Goal: Task Accomplishment & Management: Use online tool/utility

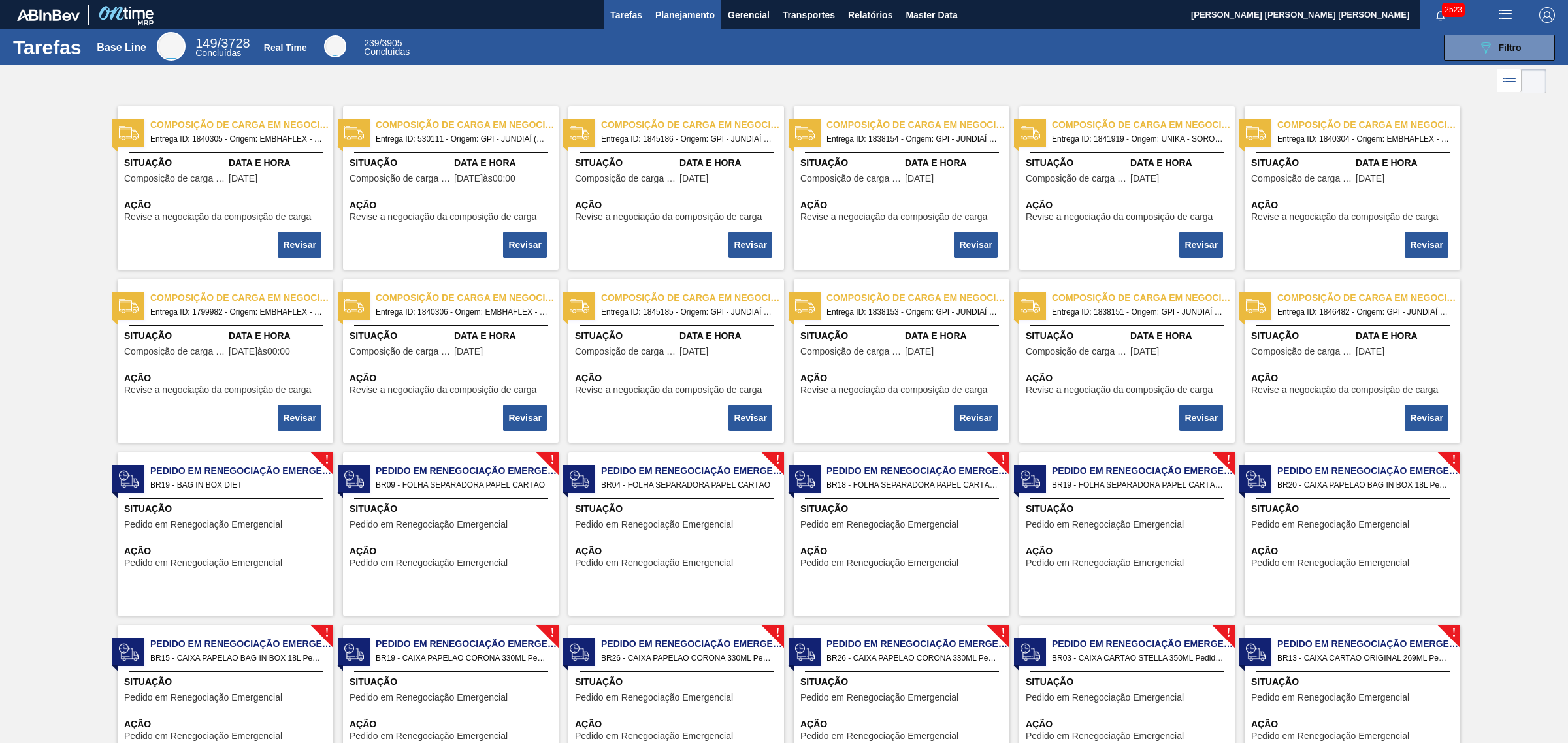
click at [703, 15] on span "Planejamento" at bounding box center [685, 15] width 60 height 16
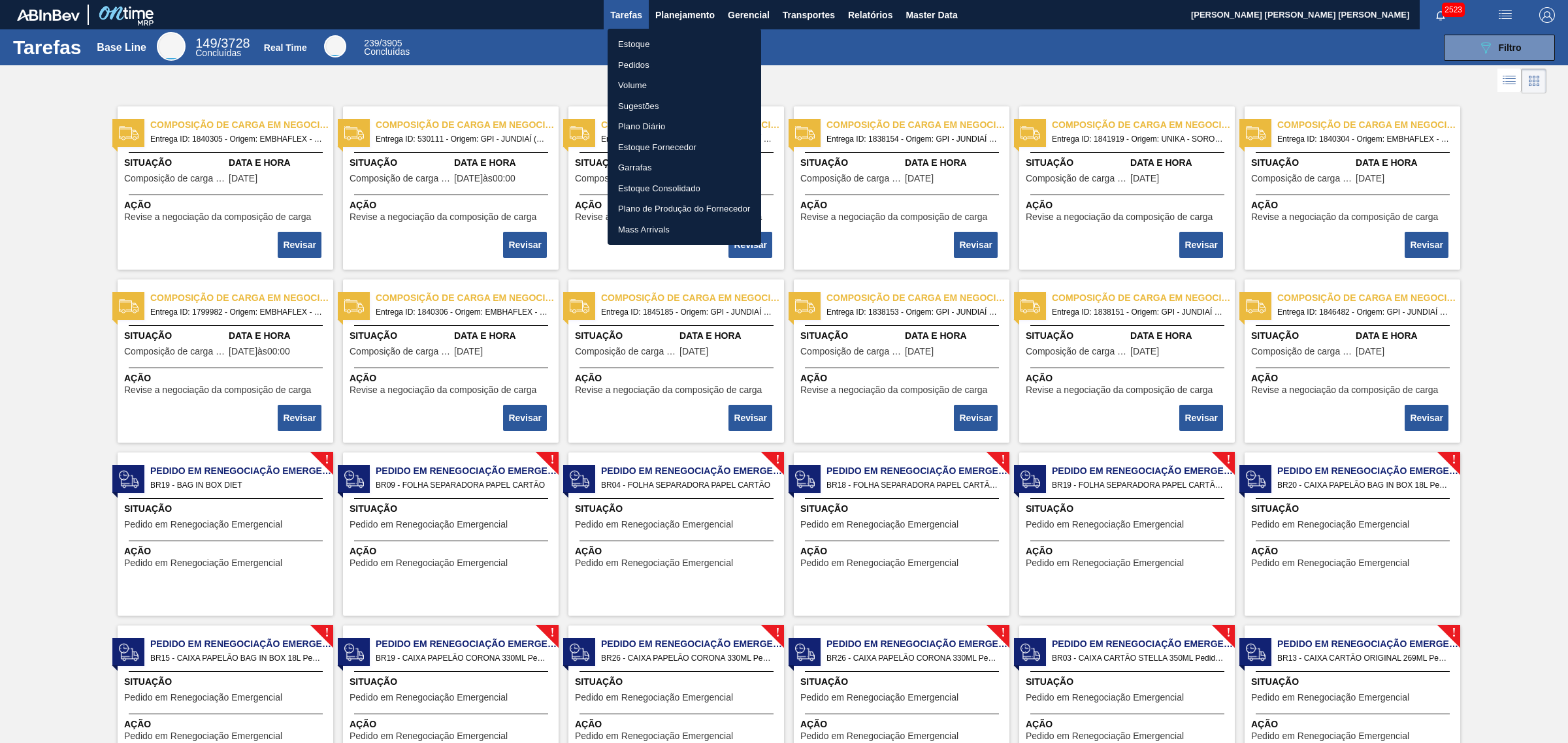
click at [658, 40] on li "Estoque" at bounding box center [684, 44] width 154 height 21
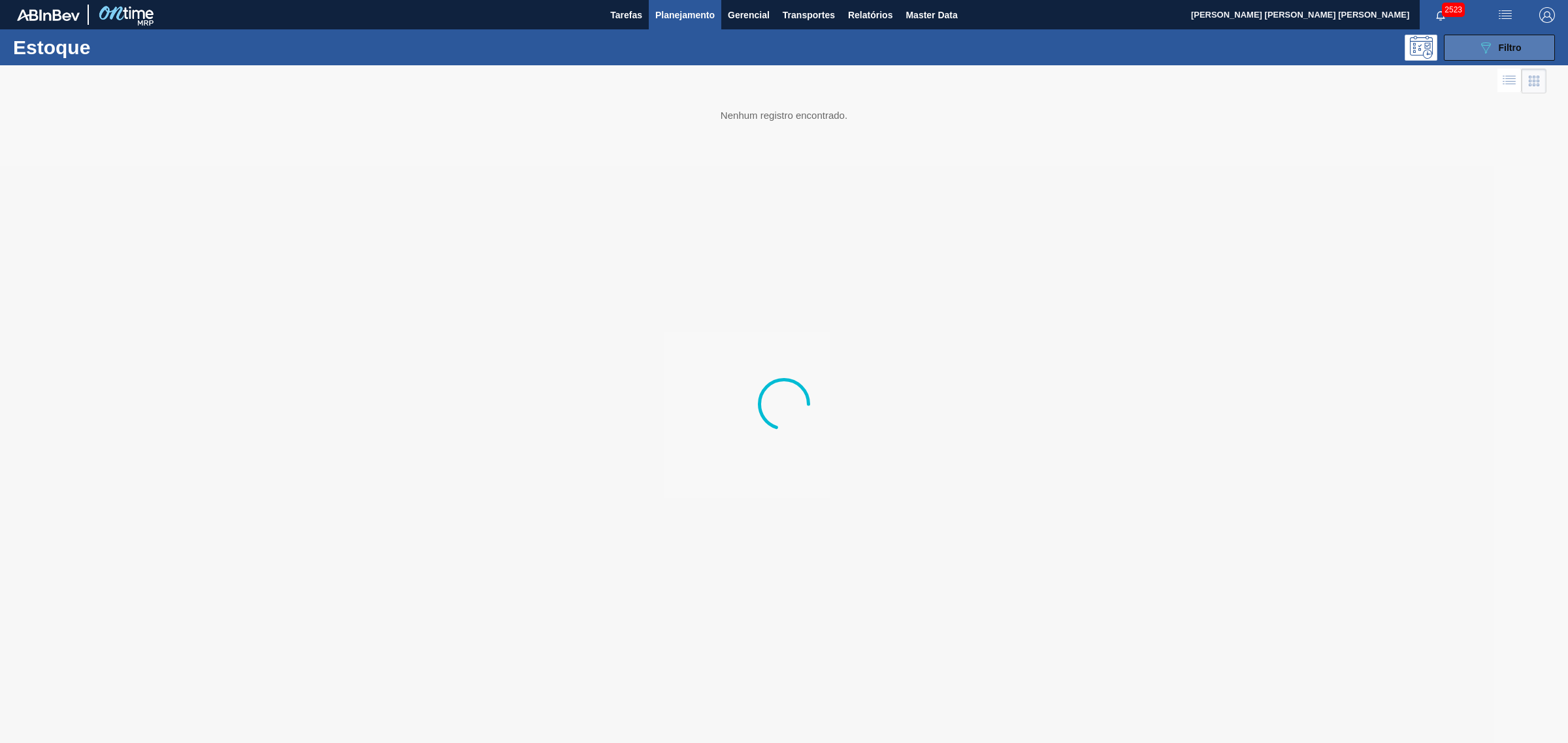
click at [1466, 56] on button "089F7B8B-B2A5-4AFE-B5C0-19BA573D28AC Filtro" at bounding box center [1498, 47] width 111 height 26
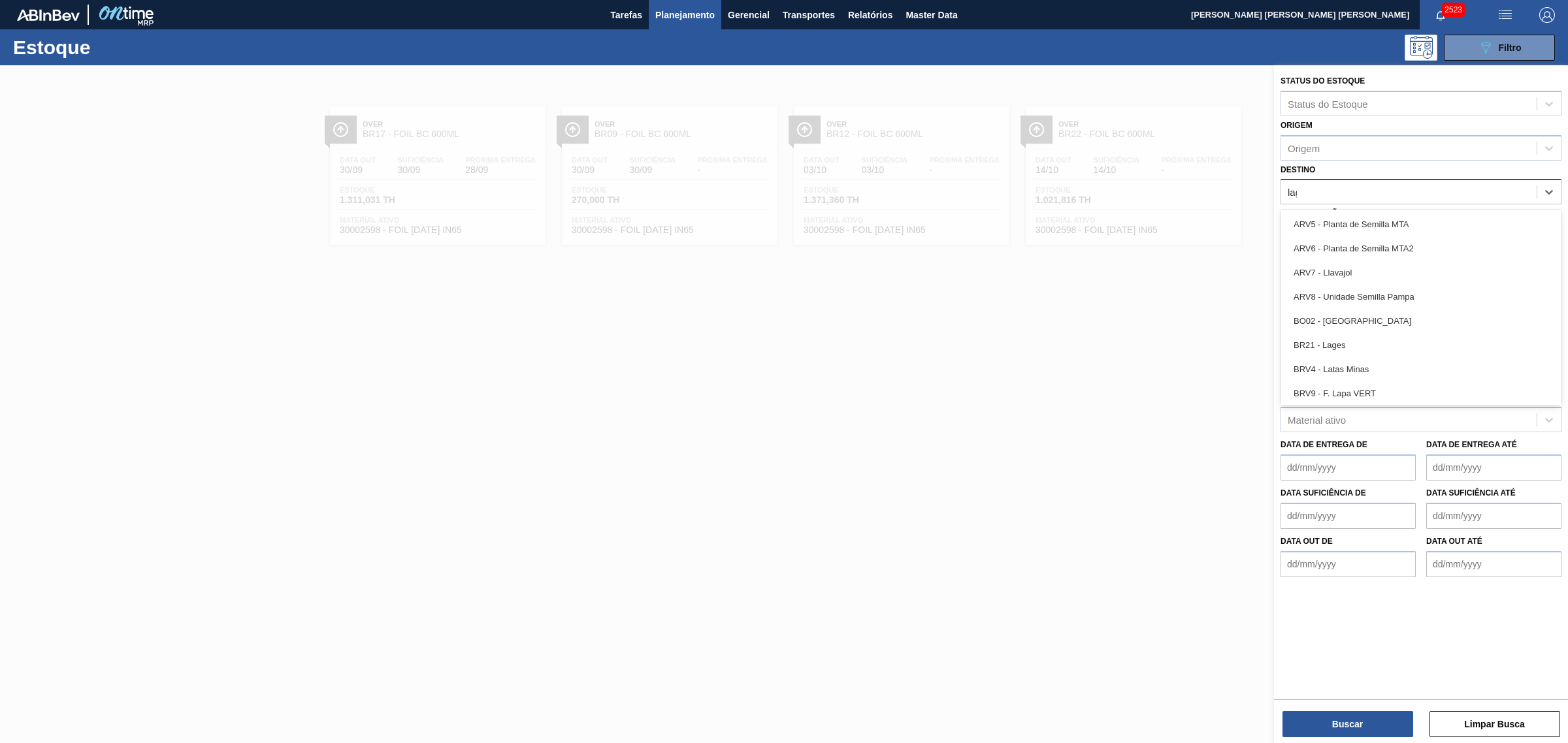
type input "lage"
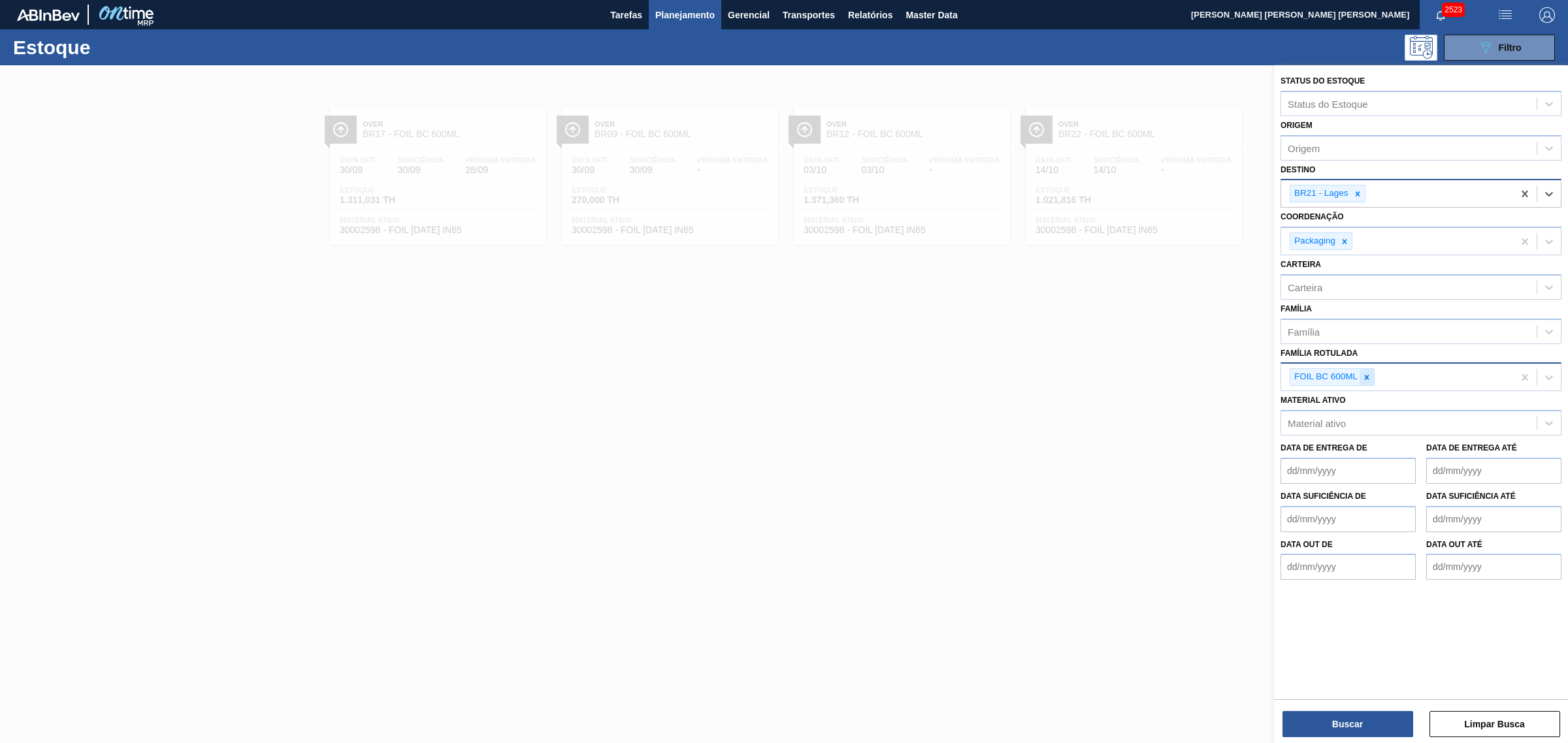
click at [1371, 380] on div at bounding box center [1366, 376] width 15 height 16
type Rotulada "spaten 330"
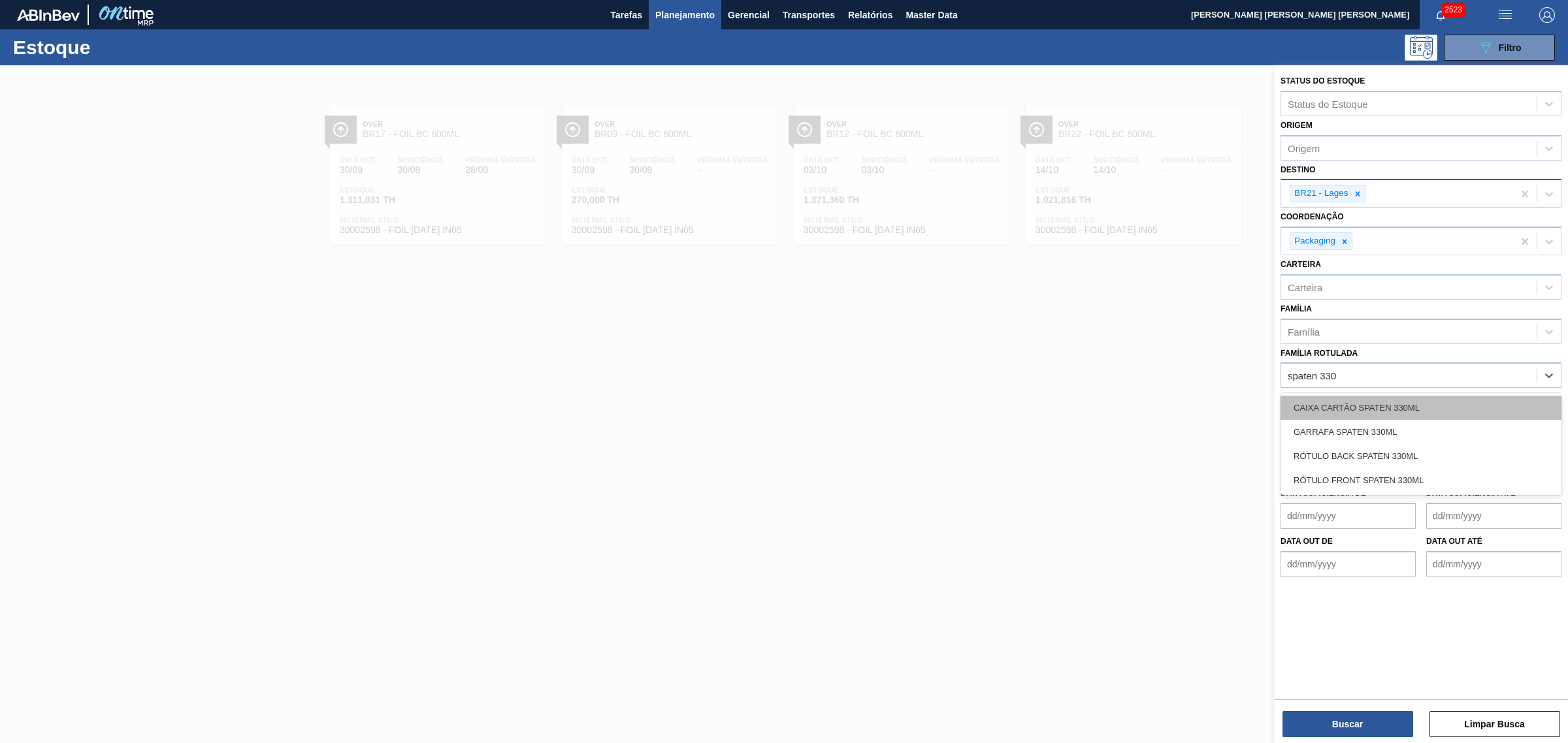
click at [1424, 404] on div "CAIXA CARTÃO SPATEN 330ML" at bounding box center [1421, 408] width 281 height 24
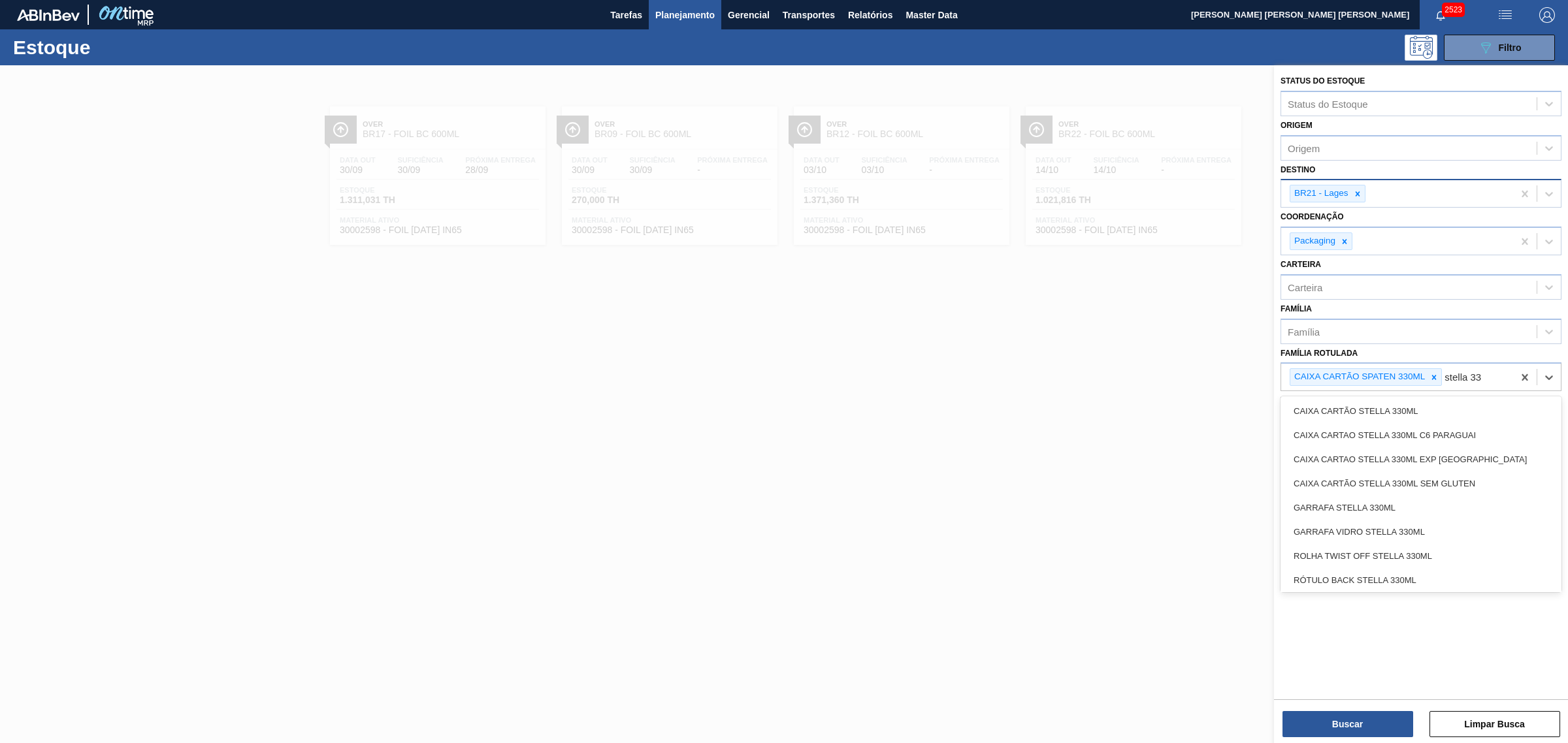
type Rotulada "stella 330"
click at [1434, 418] on div "CAIXA CARTÃO STELLA 330ML" at bounding box center [1421, 412] width 281 height 24
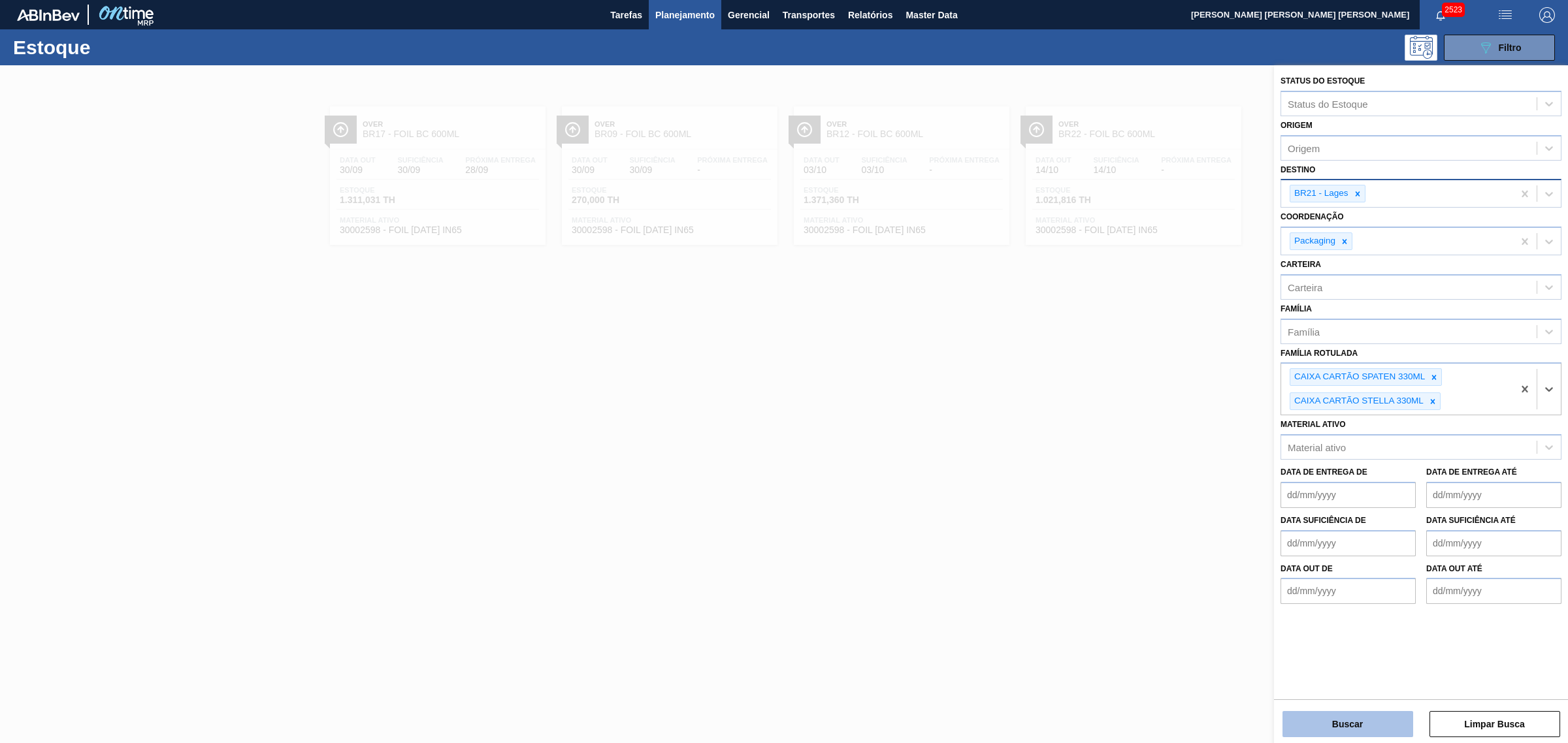
click at [1380, 717] on button "Buscar" at bounding box center [1347, 725] width 131 height 26
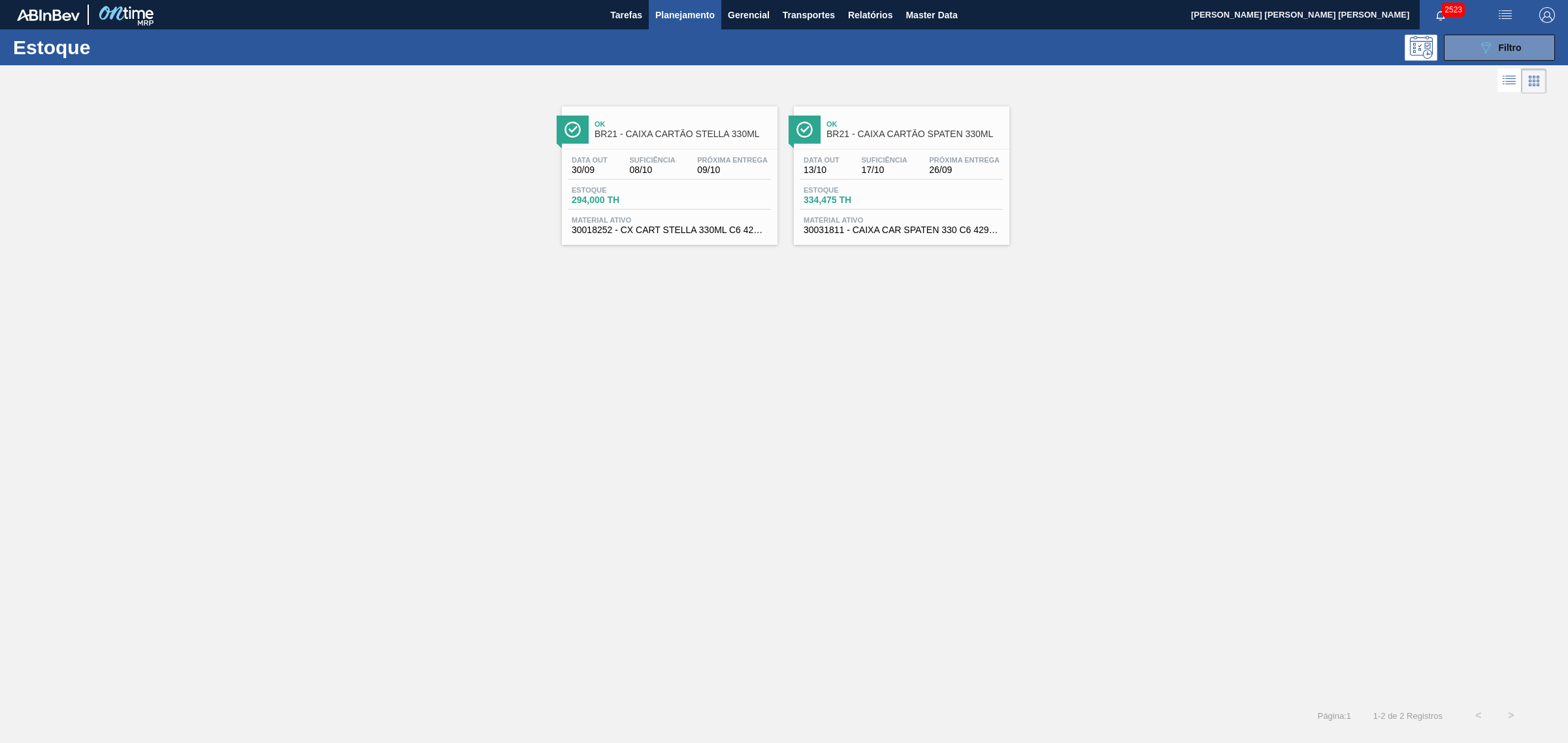
drag, startPoint x: 619, startPoint y: 219, endPoint x: 635, endPoint y: 222, distance: 16.3
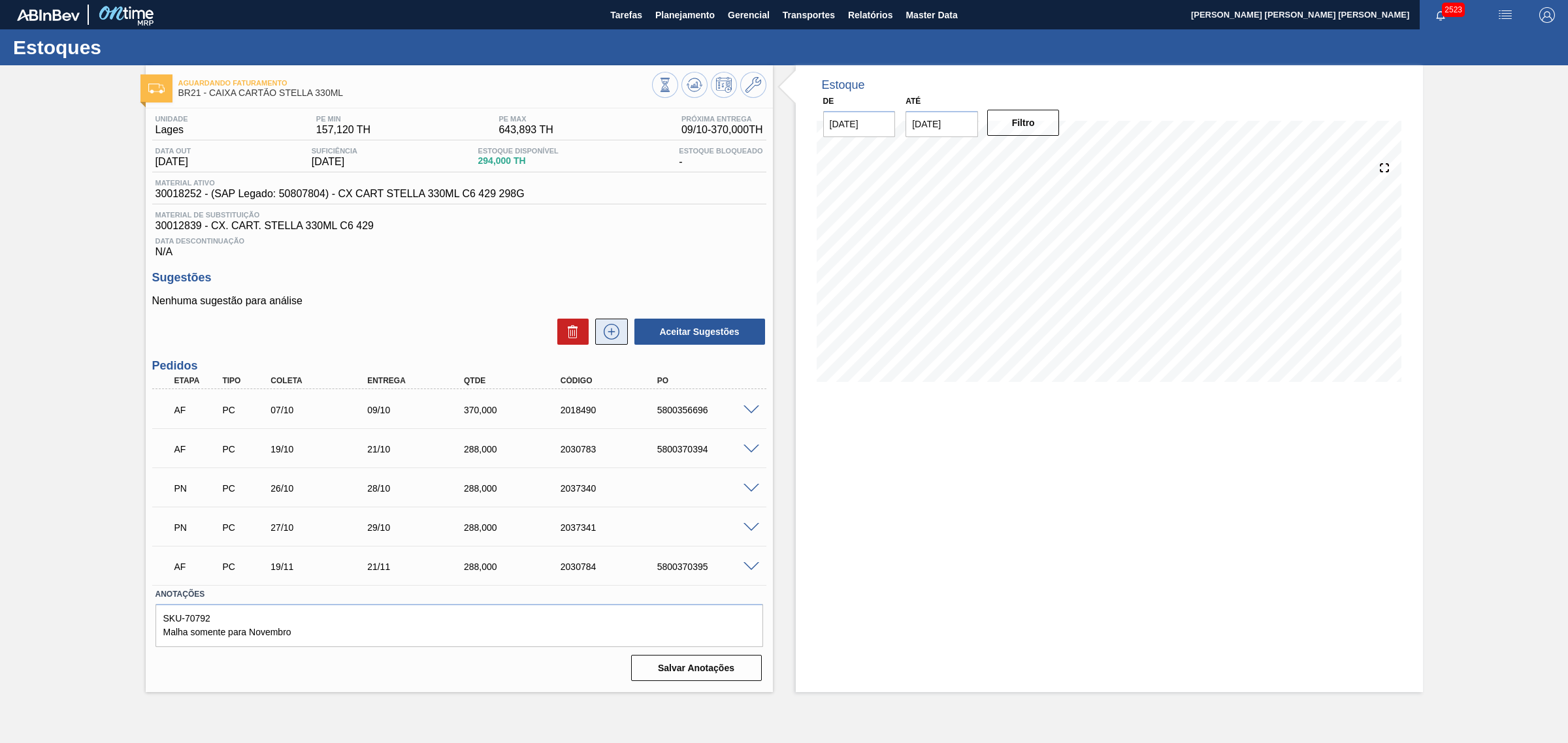
click at [616, 340] on icon at bounding box center [611, 331] width 21 height 16
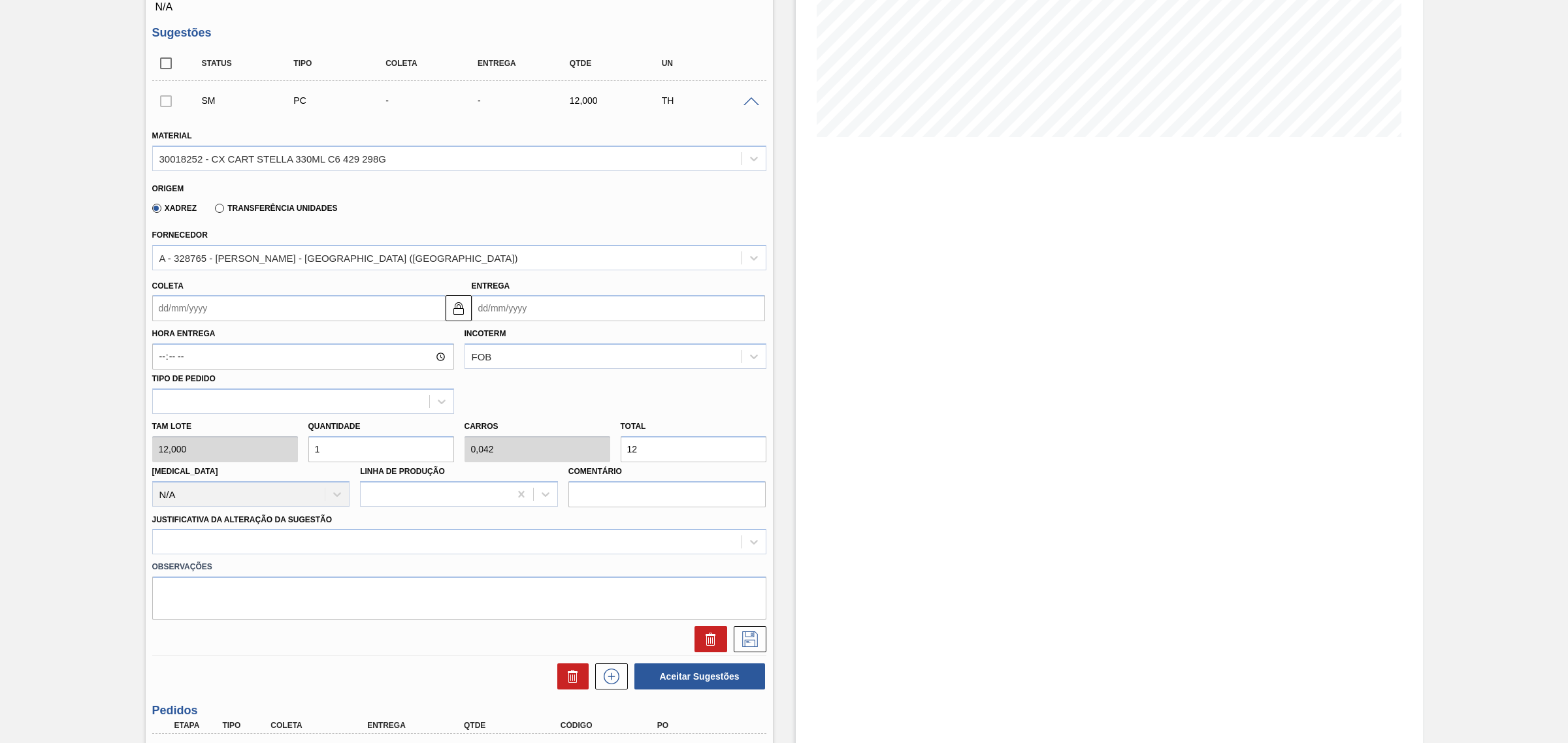
scroll to position [163, 0]
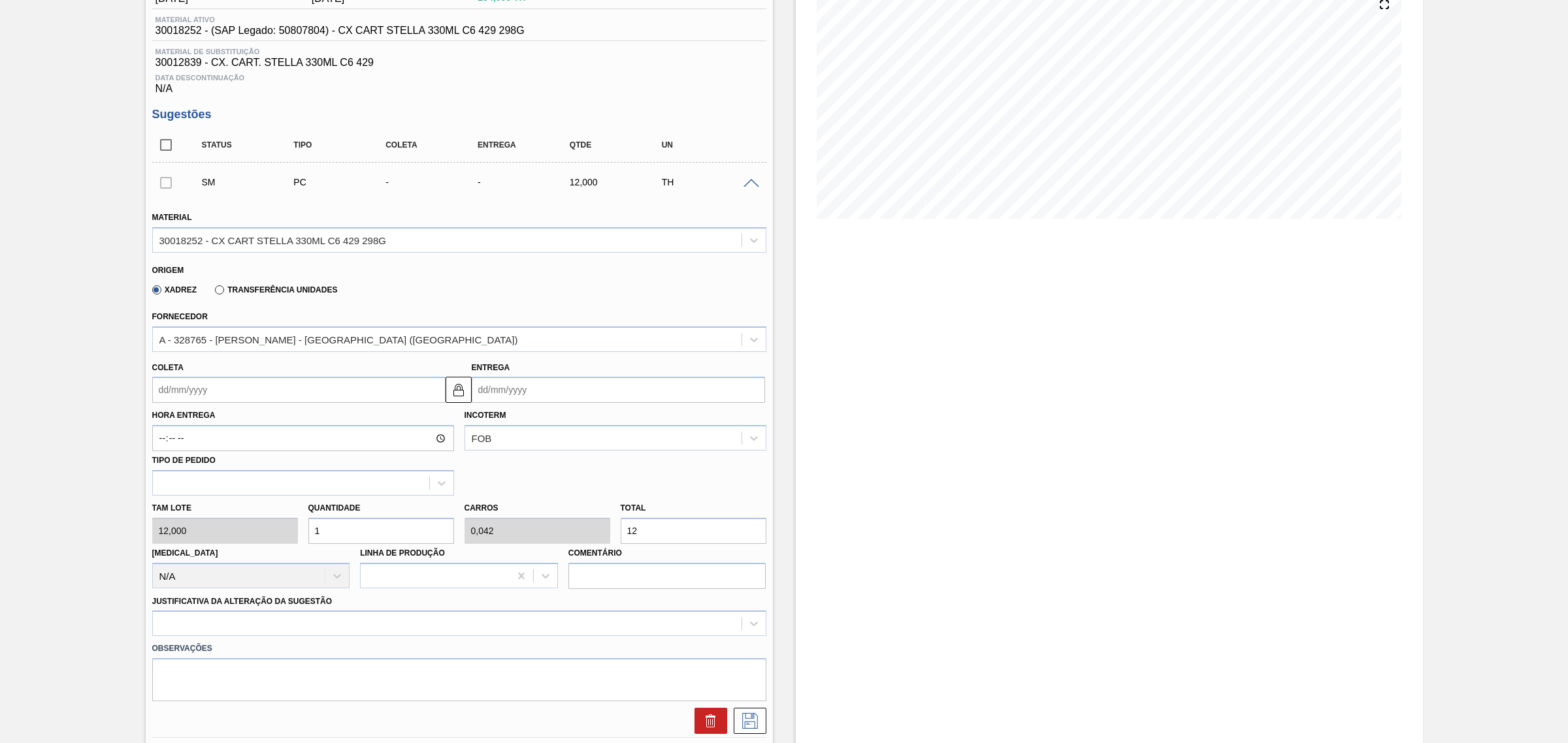
click at [547, 399] on input "Entrega" at bounding box center [619, 390] width 293 height 26
click at [615, 426] on button "Next Month" at bounding box center [618, 422] width 9 height 9
click at [508, 531] on div "20" at bounding box center [508, 526] width 18 height 18
type input "18/10/2025"
type input "20/10/2025"
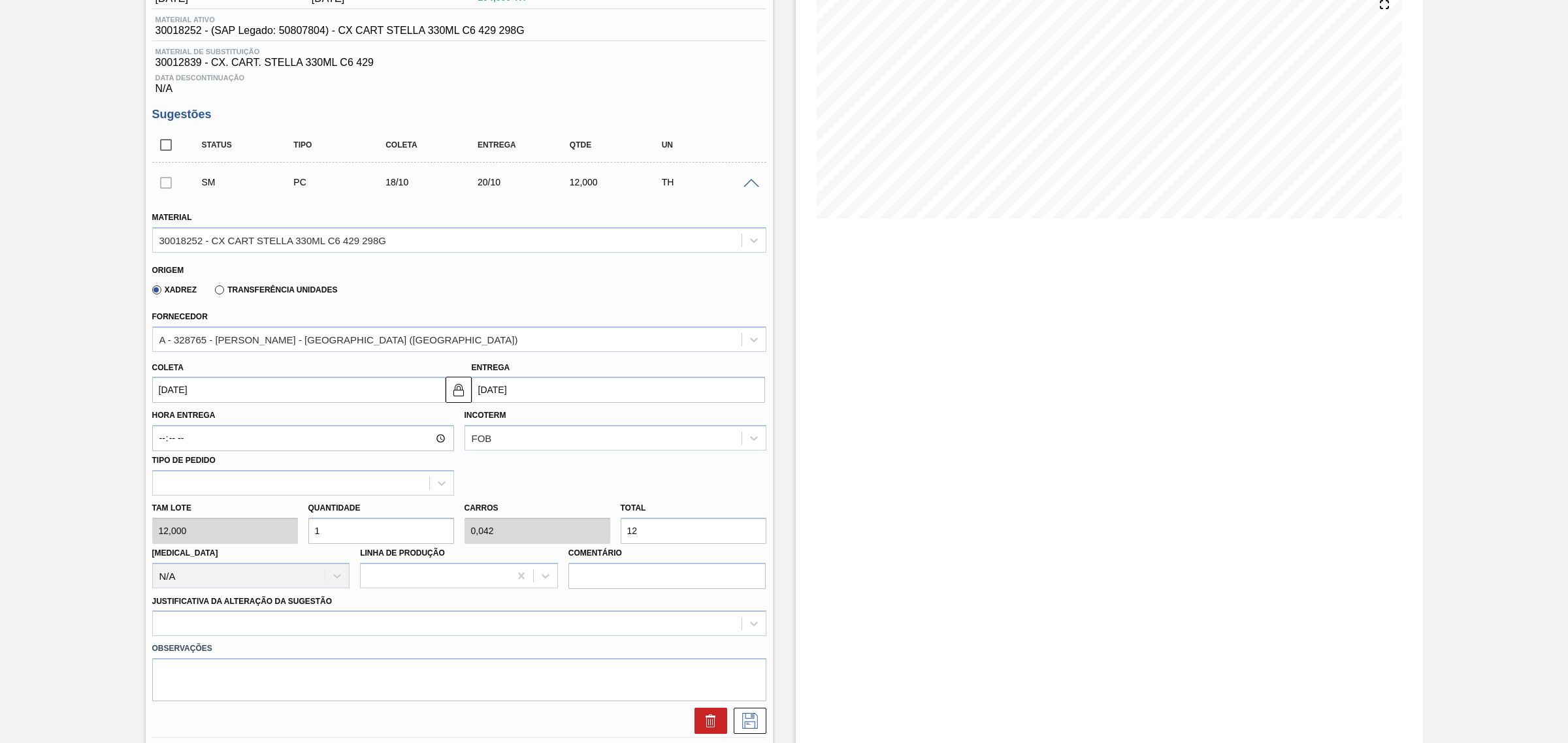
click at [535, 393] on input "20/10/2025" at bounding box center [619, 390] width 293 height 26
click at [590, 529] on div "24" at bounding box center [593, 526] width 18 height 18
type input "22/10/2025"
type input "24/10/2025"
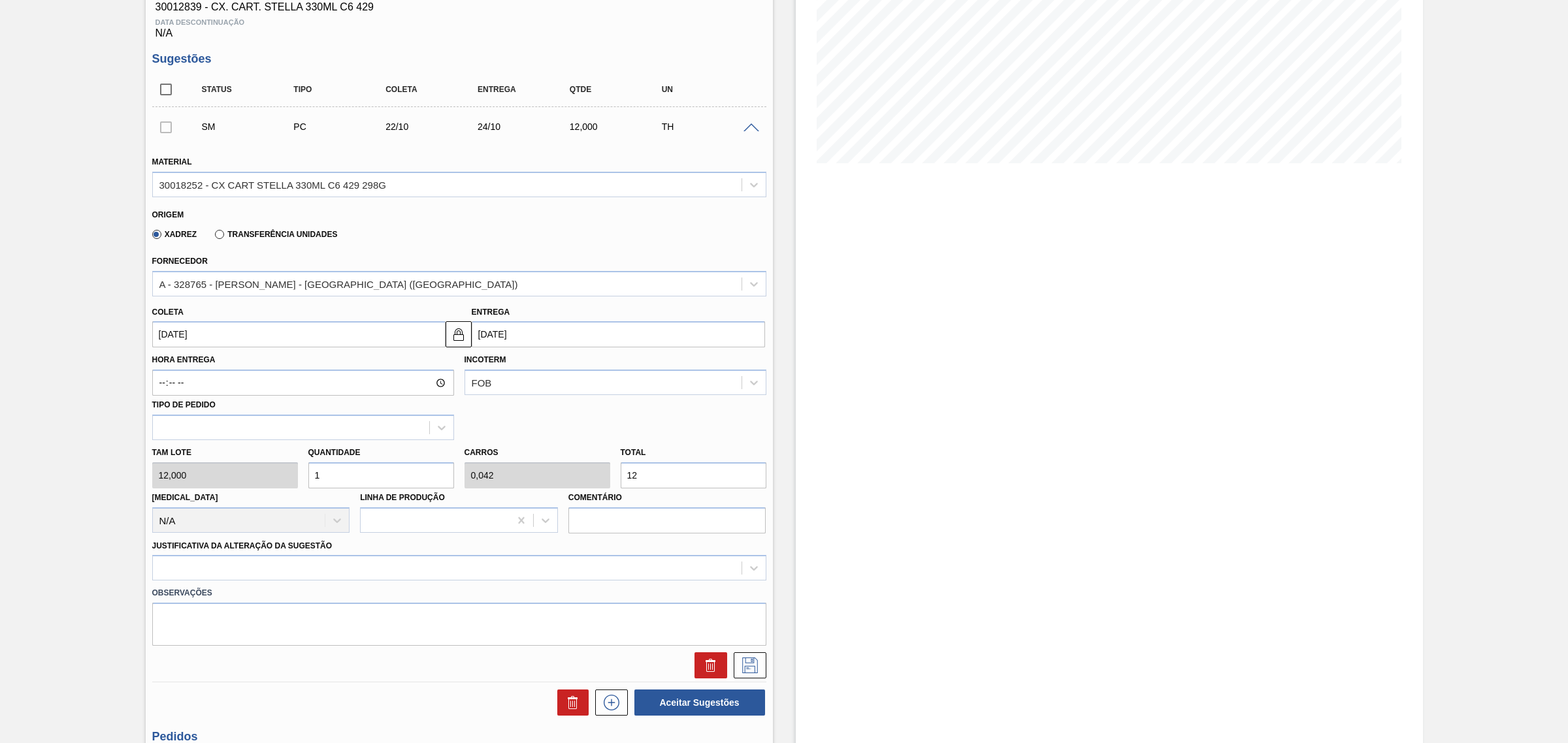
scroll to position [327, 0]
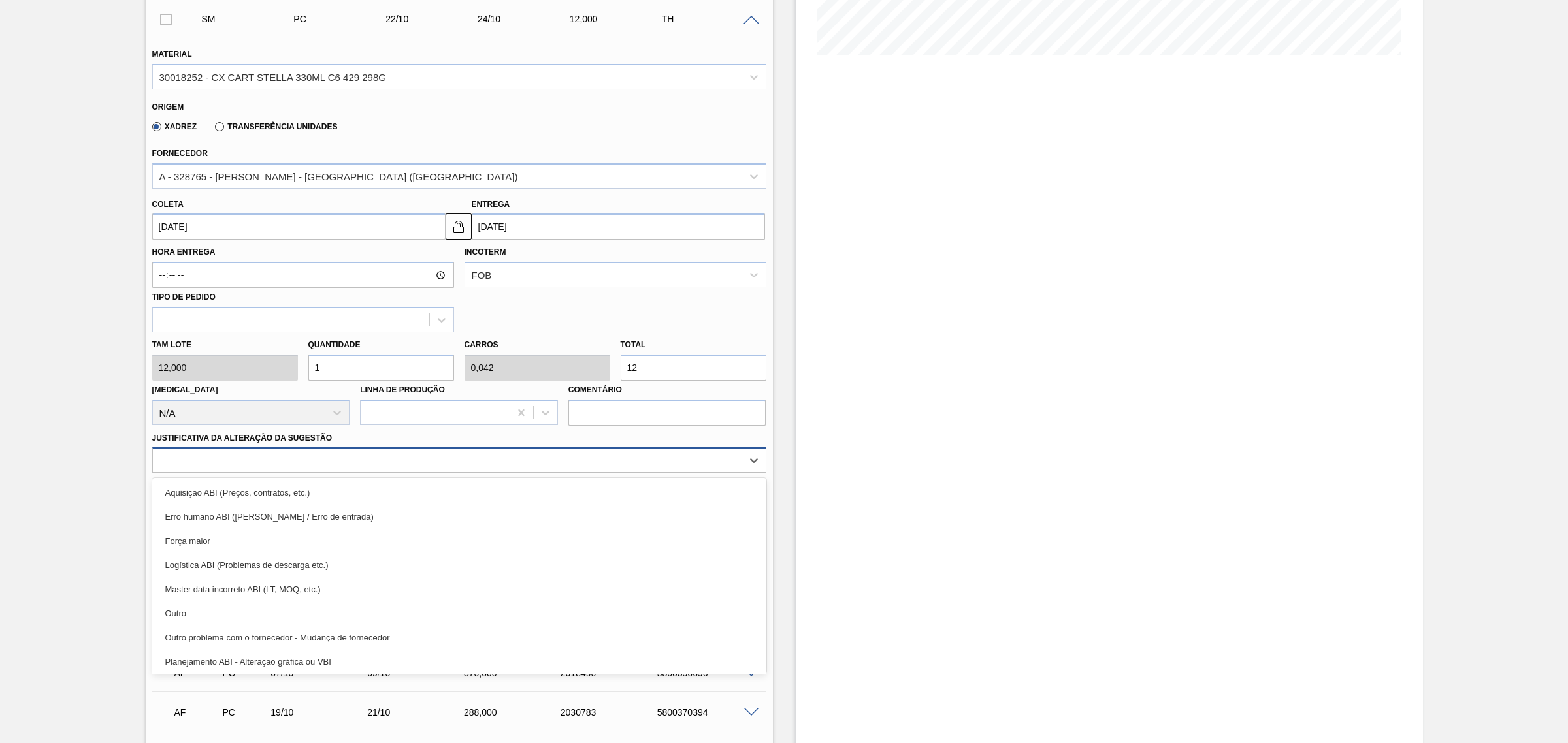
click at [346, 463] on div at bounding box center [447, 460] width 589 height 19
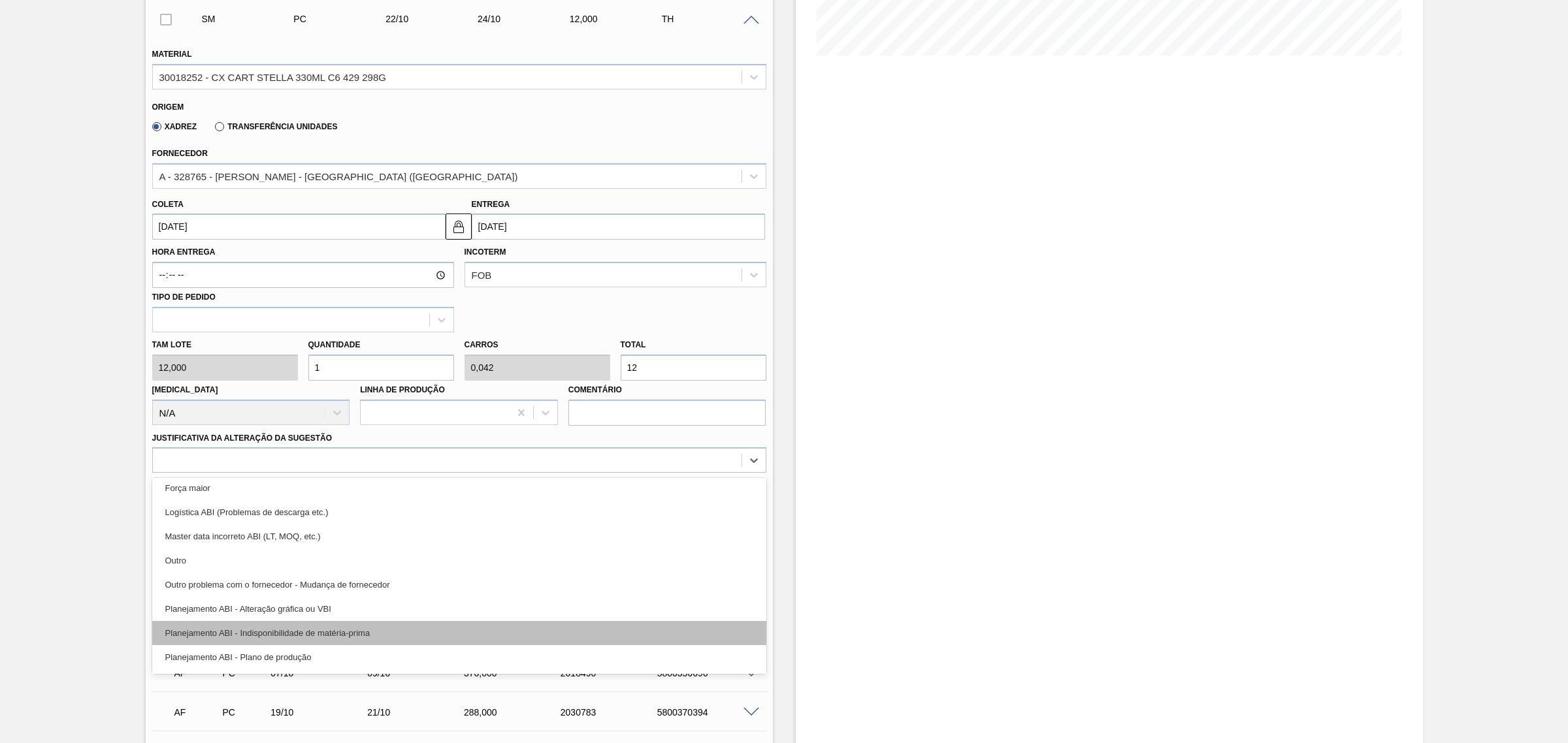
scroll to position [82, 0]
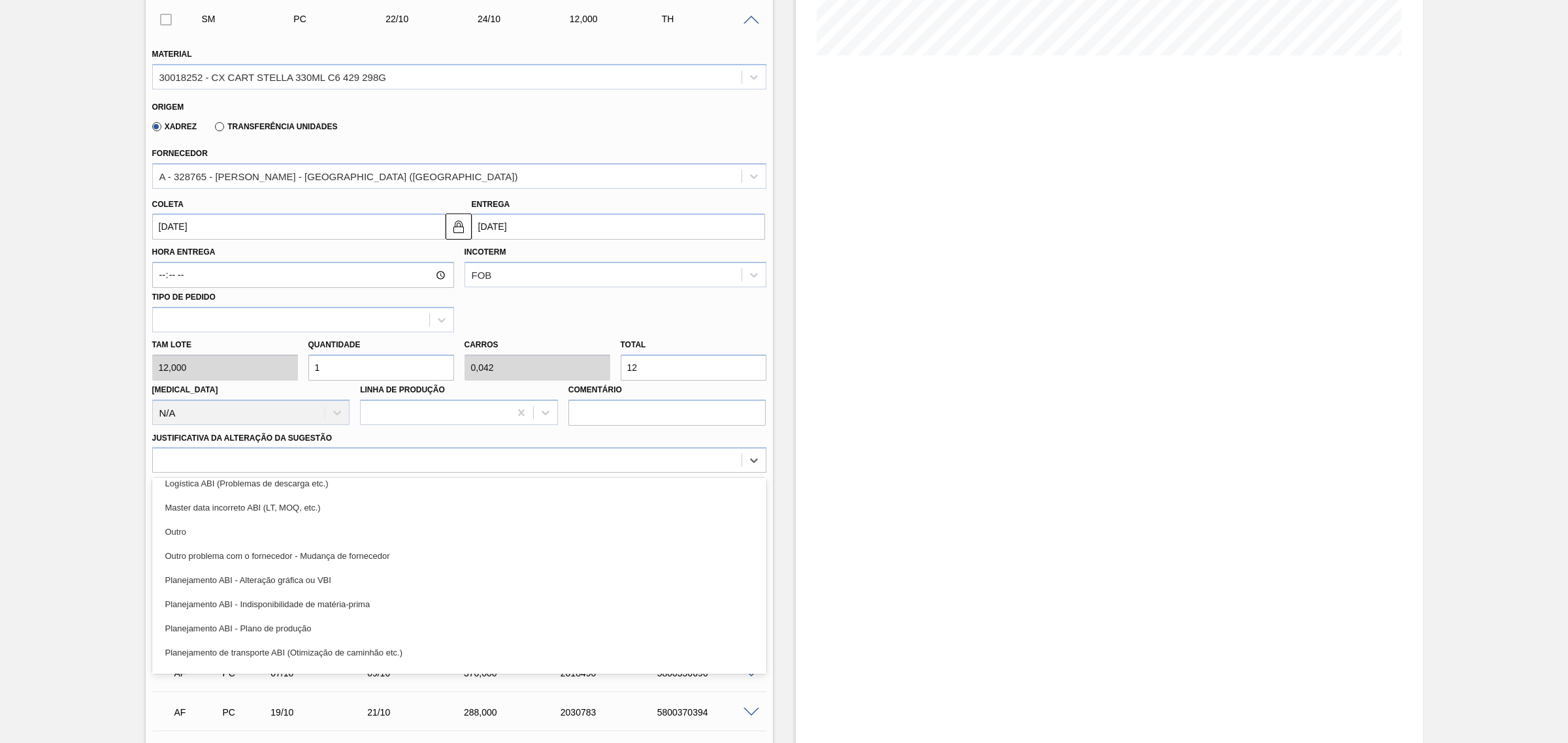
drag, startPoint x: 364, startPoint y: 631, endPoint x: 441, endPoint y: 586, distance: 89.2
click at [366, 632] on div "Planejamento ABI - Plano de produção" at bounding box center [459, 628] width 614 height 24
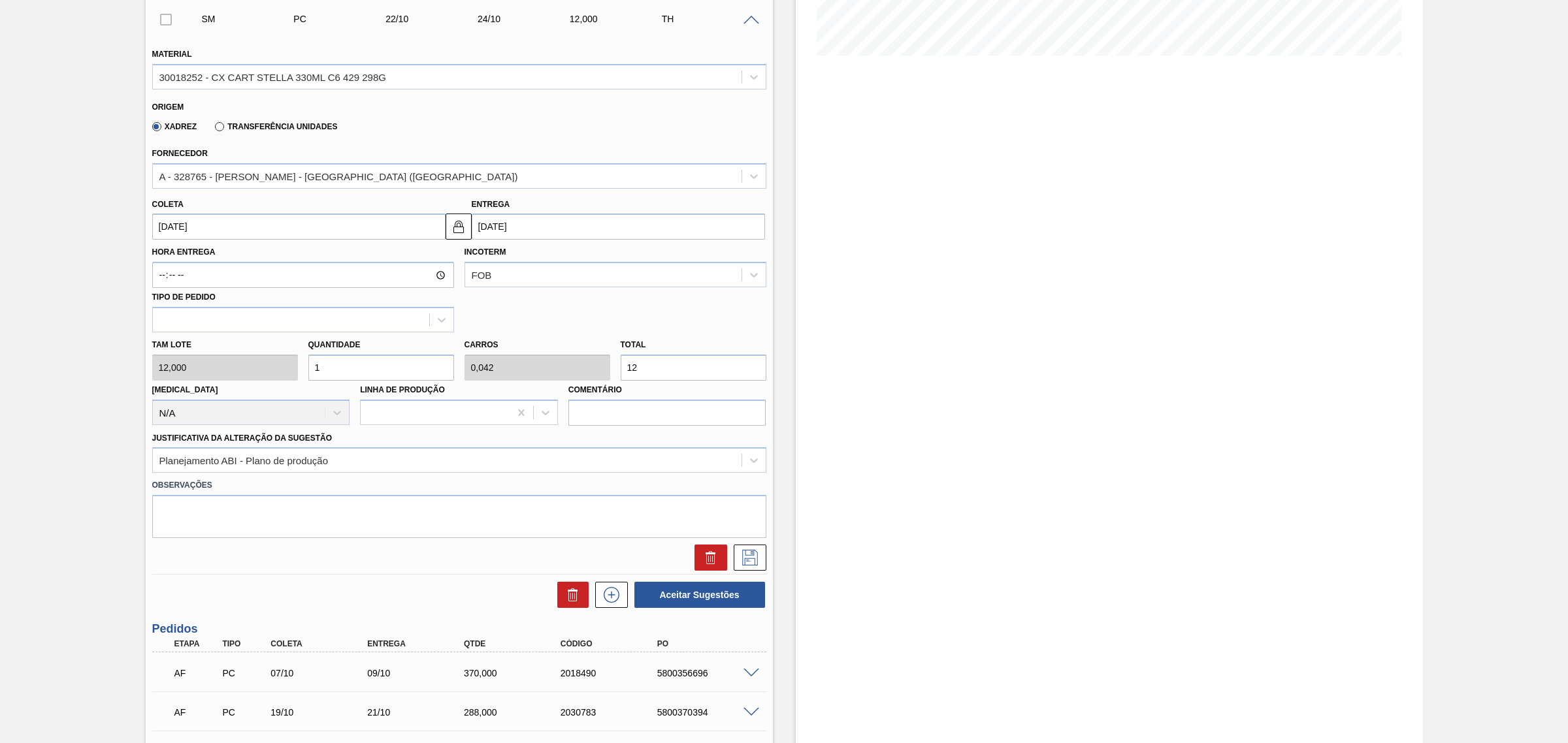
click at [653, 376] on input "12" at bounding box center [693, 367] width 146 height 26
type input "0,167"
type input "0,007"
type input "2"
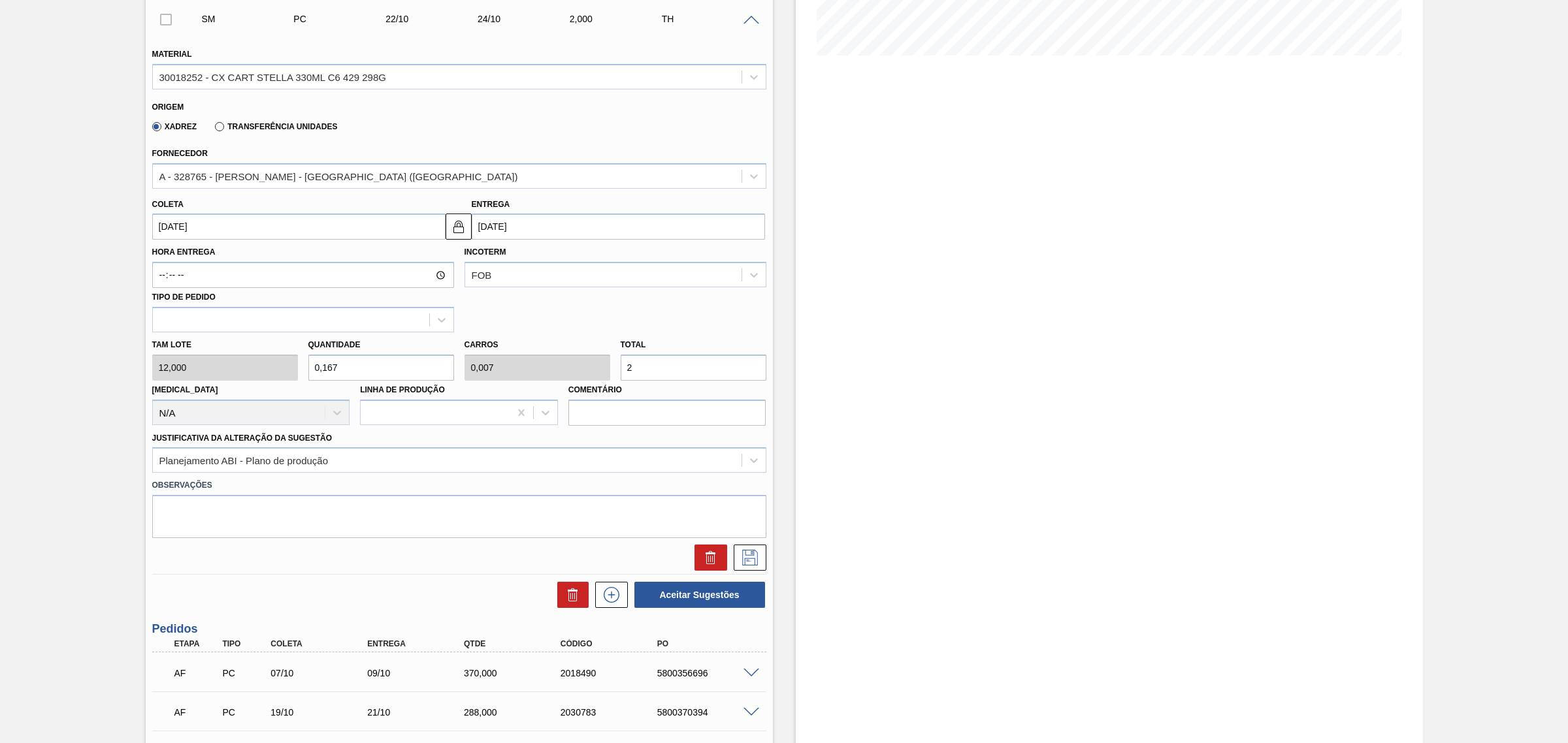
type input "2,333"
type input "0,097"
type input "28"
type input "24"
type input "1"
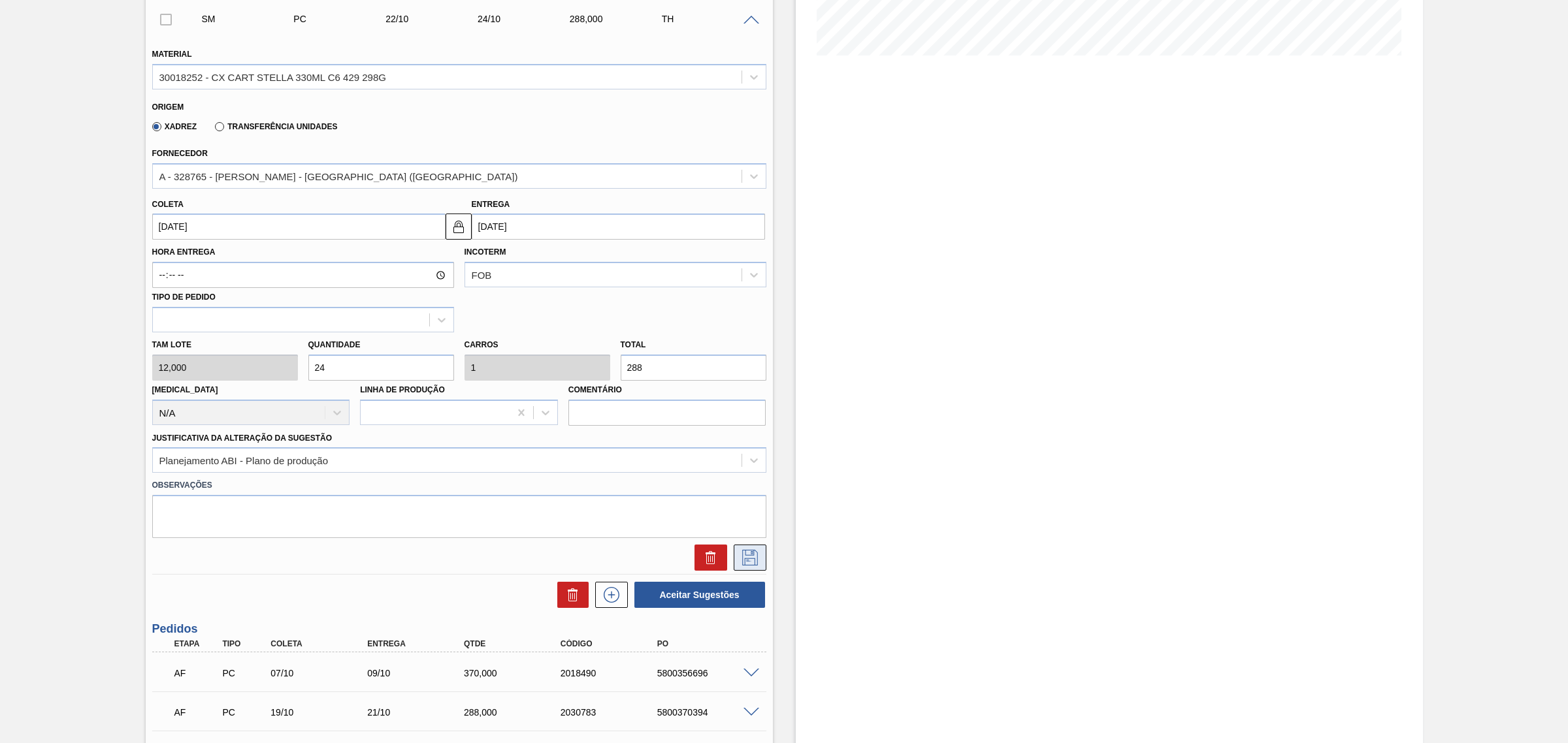
type input "288"
click at [742, 557] on icon at bounding box center [749, 557] width 21 height 16
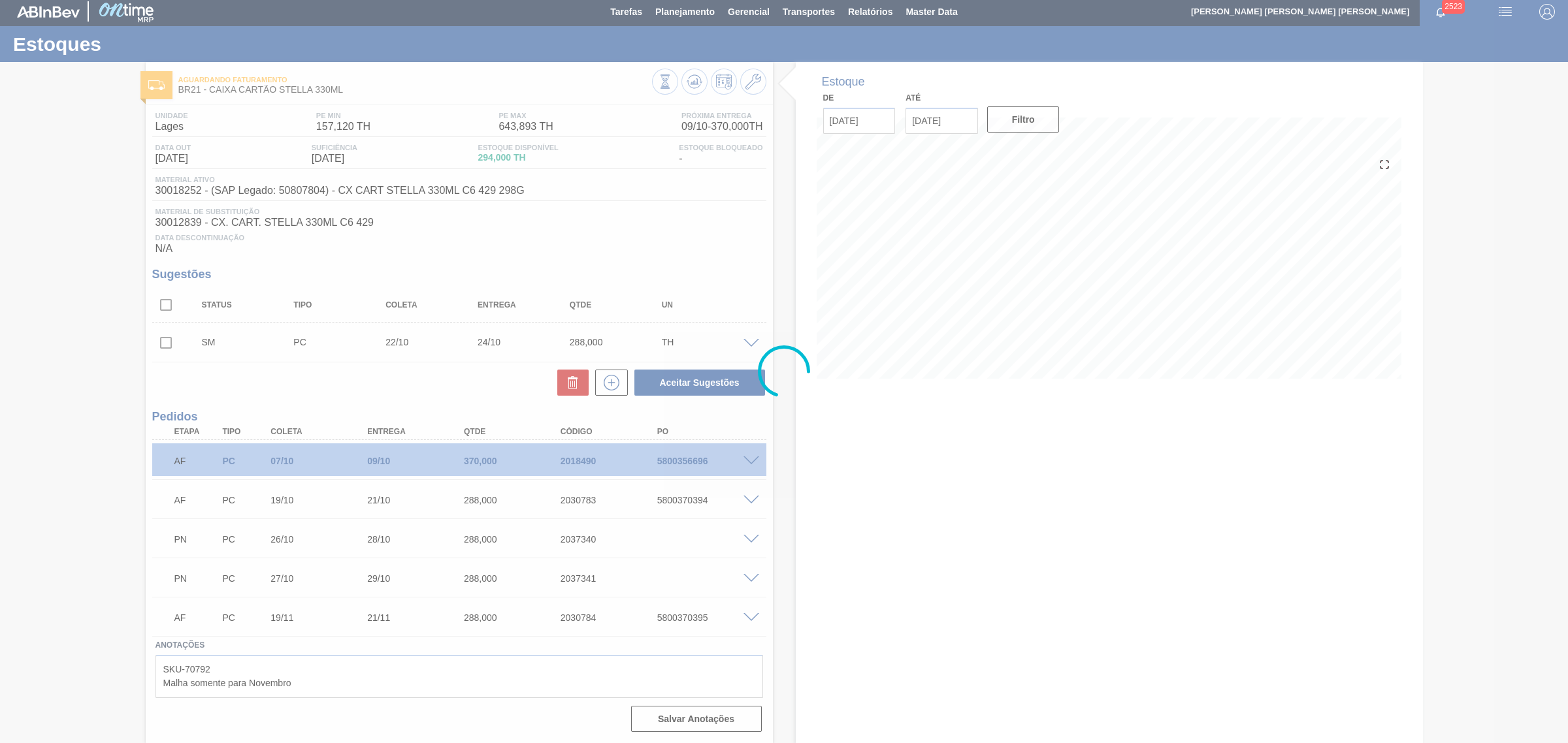
scroll to position [5, 0]
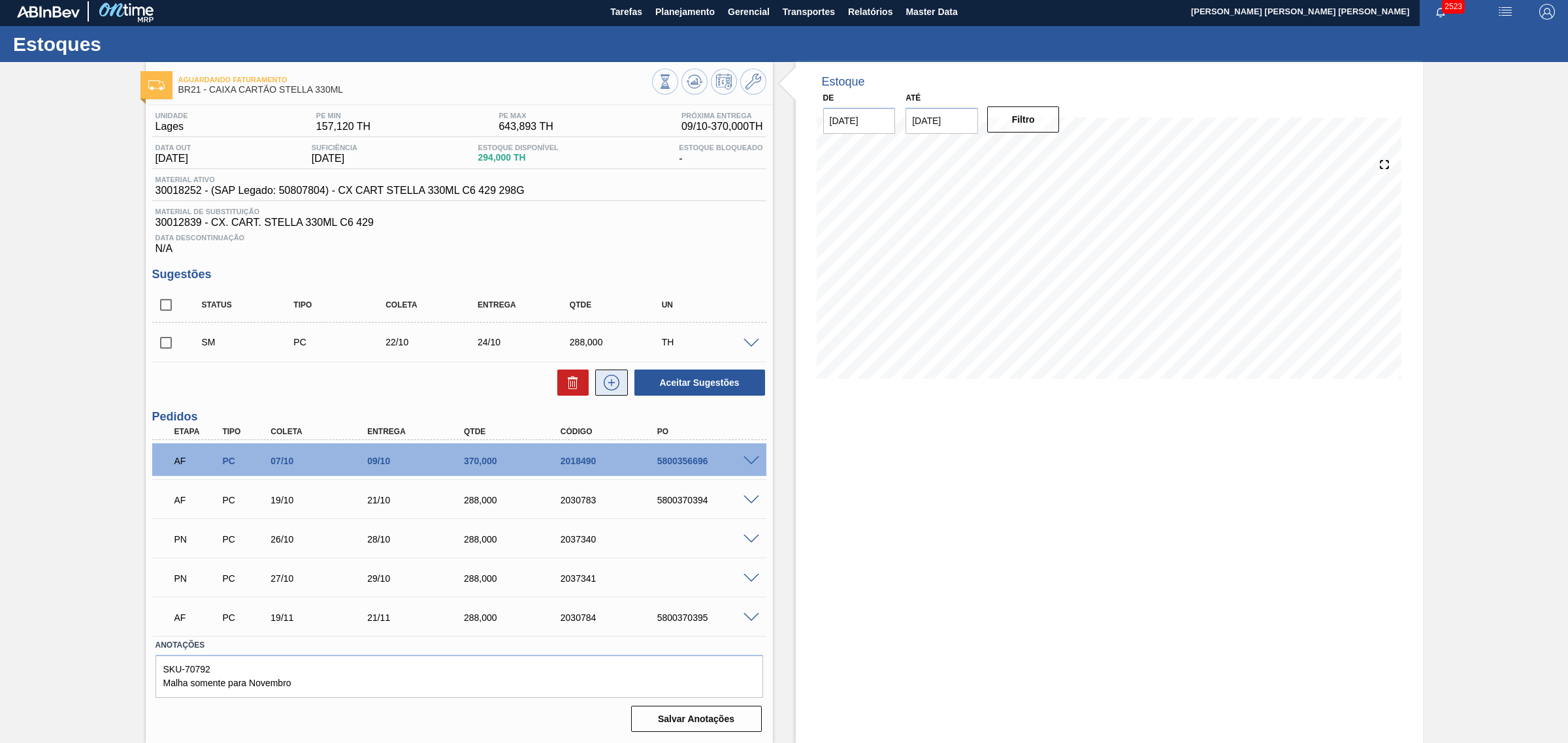
click at [618, 386] on icon at bounding box center [611, 383] width 21 height 16
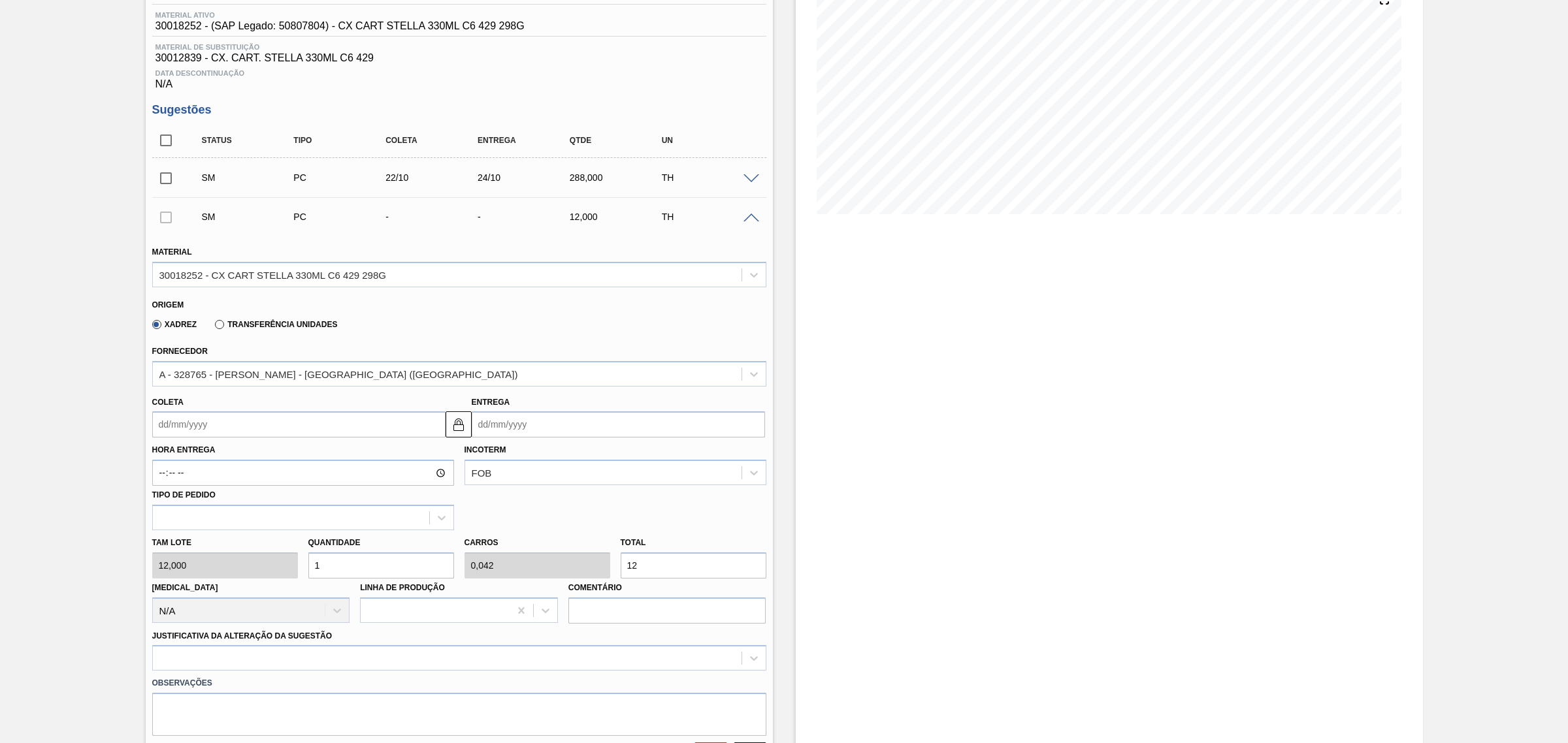
scroll to position [169, 0]
click at [552, 422] on input "Entrega" at bounding box center [619, 424] width 293 height 26
click at [619, 456] on button "Next Month" at bounding box center [618, 455] width 9 height 9
click at [593, 549] on div "17" at bounding box center [593, 539] width 18 height 18
type input "15/10/2025"
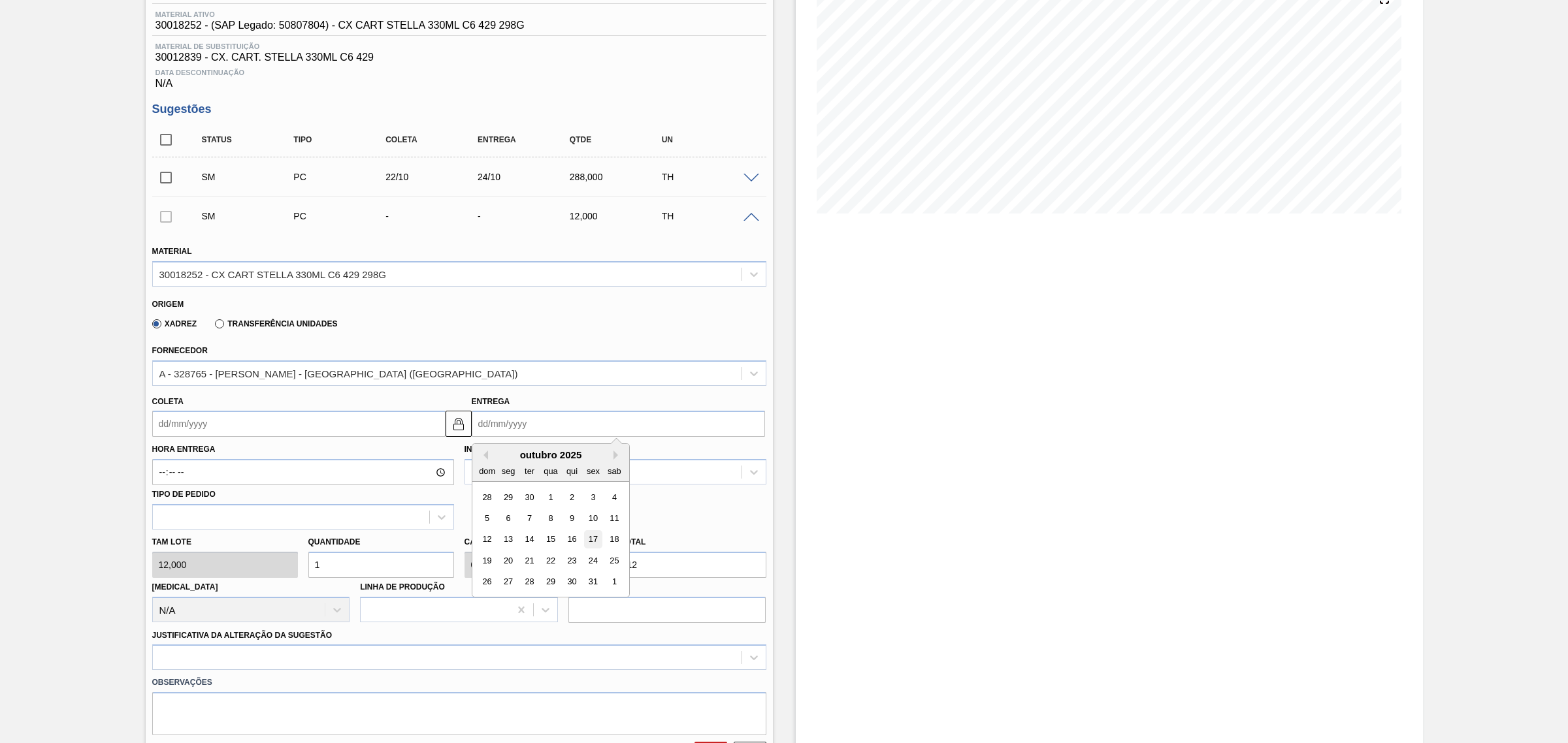
type input "17/10/2025"
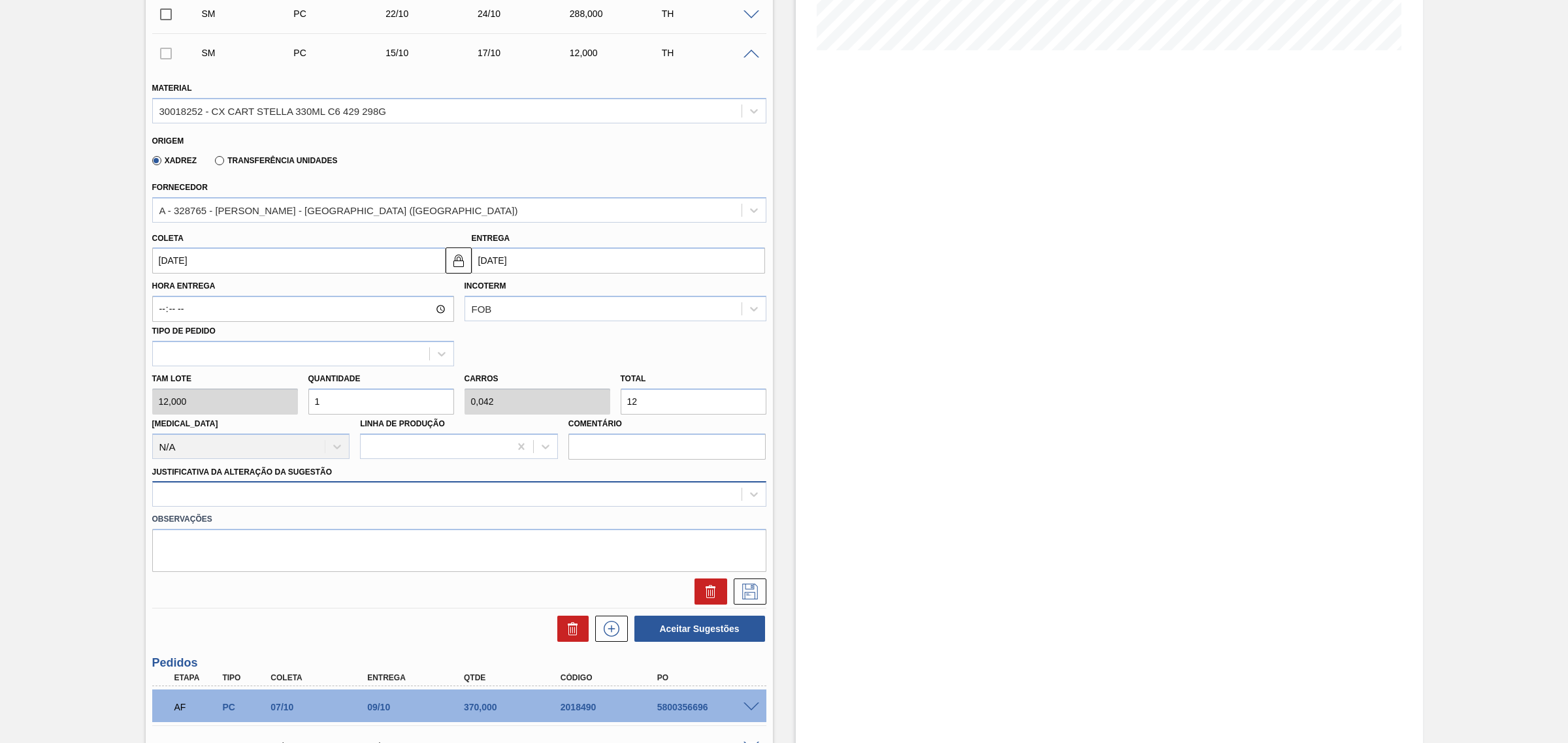
click at [495, 491] on div at bounding box center [447, 495] width 589 height 19
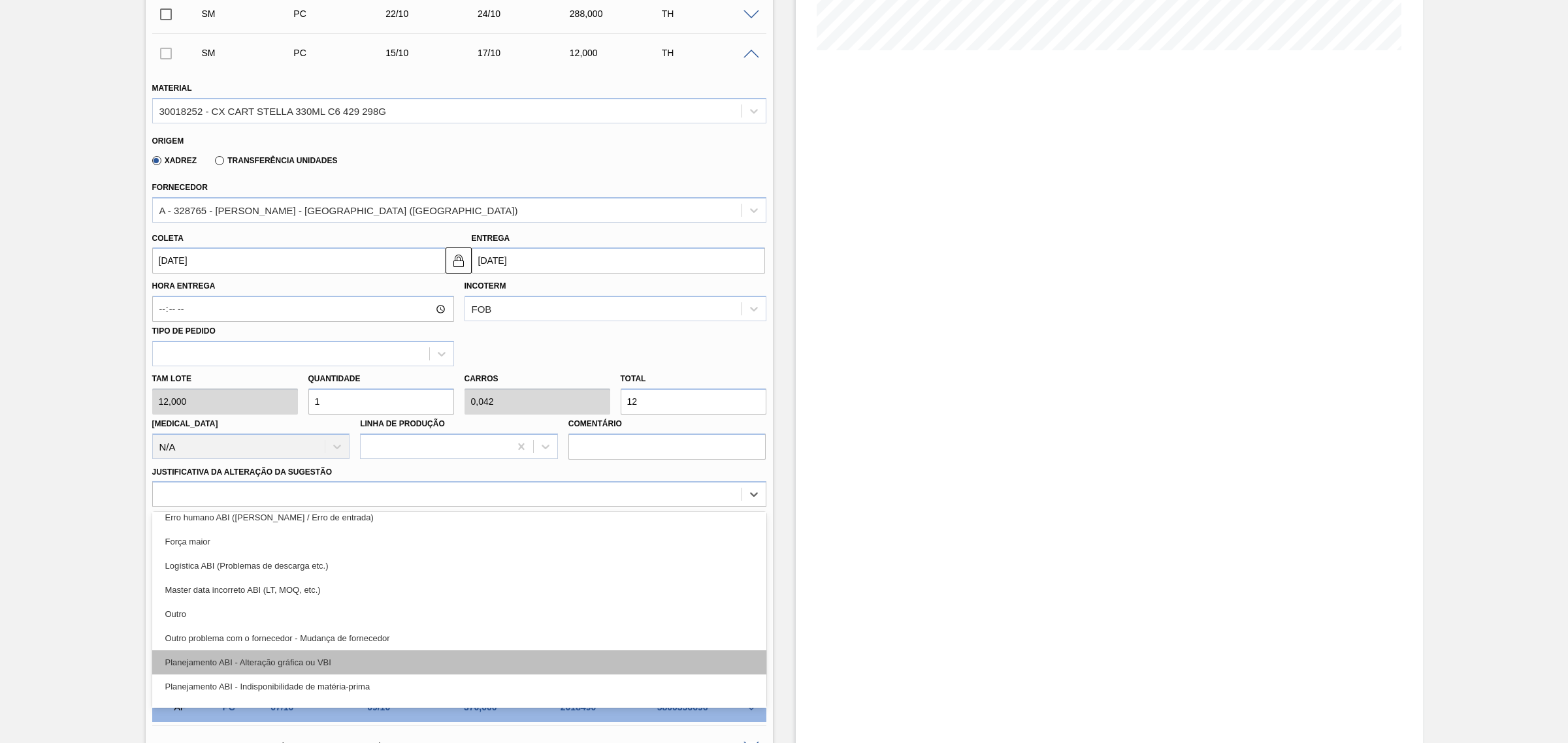
scroll to position [82, 0]
click at [435, 660] on div "Planejamento ABI - Plano de produção" at bounding box center [459, 663] width 614 height 24
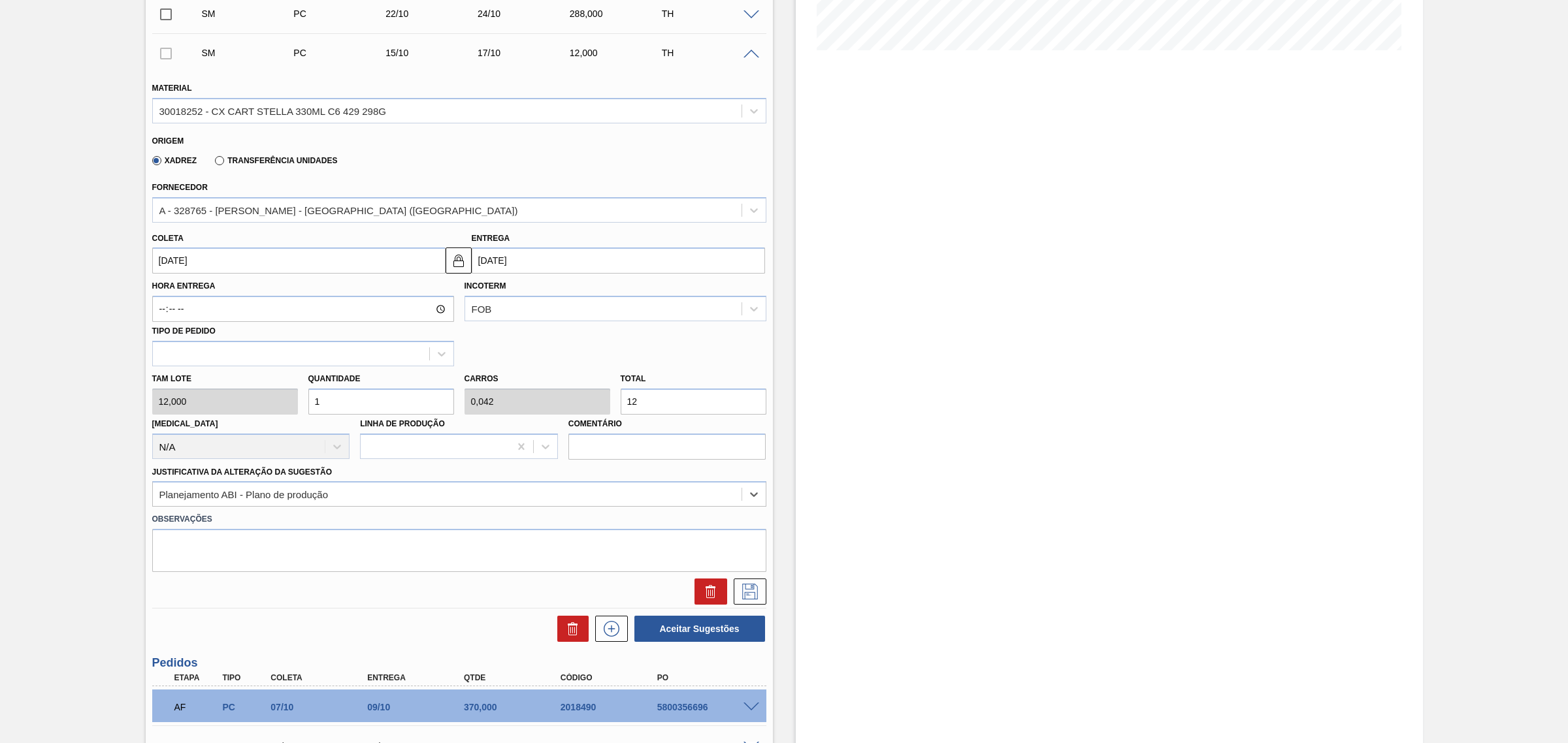
click at [661, 405] on input "12" at bounding box center [693, 402] width 146 height 26
type input "0,167"
type input "0,007"
type input "2"
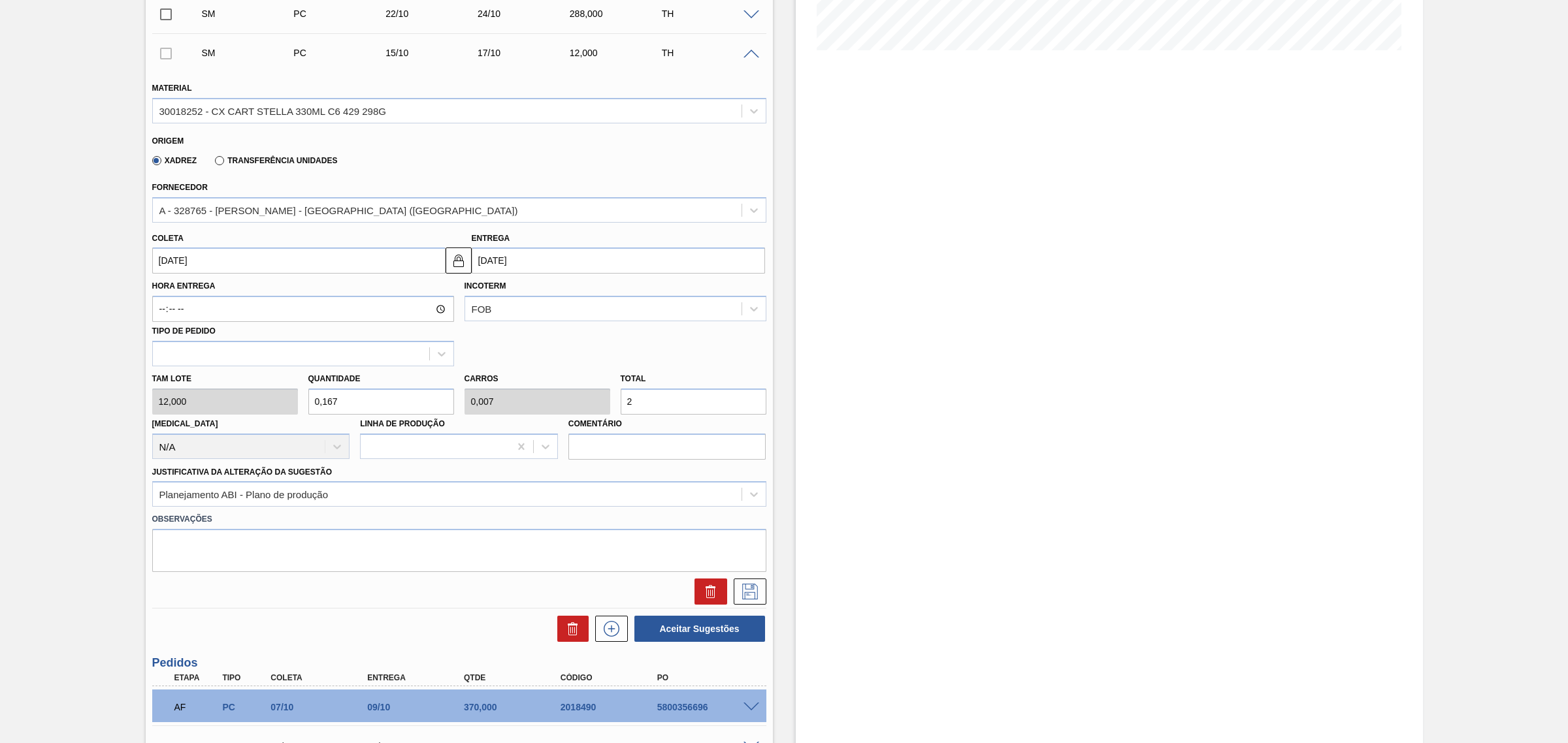
type input "2,333"
type input "0,097"
type input "28"
type input "24"
type input "1"
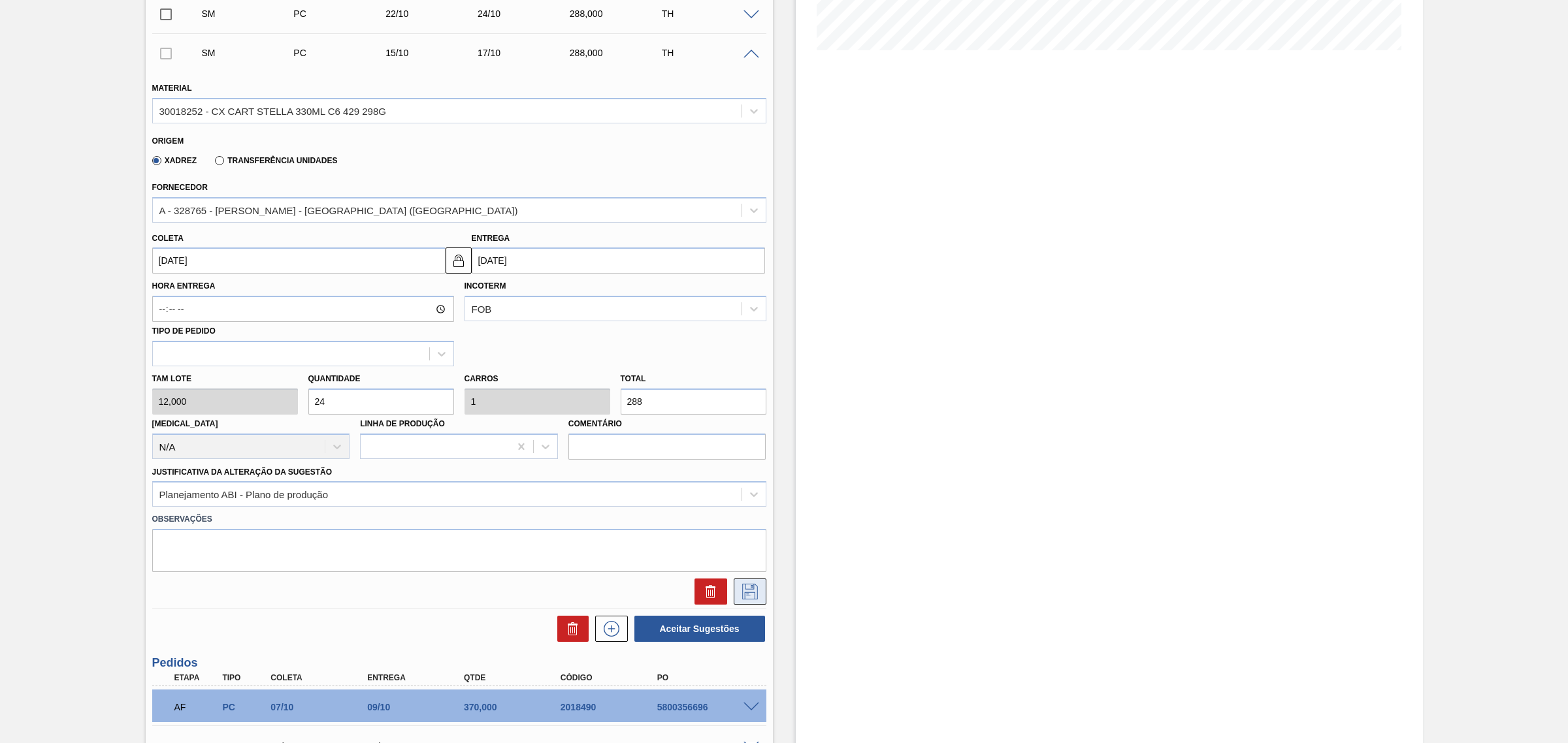
type input "288"
click at [756, 588] on icon at bounding box center [749, 592] width 21 height 16
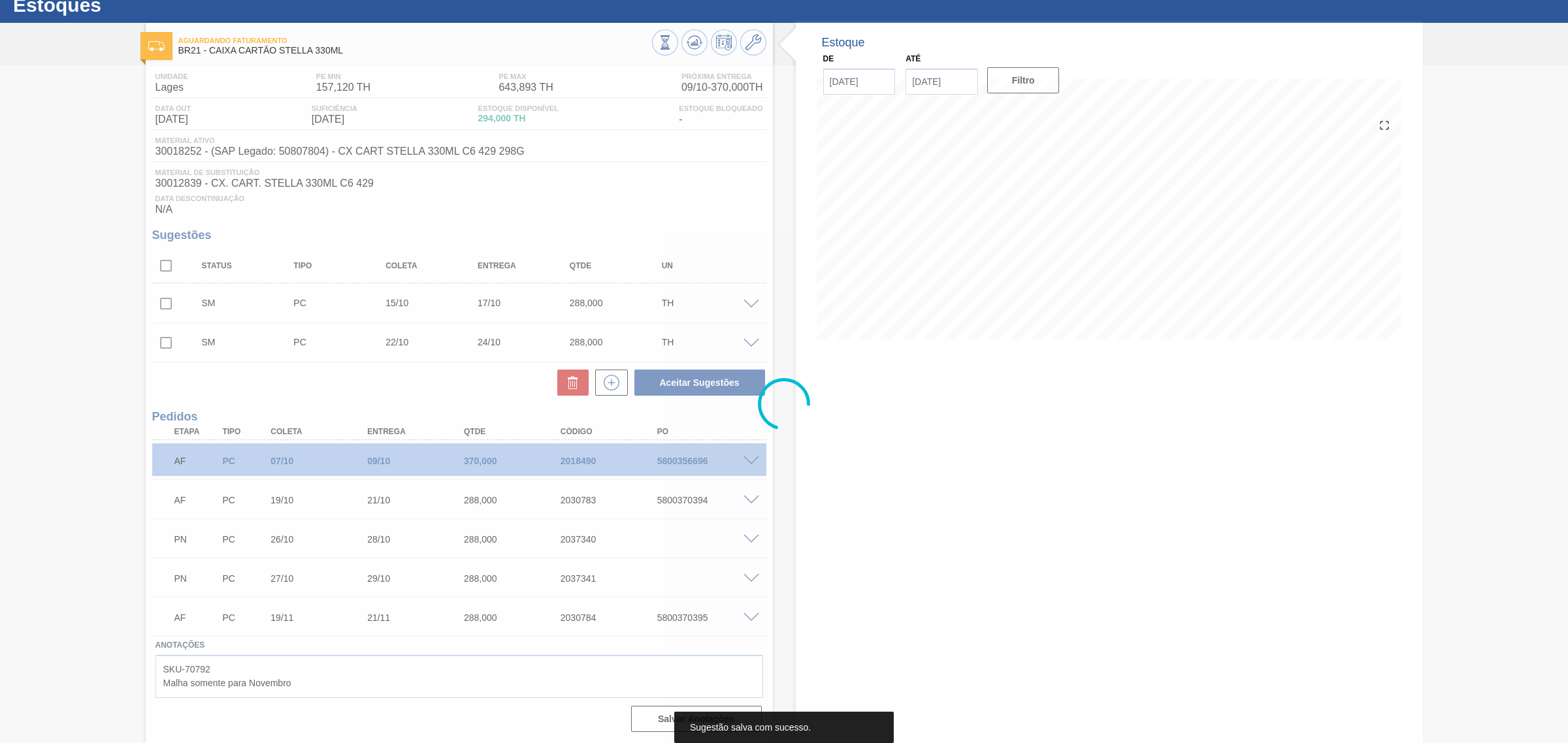
scroll to position [44, 0]
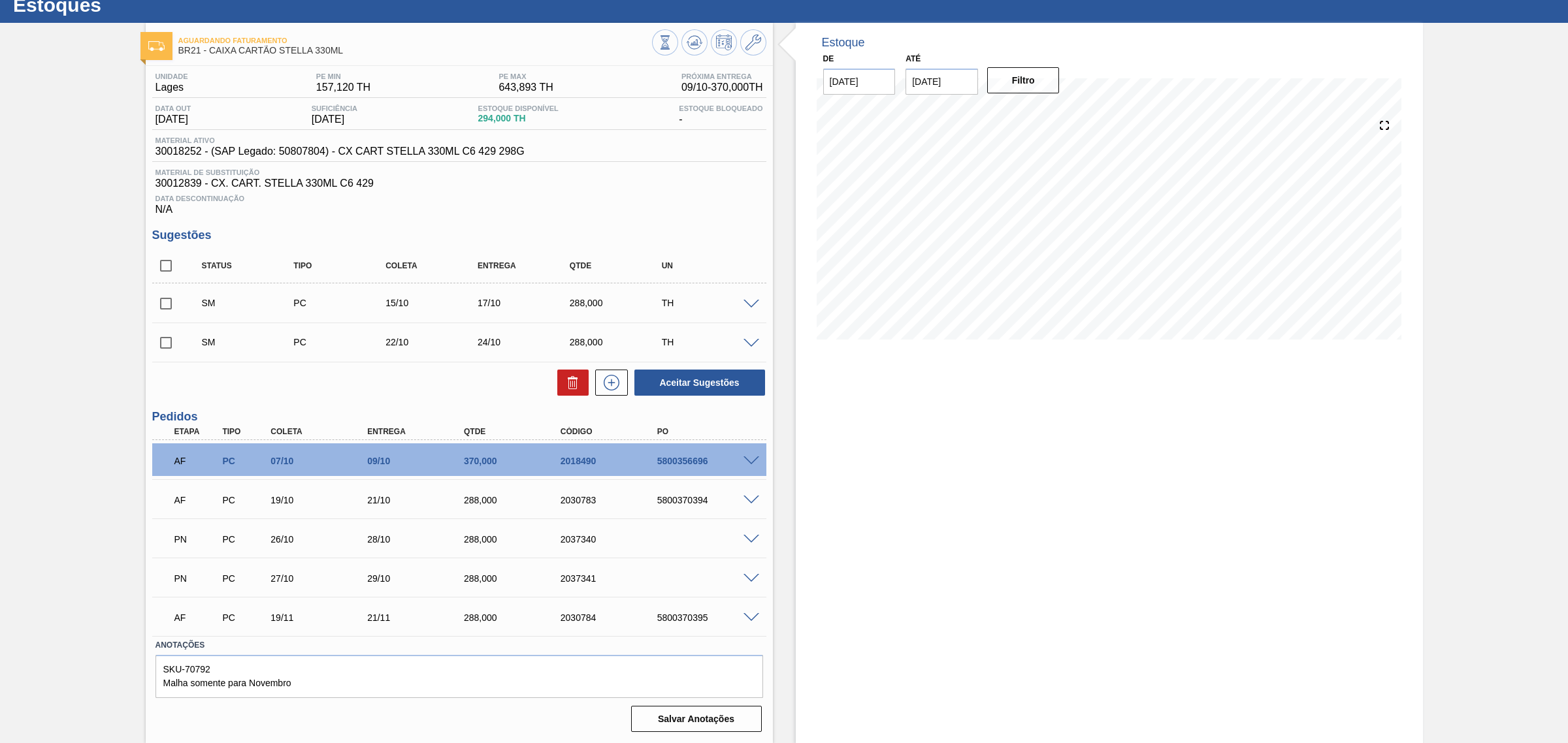
click at [166, 266] on input "checkbox" at bounding box center [166, 266] width 27 height 27
checkbox input "true"
click at [687, 392] on button "Aceitar Sugestões" at bounding box center [700, 383] width 131 height 26
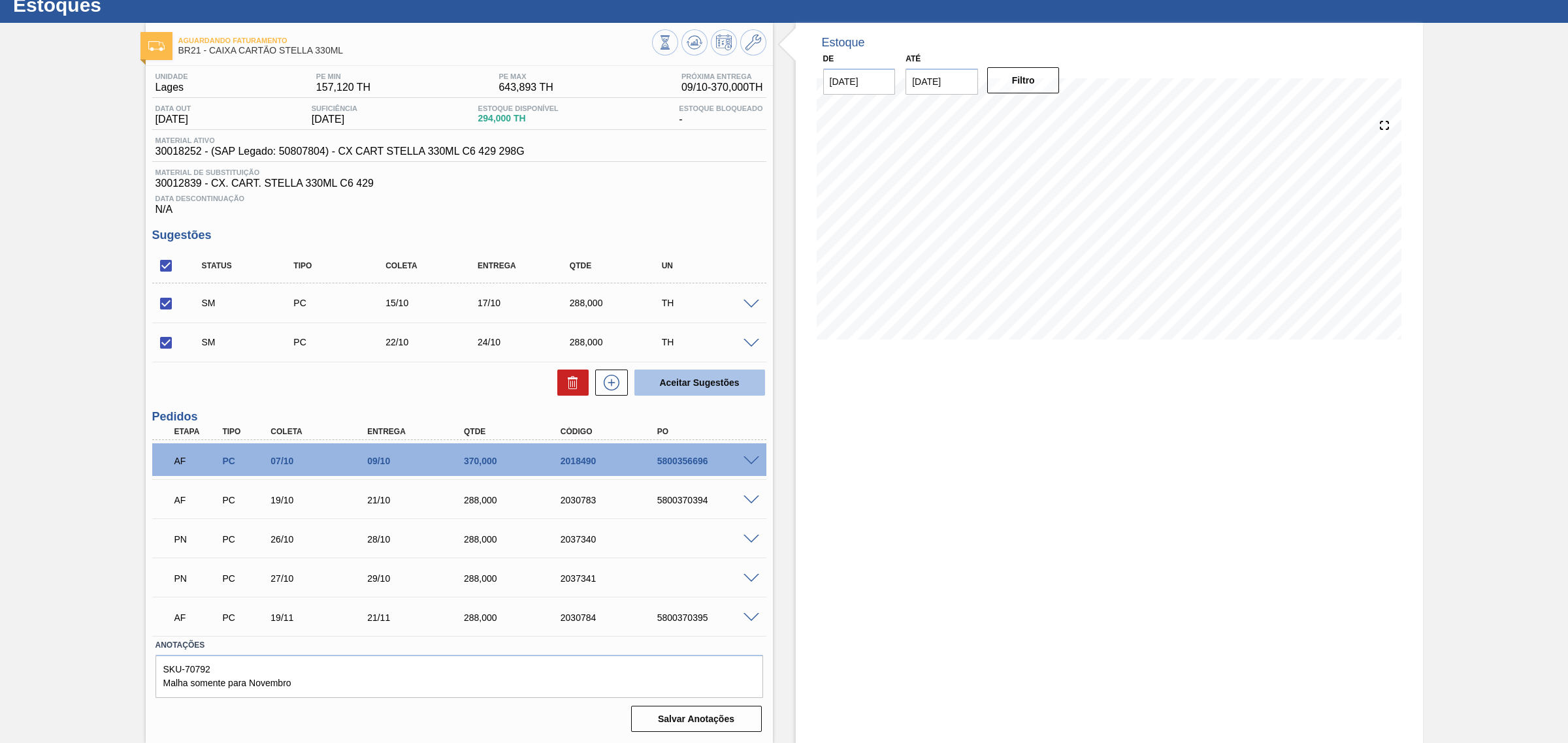
checkbox input "false"
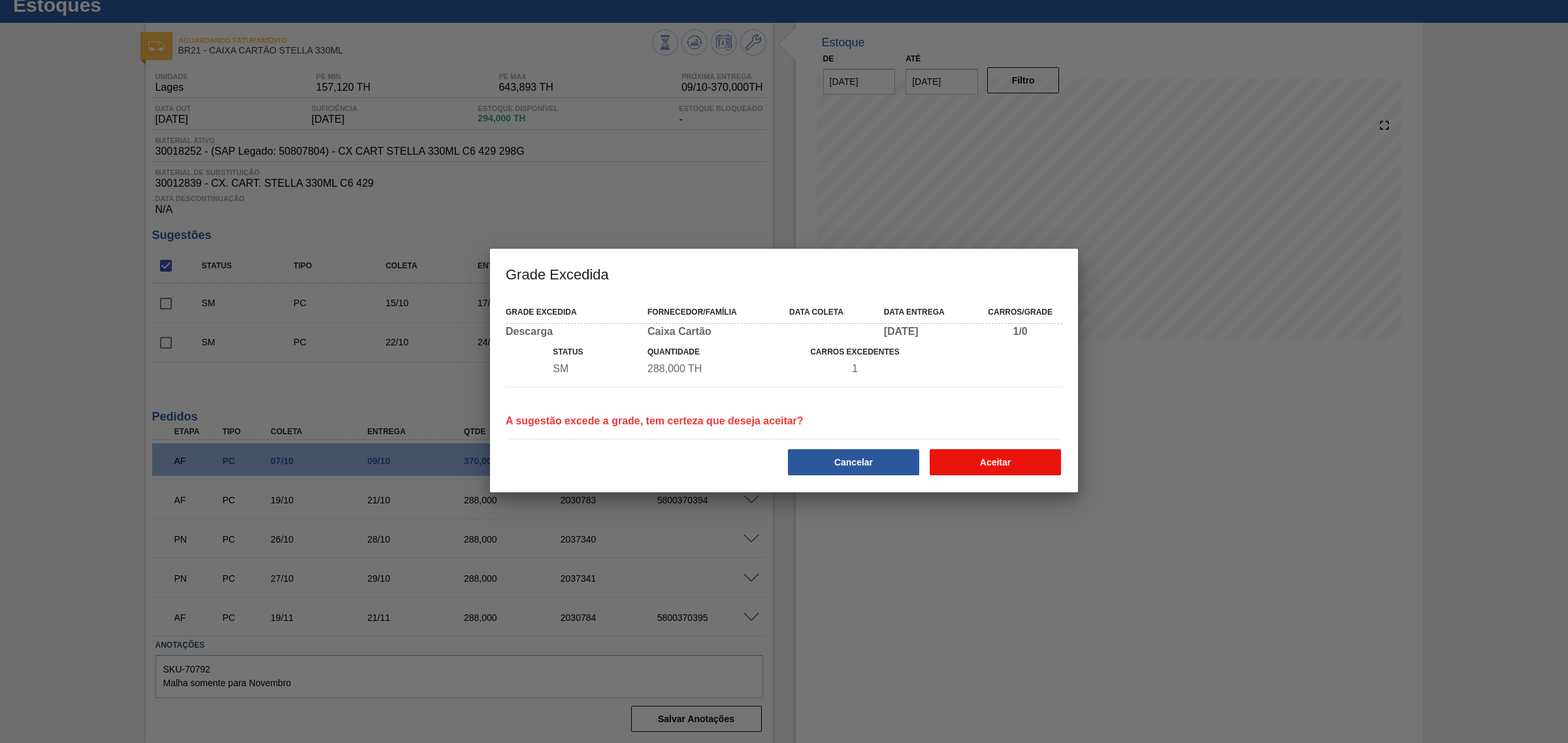
click at [981, 459] on button "Aceitar" at bounding box center [995, 462] width 131 height 26
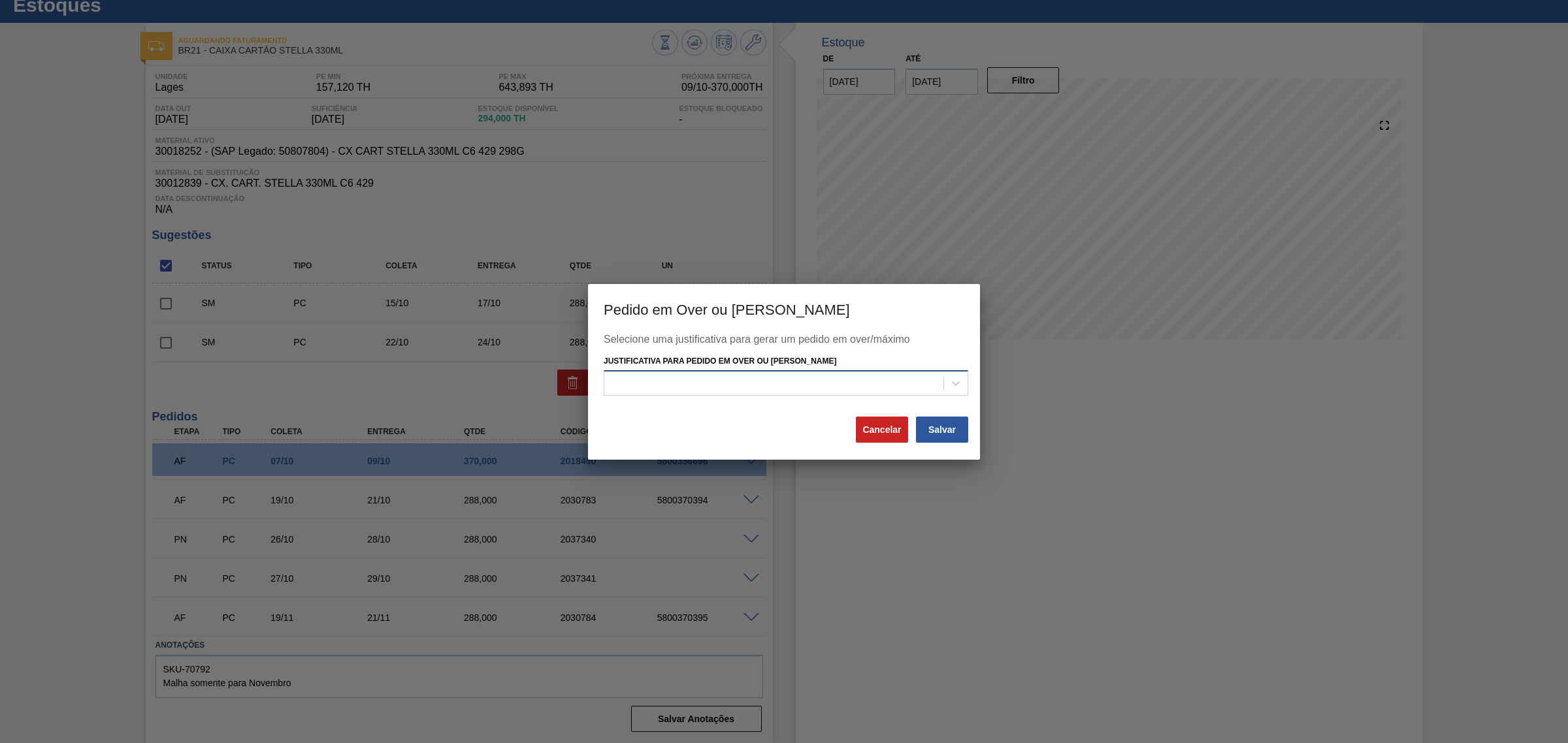
click at [868, 379] on div at bounding box center [774, 383] width 339 height 19
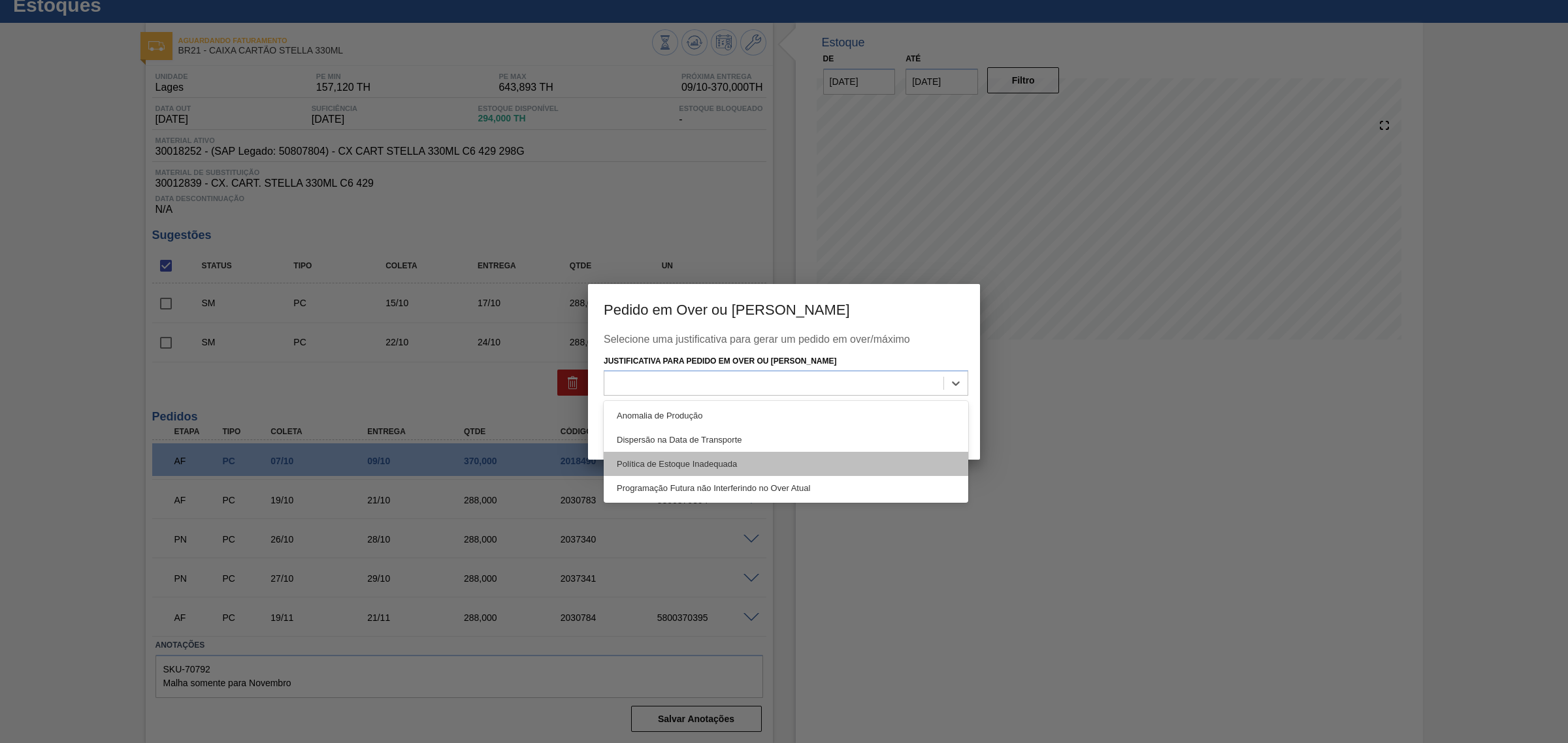
click at [803, 464] on div "Política de Estoque Inadequada" at bounding box center [785, 464] width 364 height 24
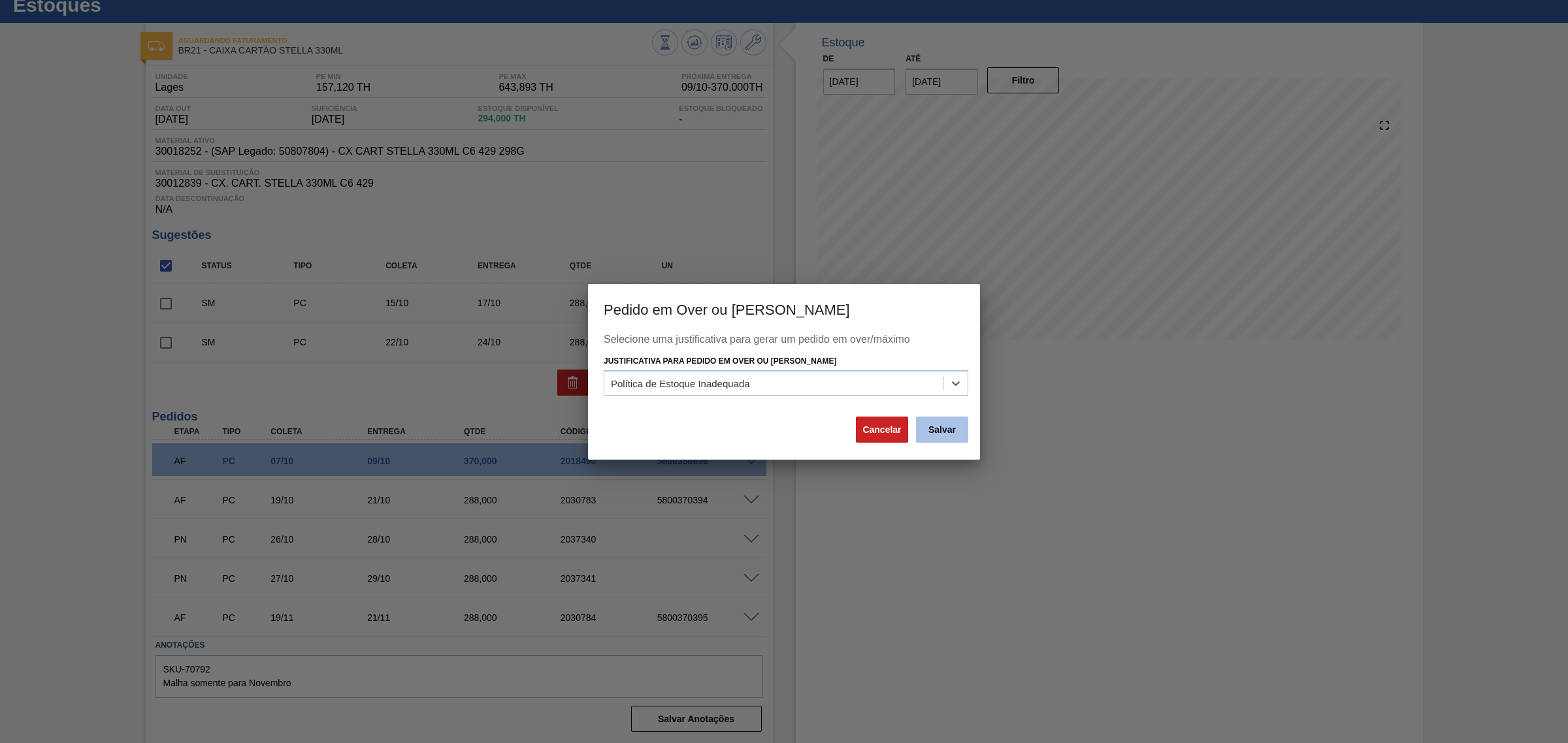
click at [926, 431] on button "Salvar" at bounding box center [942, 430] width 52 height 26
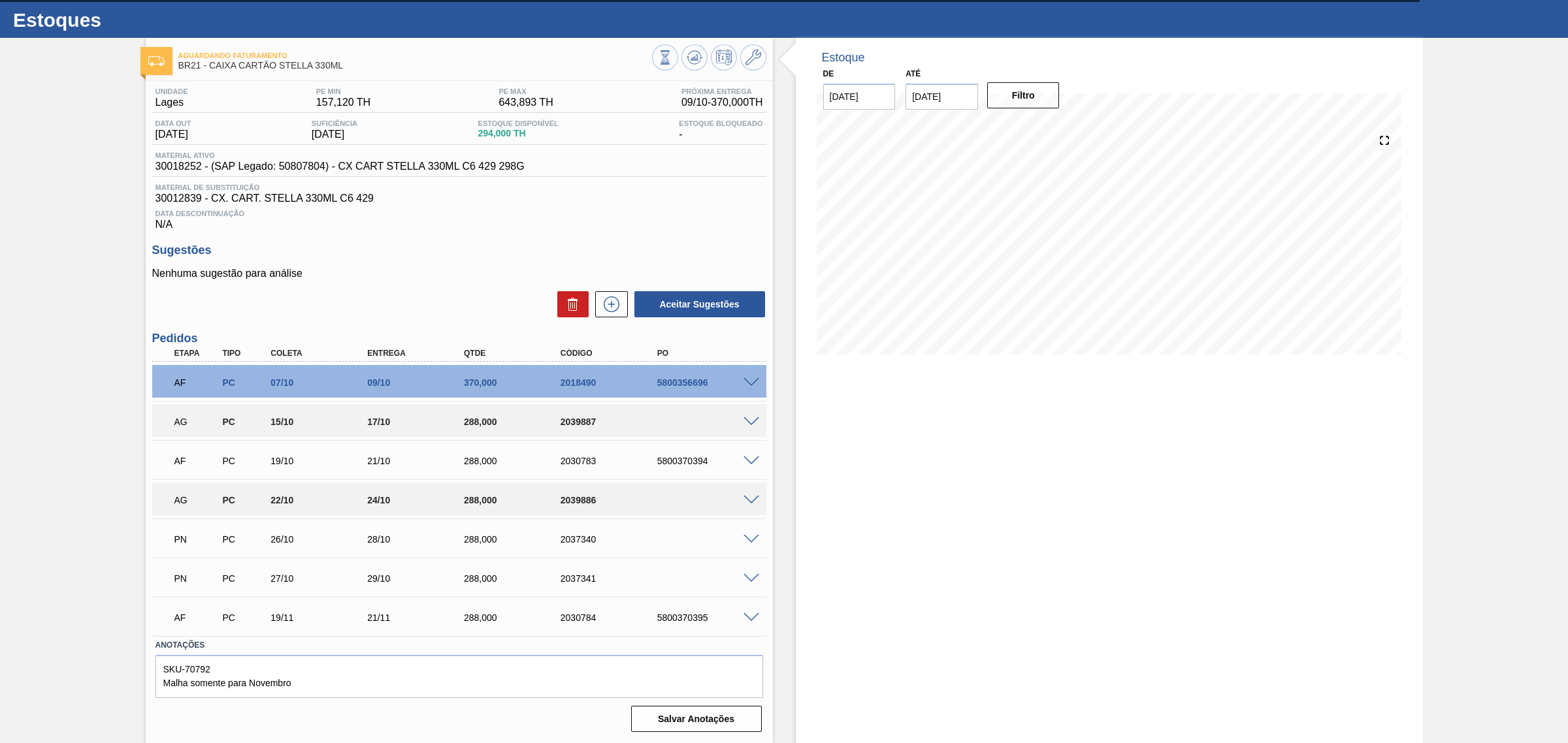
scroll to position [30, 0]
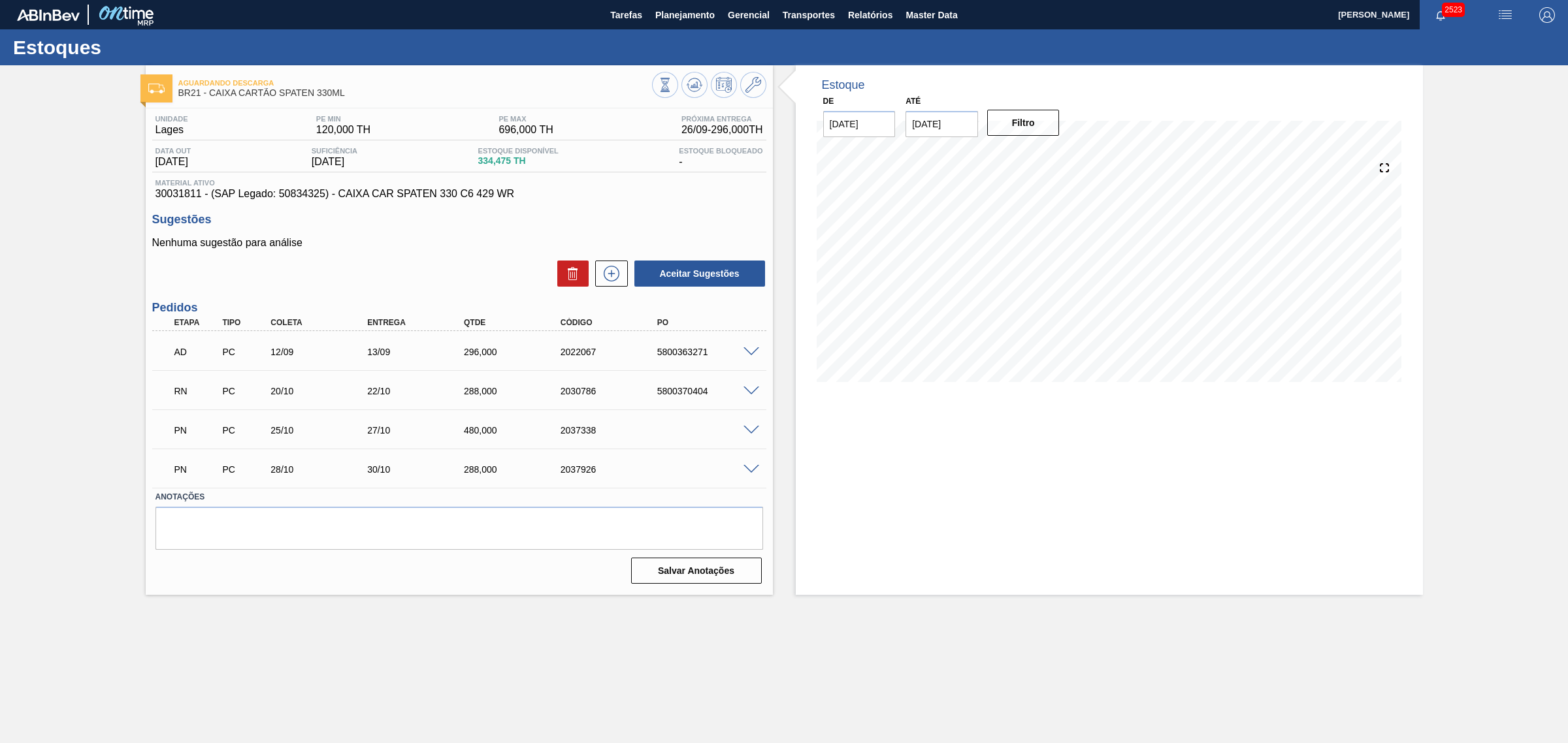
click at [1026, 654] on main "Tarefas Planejamento Gerencial Transportes Relatórios Master Data CEZAR LEAO PE…" at bounding box center [784, 371] width 1568 height 743
click at [607, 269] on icon at bounding box center [611, 273] width 21 height 16
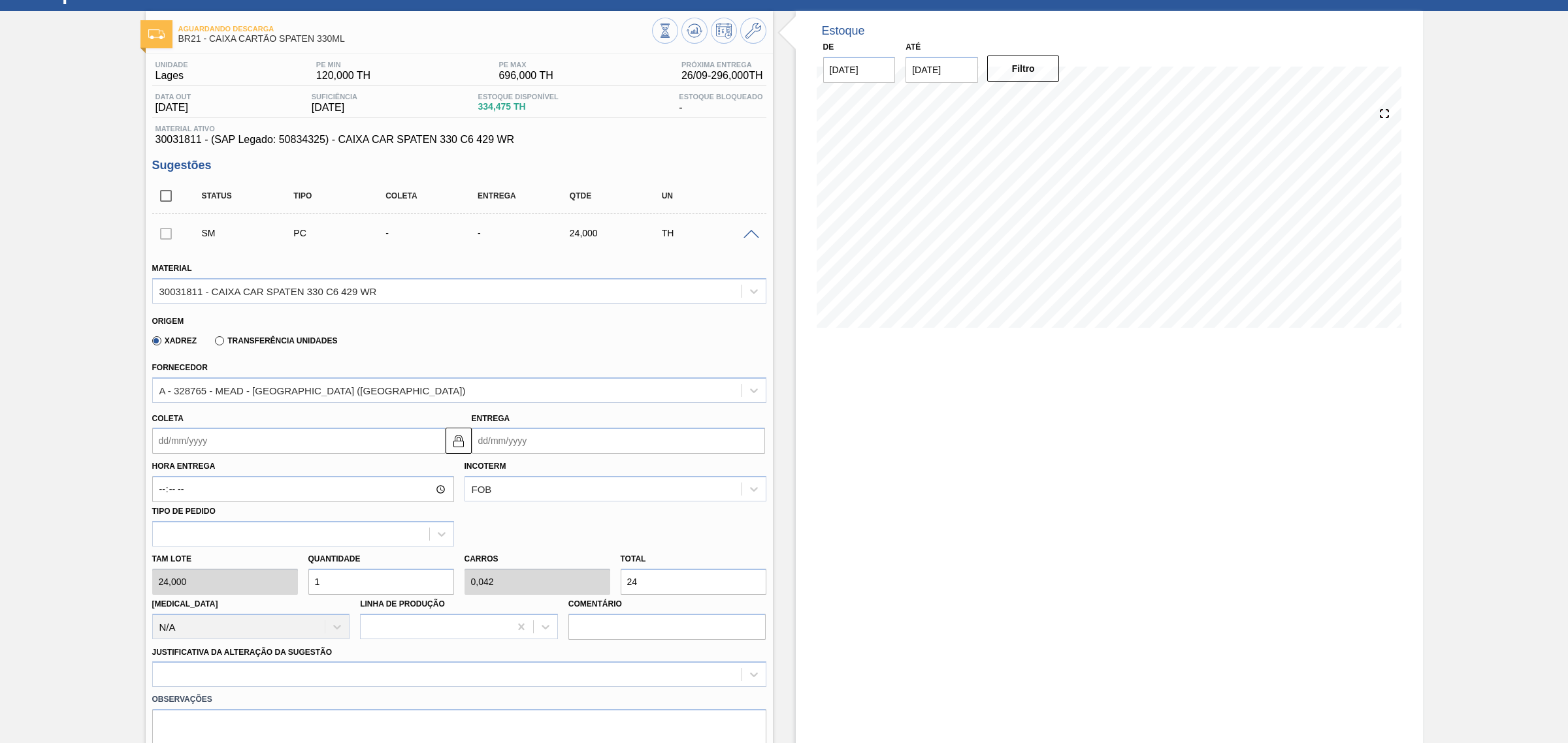
scroll to position [82, 0]
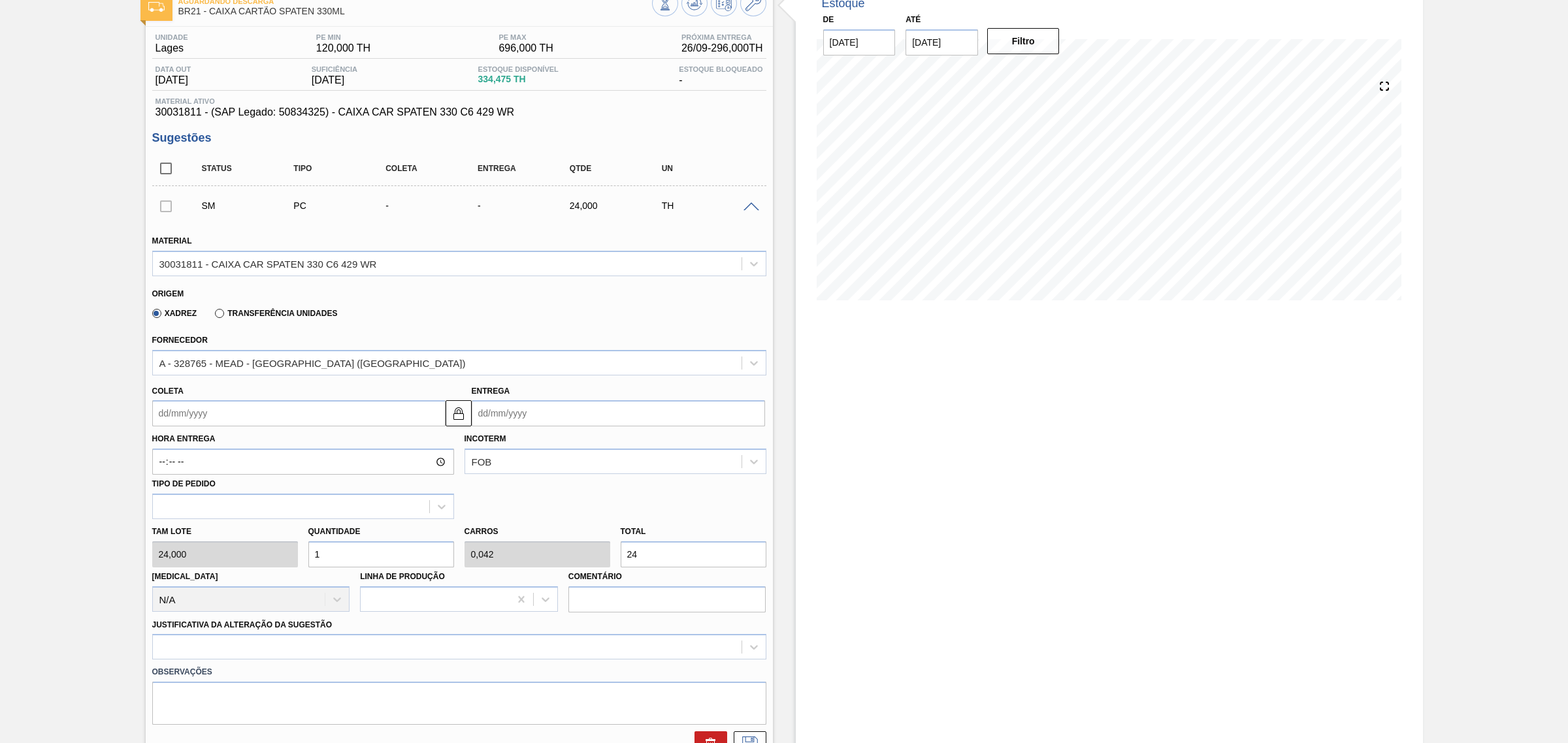
click at [564, 407] on input "Entrega" at bounding box center [619, 413] width 293 height 26
click at [614, 445] on button "Next Month" at bounding box center [618, 445] width 9 height 9
click at [576, 531] on div "16" at bounding box center [571, 529] width 18 height 18
type input "[DATE]"
type input "16/10/2025"
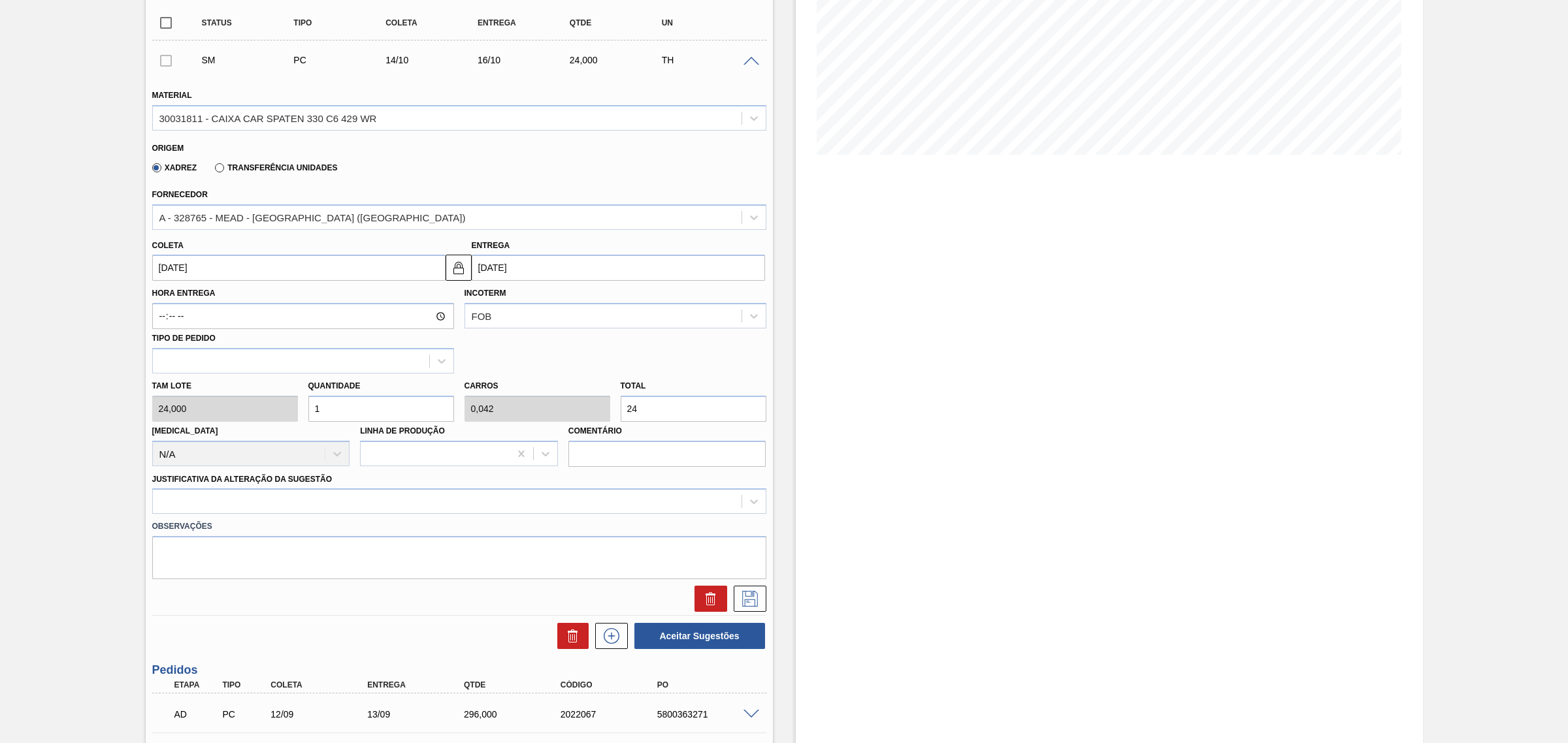
scroll to position [245, 0]
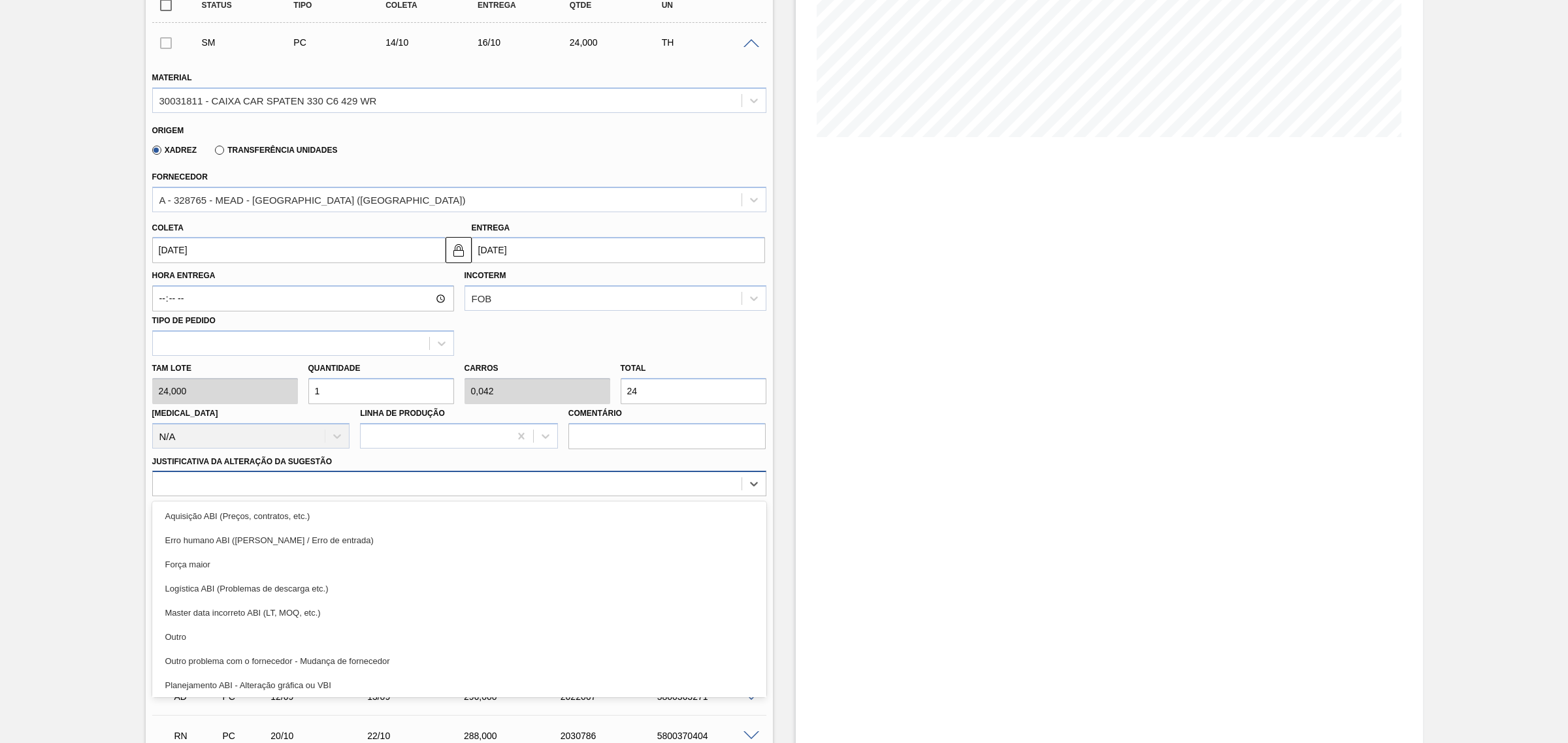
click at [512, 489] on div at bounding box center [447, 484] width 589 height 19
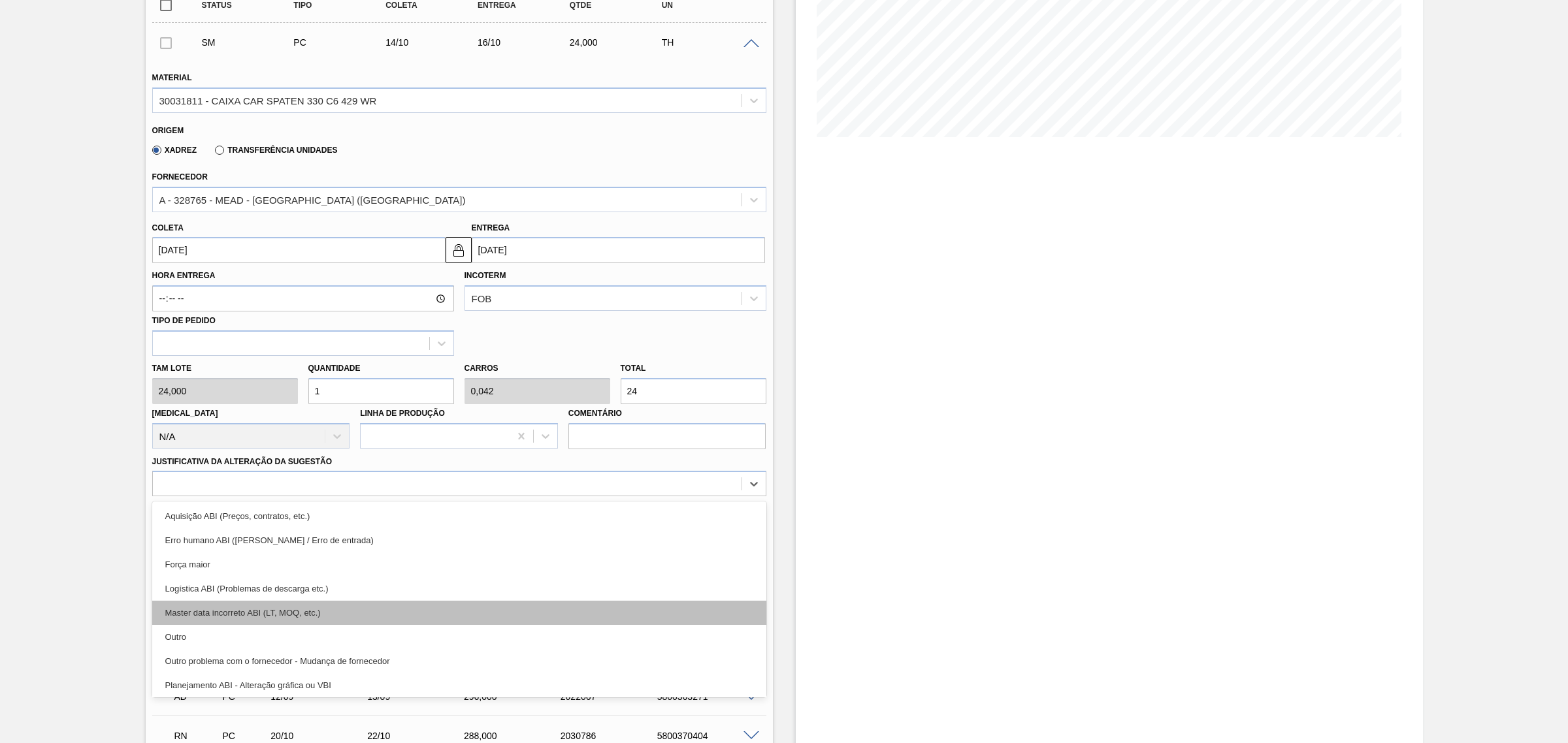
scroll to position [82, 0]
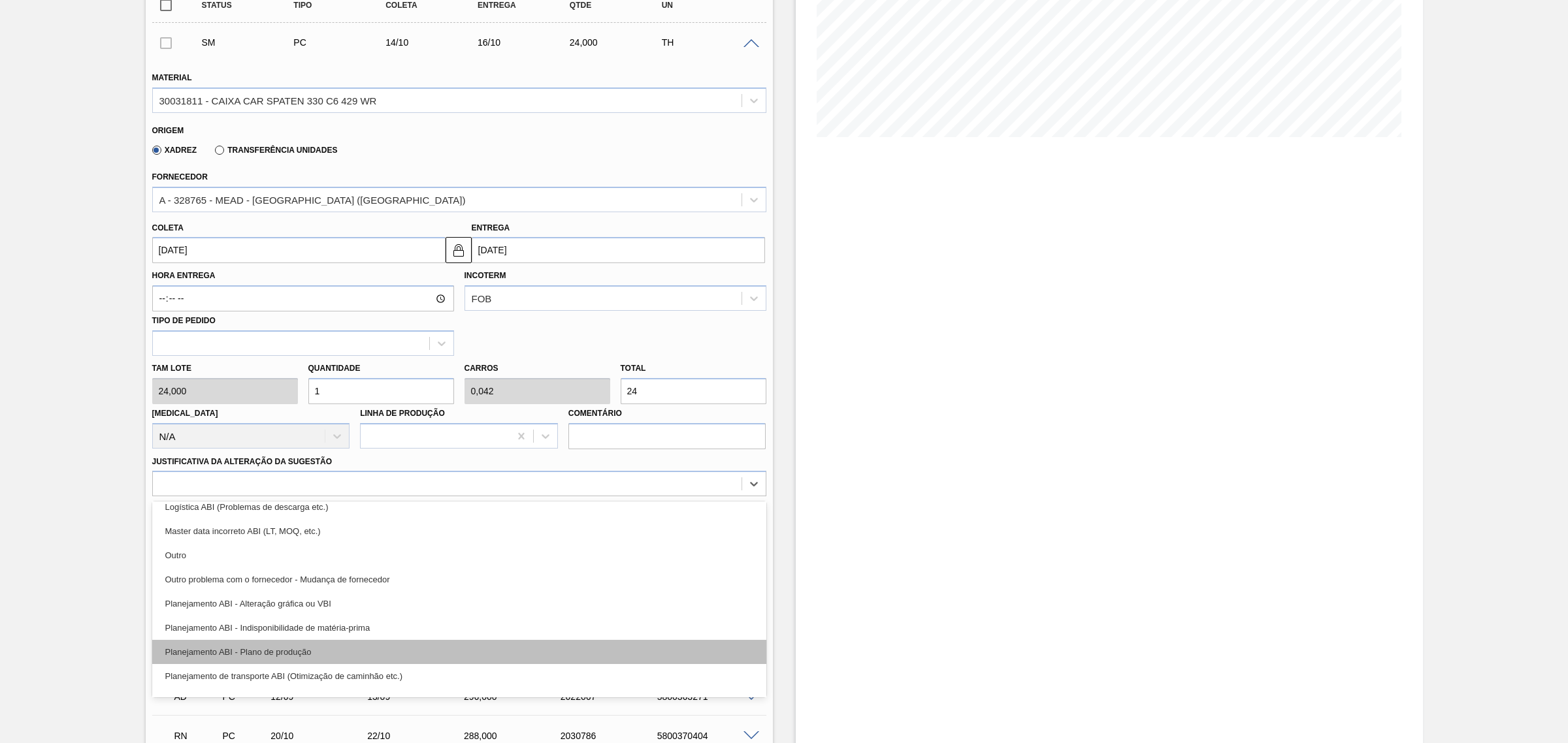
click at [469, 648] on div "Planejamento ABI - Plano de produção" at bounding box center [459, 652] width 614 height 24
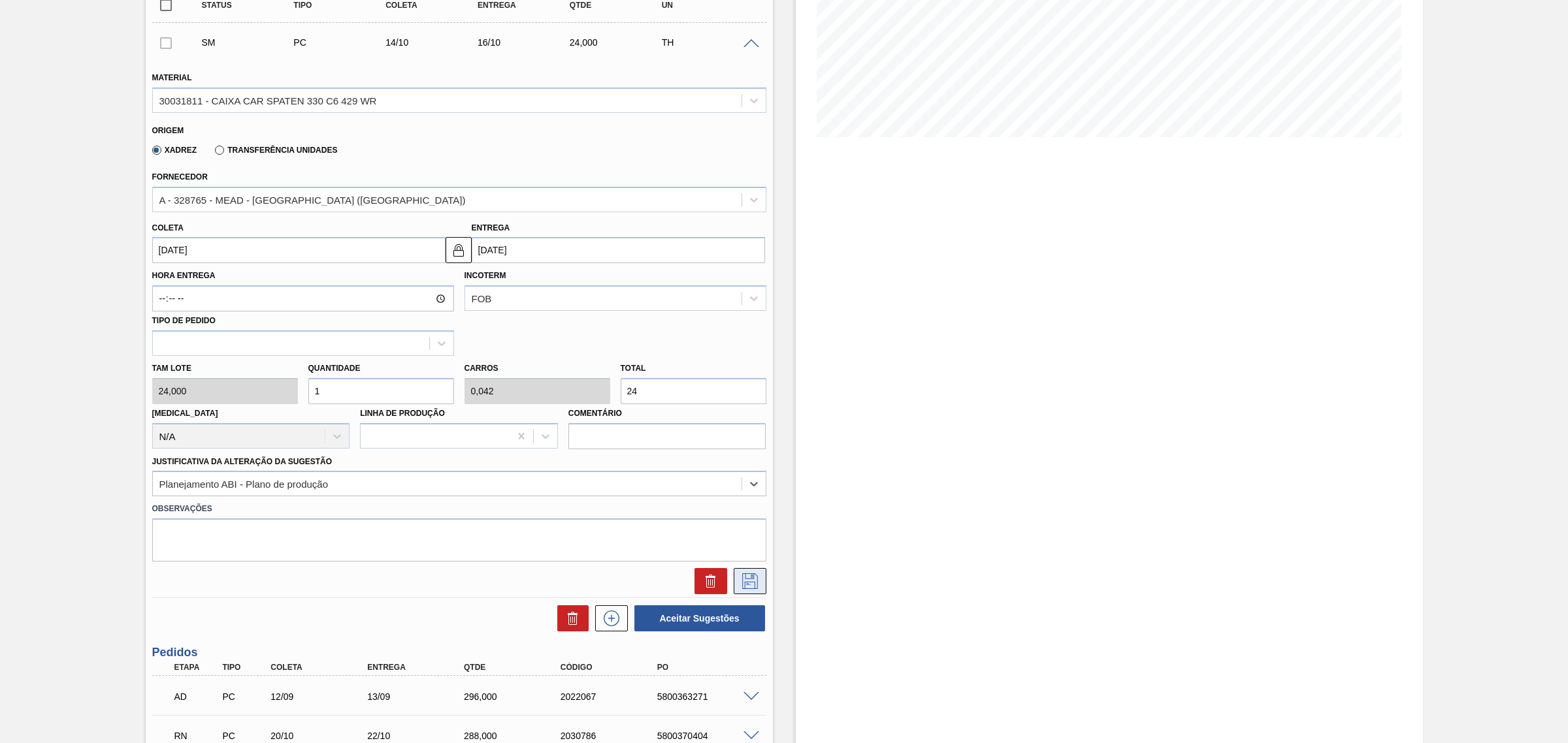
click at [742, 590] on icon at bounding box center [749, 581] width 21 height 16
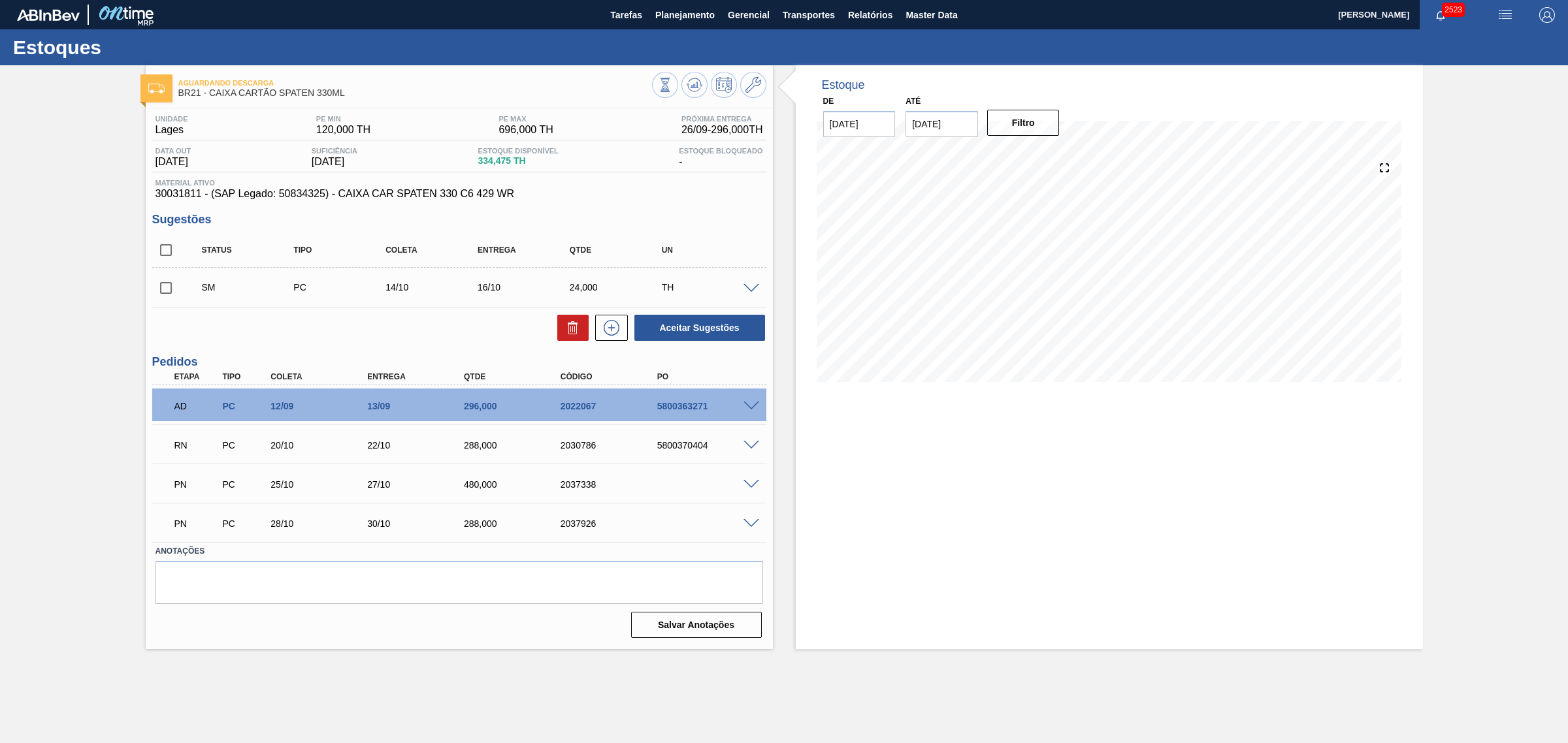
scroll to position [0, 0]
click at [747, 289] on span at bounding box center [751, 289] width 16 height 10
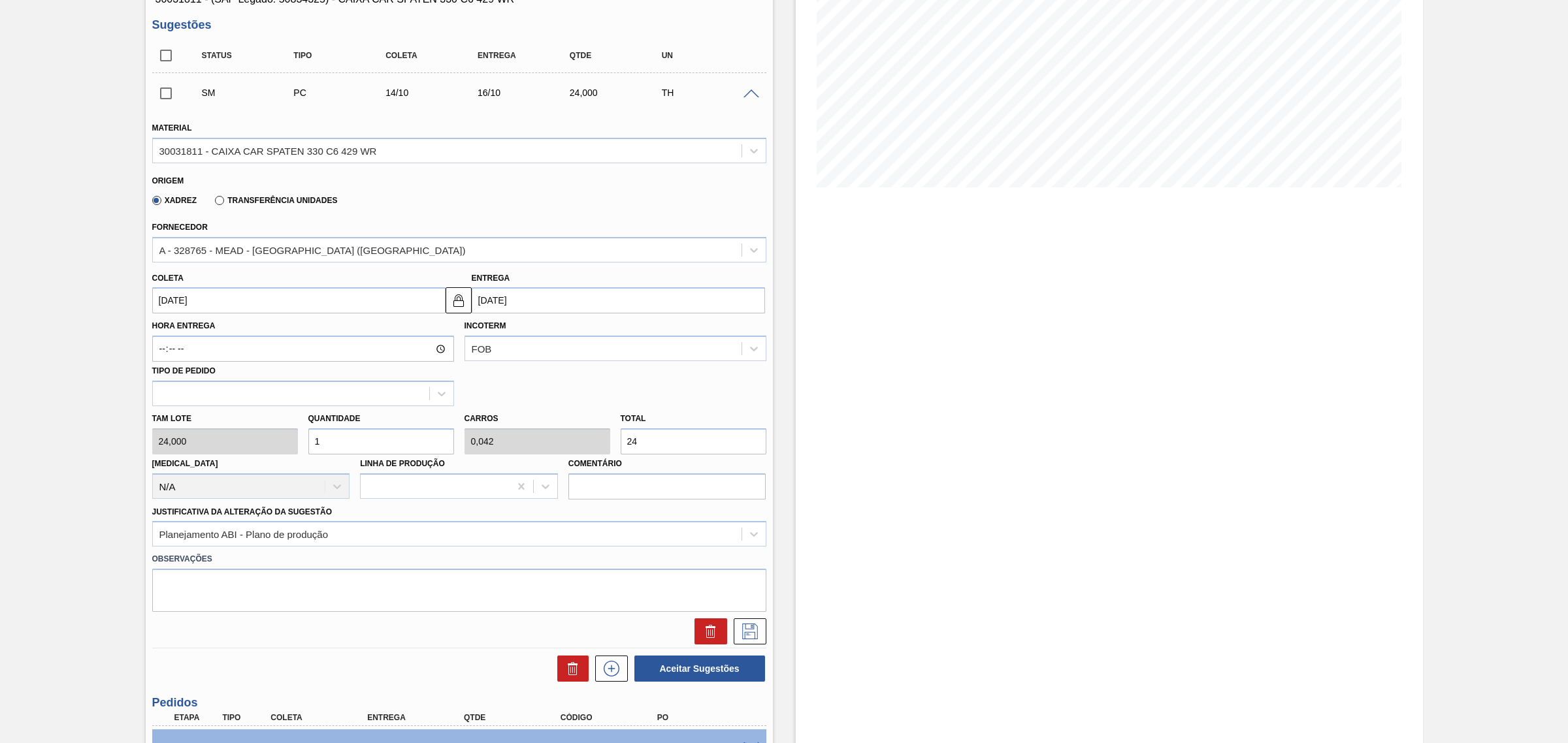
scroll to position [115, 0]
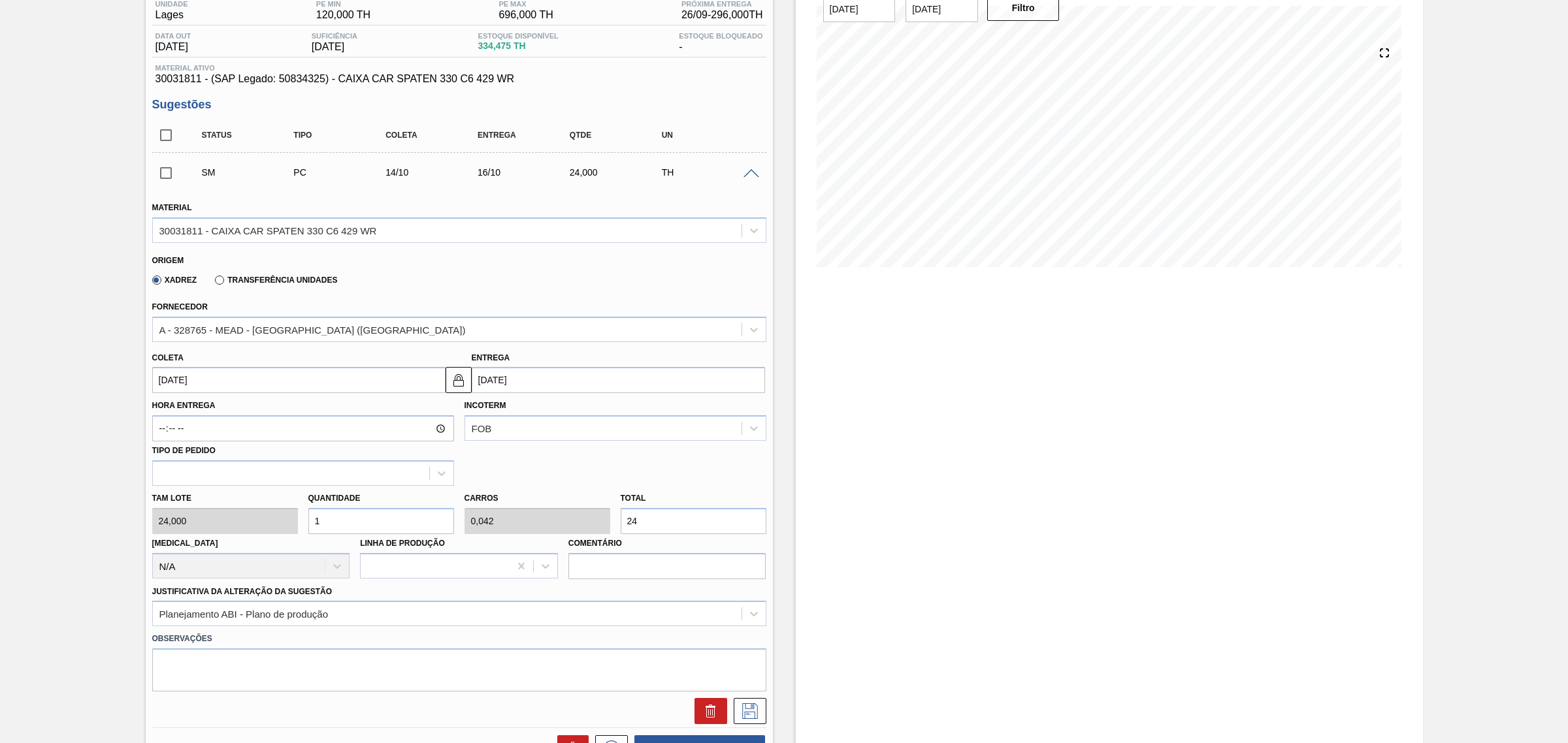
click at [657, 526] on input "24" at bounding box center [693, 521] width 146 height 26
type input "0,083"
type input "0,003"
type input "2"
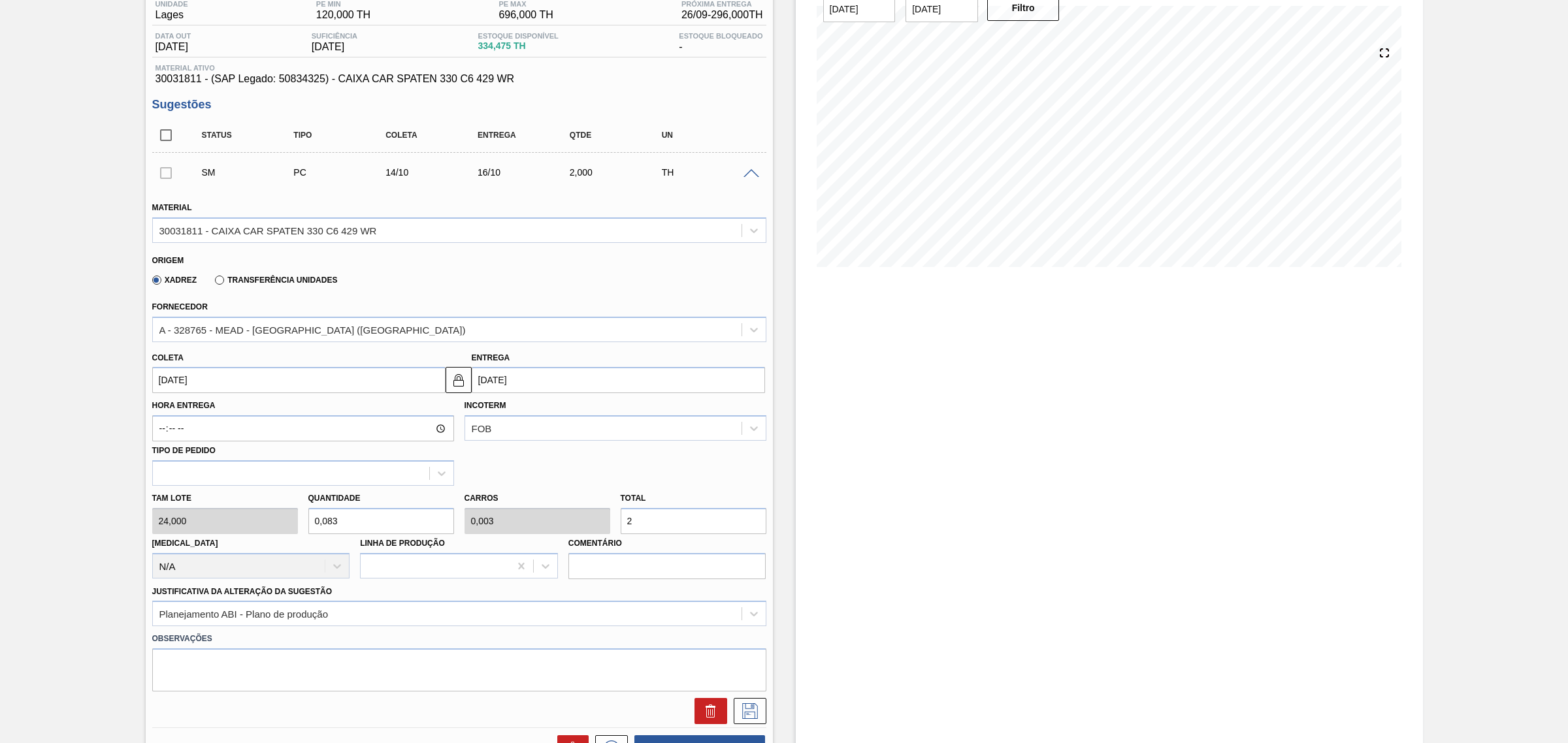
type input "1,167"
type input "0,049"
type input "28"
type input "12"
type input "0,5"
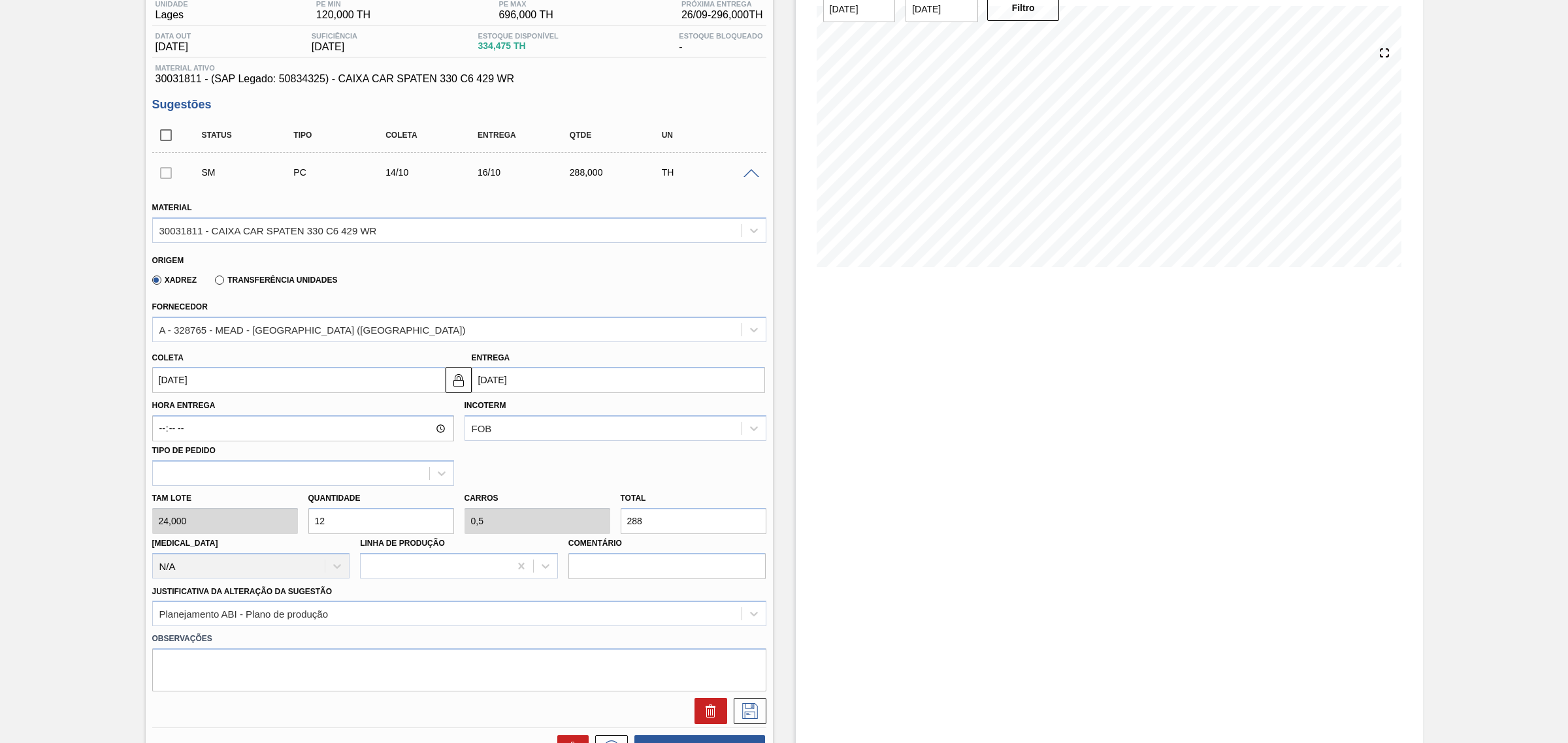
click at [657, 526] on input "288" at bounding box center [693, 521] width 146 height 26
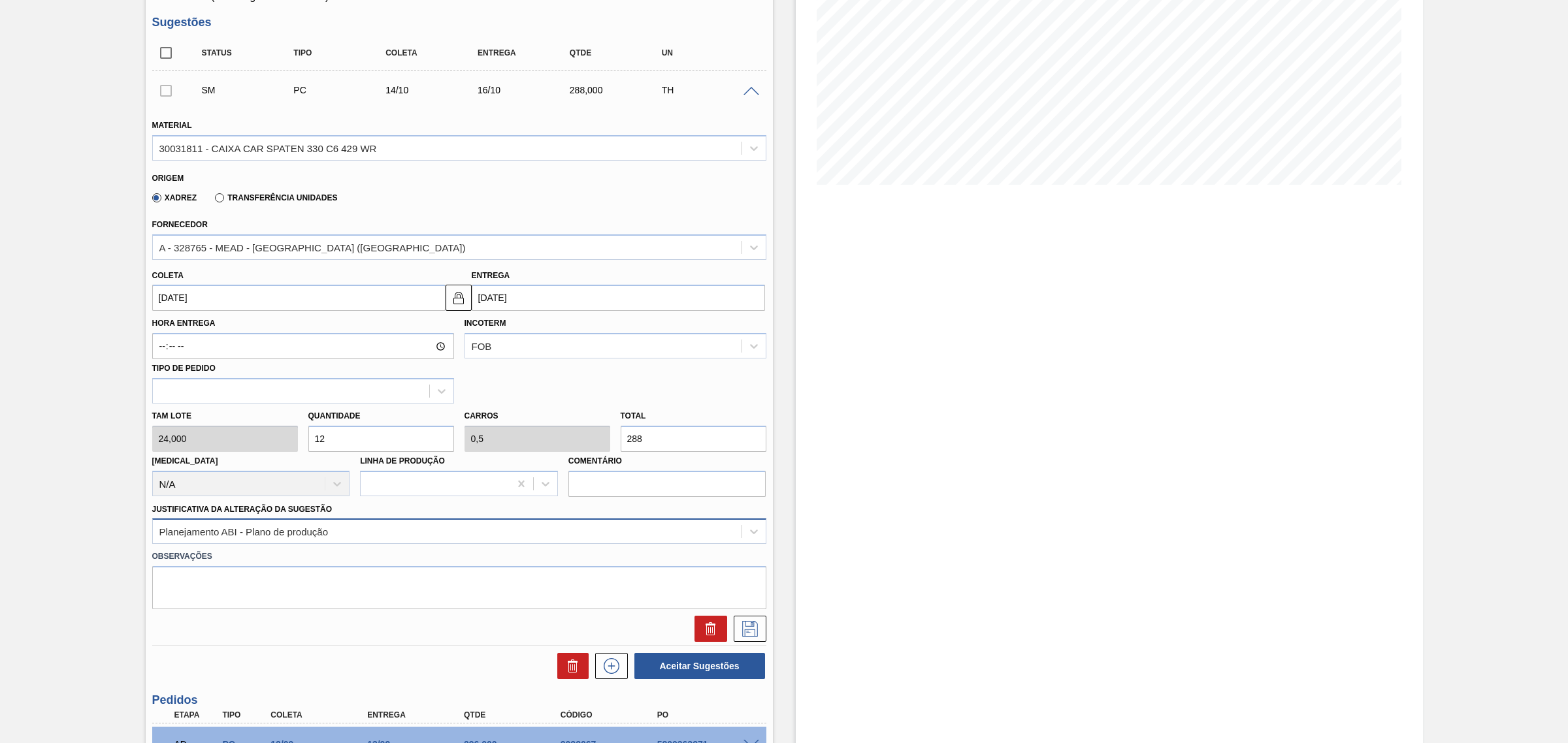
scroll to position [196, 0]
type input "288"
click at [364, 436] on input "12" at bounding box center [381, 440] width 146 height 26
type input "2"
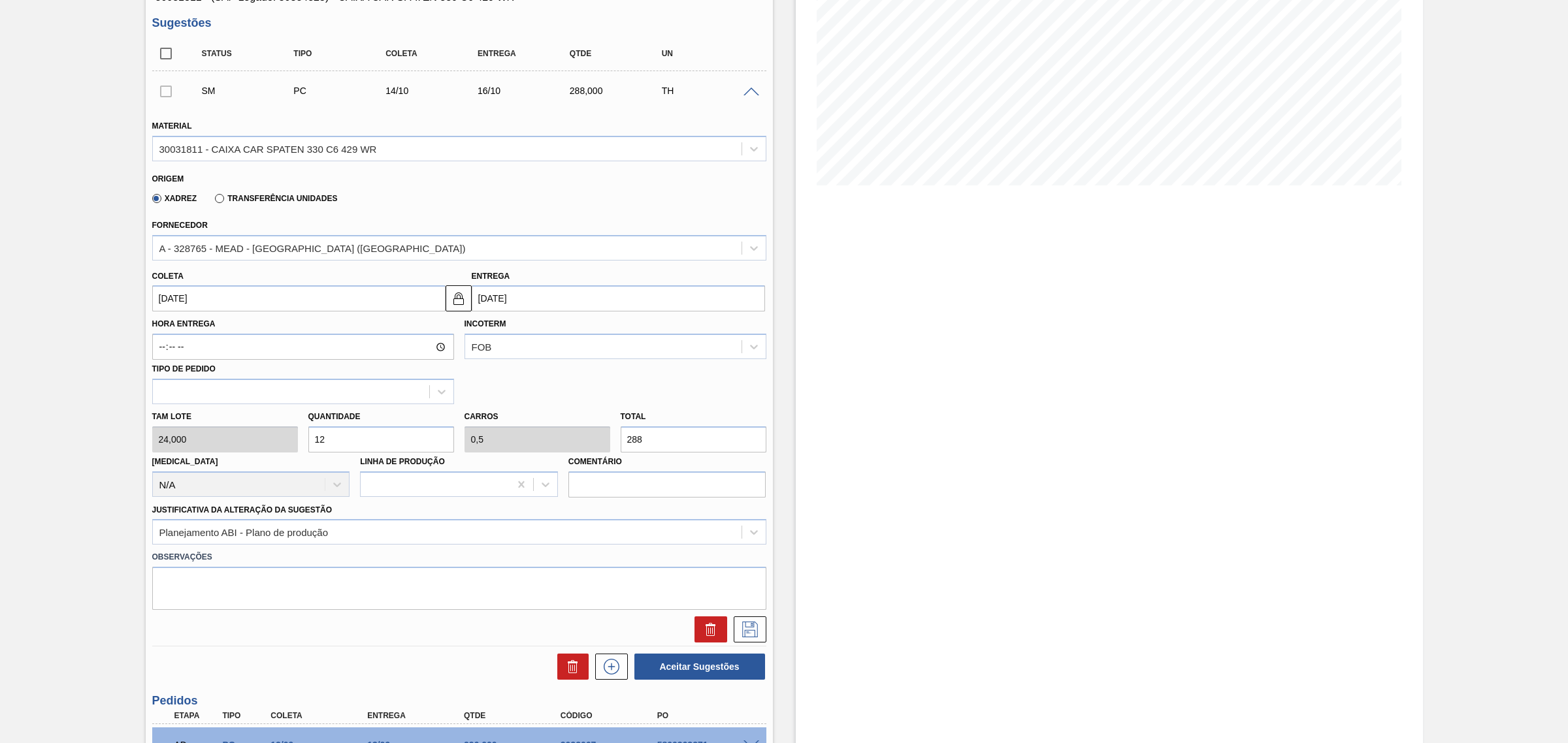
type input "0,083"
type input "48"
type input "24"
type input "1"
type input "576"
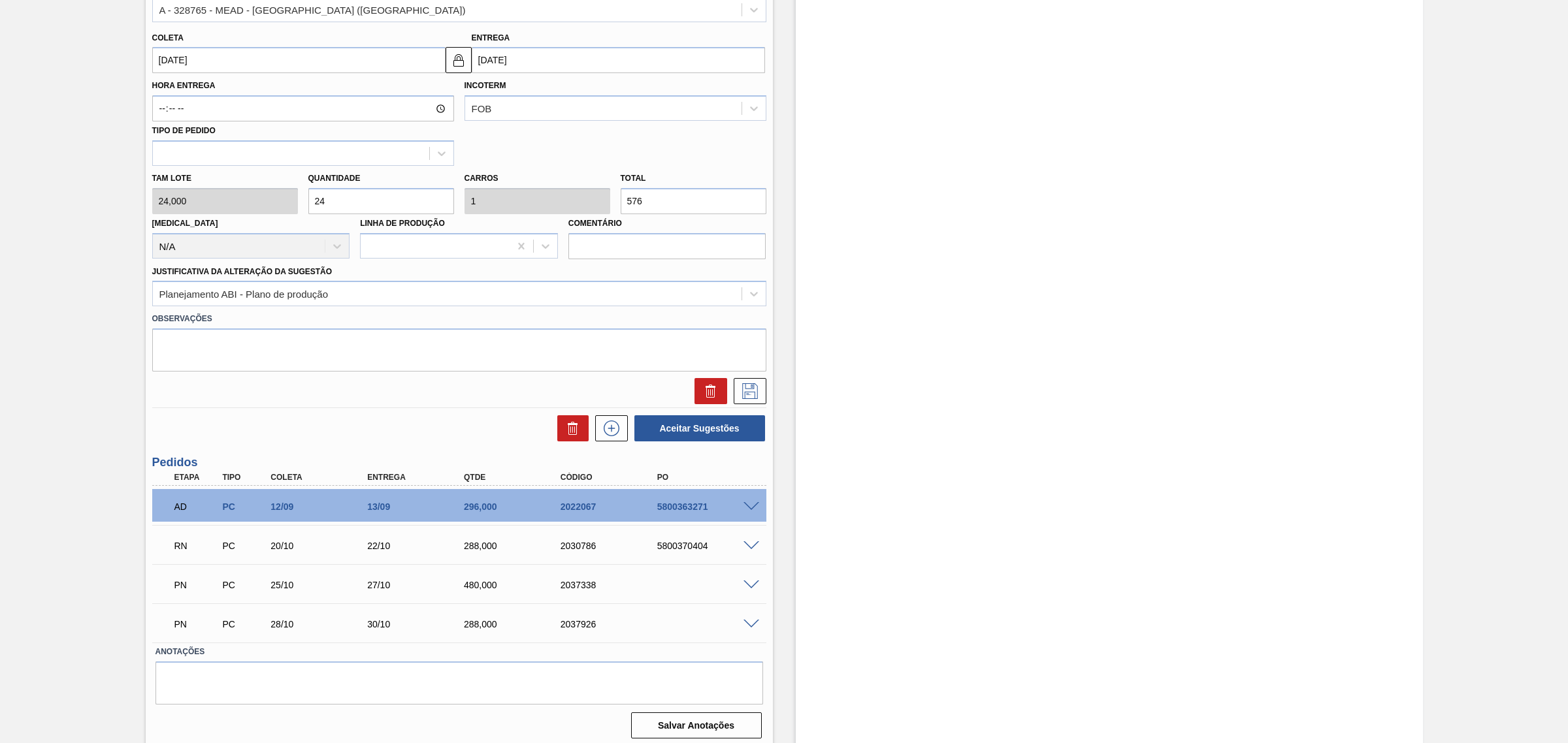
scroll to position [441, 0]
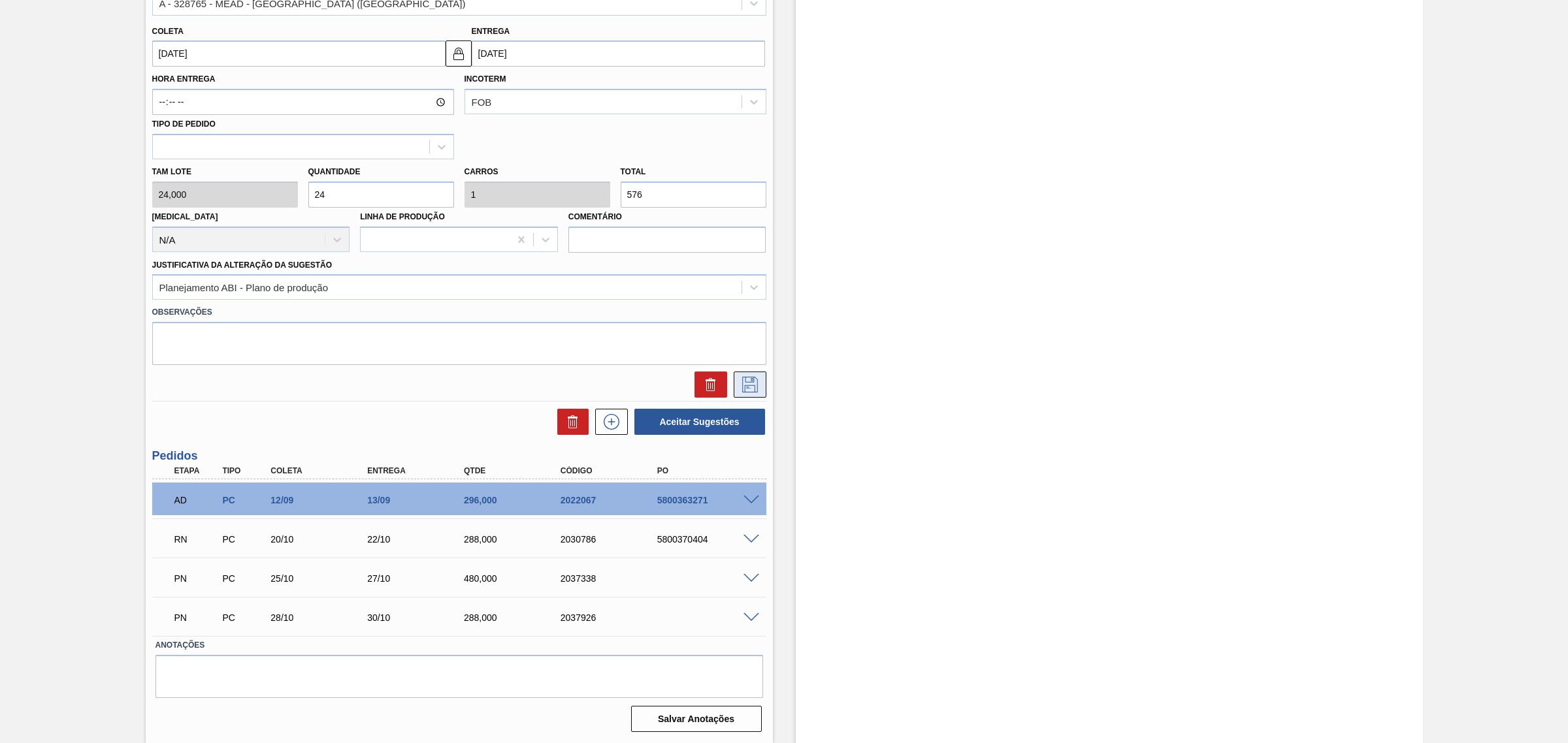
type input "24"
click at [750, 386] on icon at bounding box center [749, 385] width 21 height 16
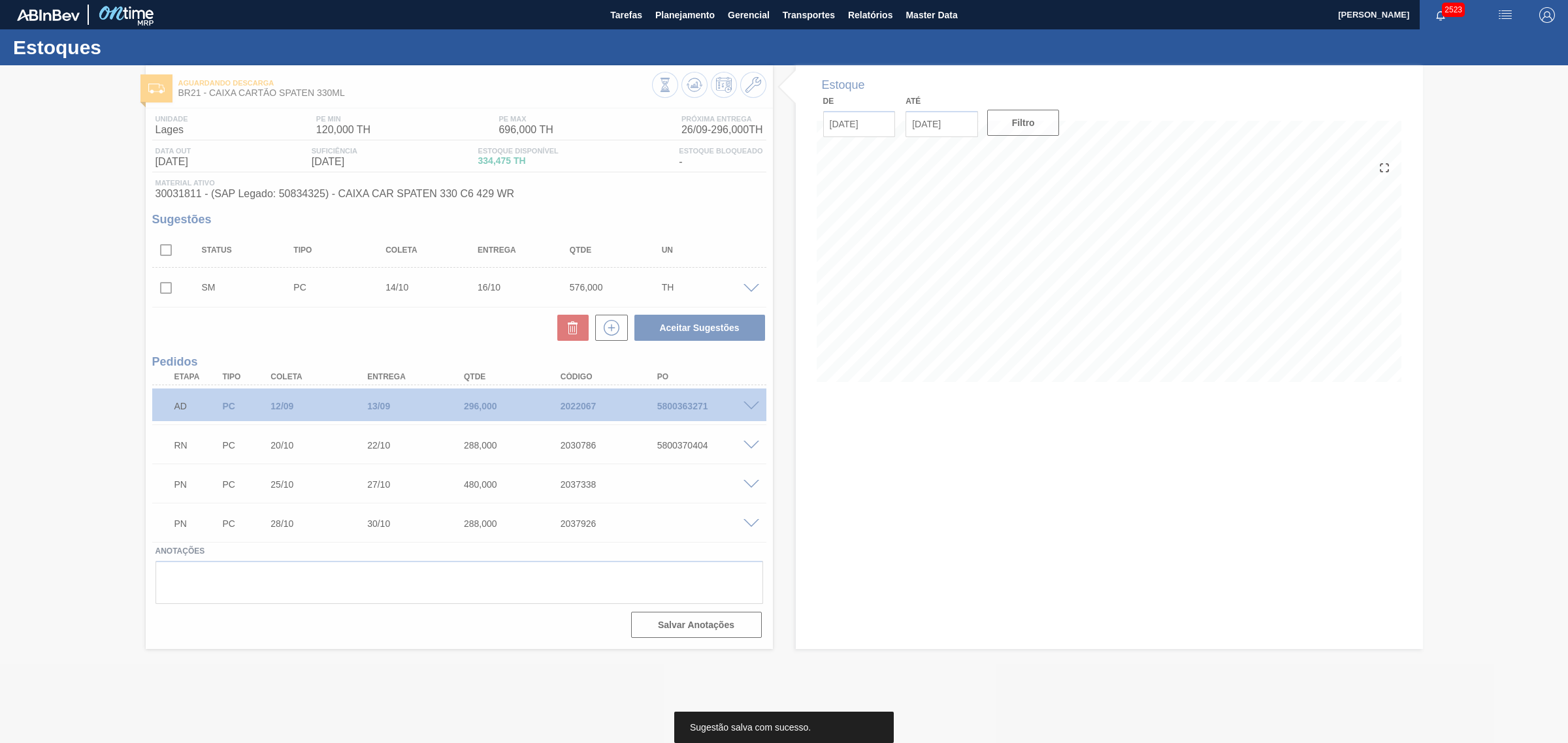
scroll to position [0, 0]
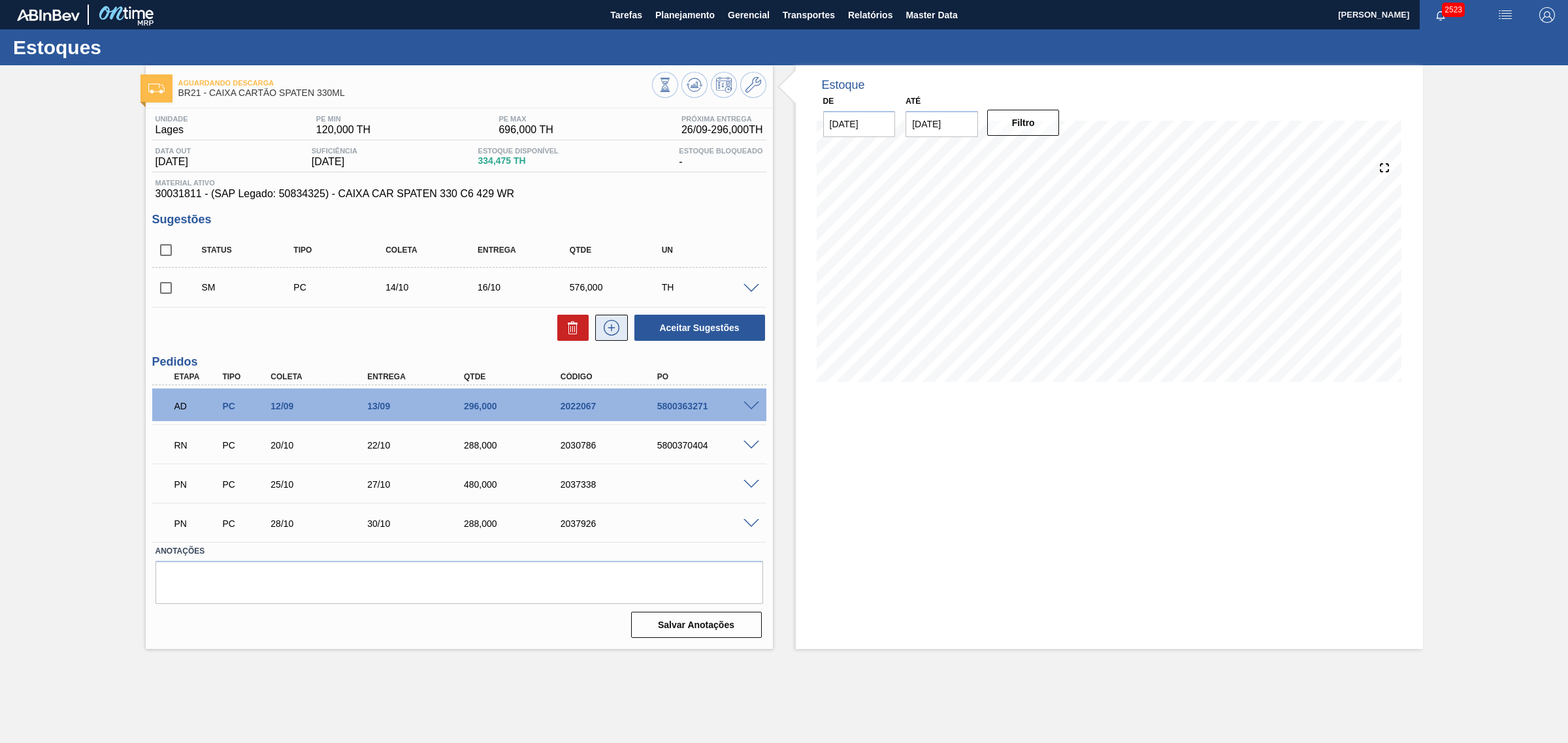
click at [621, 325] on icon at bounding box center [611, 328] width 21 height 16
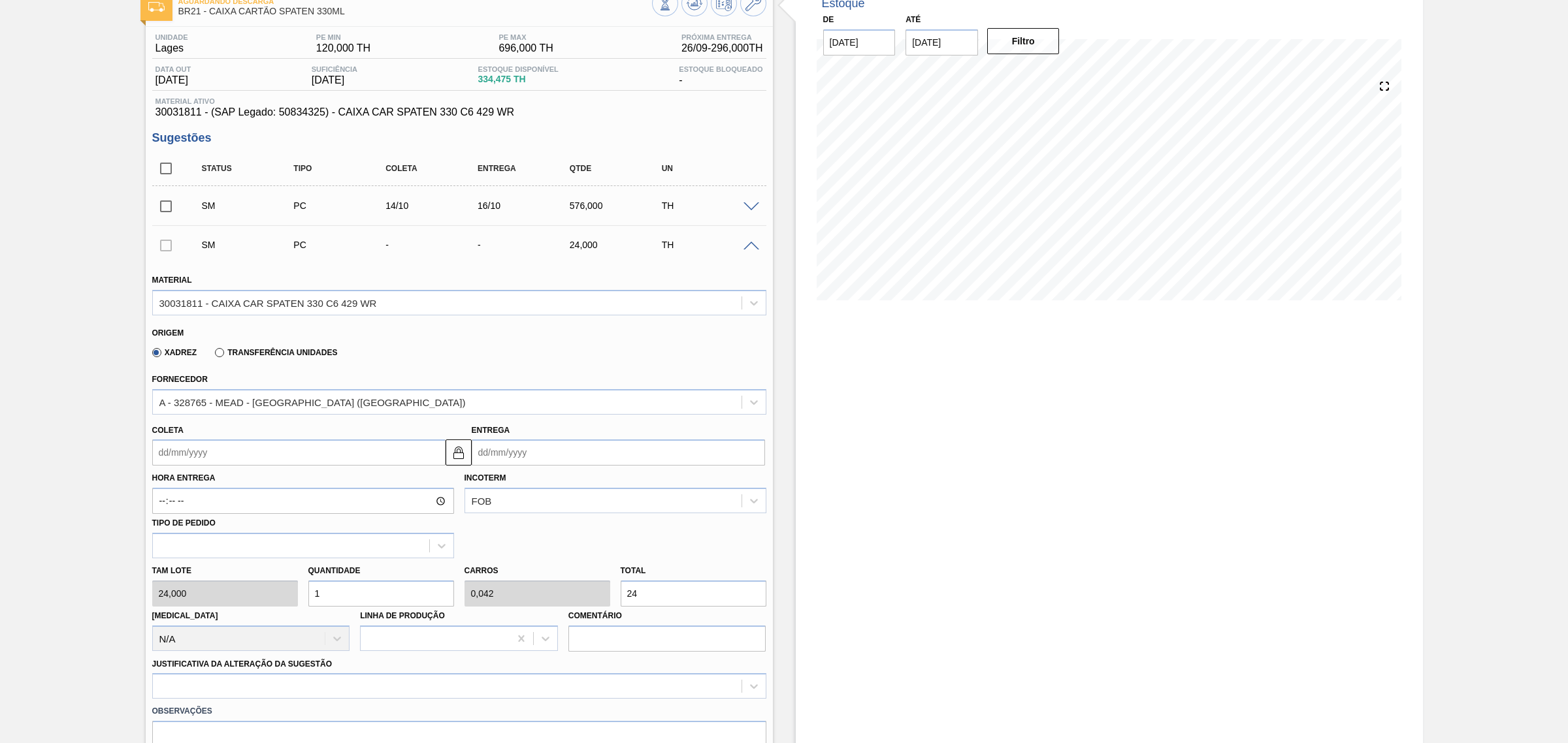
scroll to position [163, 0]
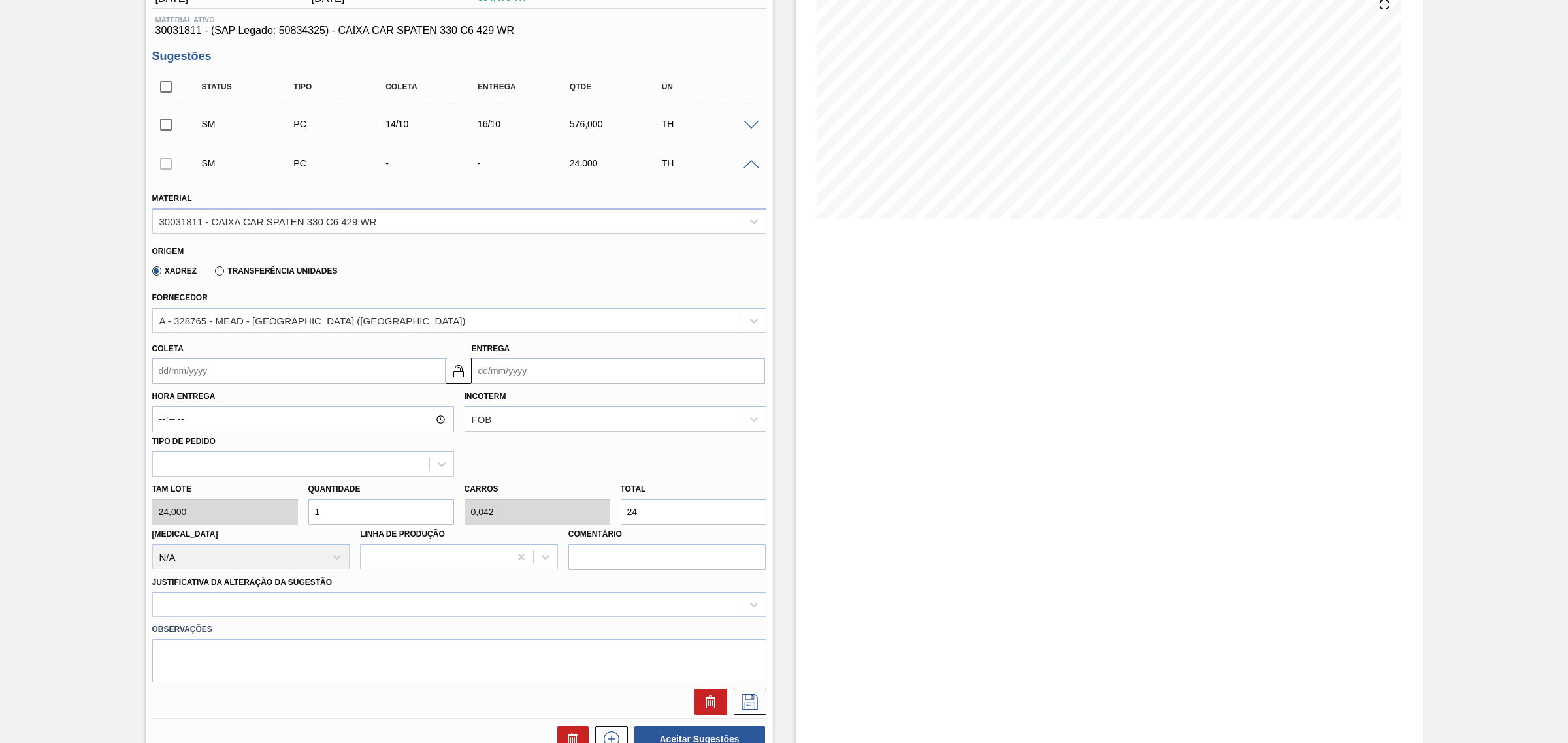
click at [531, 379] on input "Entrega" at bounding box center [619, 371] width 293 height 26
click at [616, 400] on button "Next Month" at bounding box center [618, 402] width 9 height 9
click at [590, 533] on div "31" at bounding box center [593, 529] width 18 height 18
type input "29/10/2025"
type input "31/10/2025"
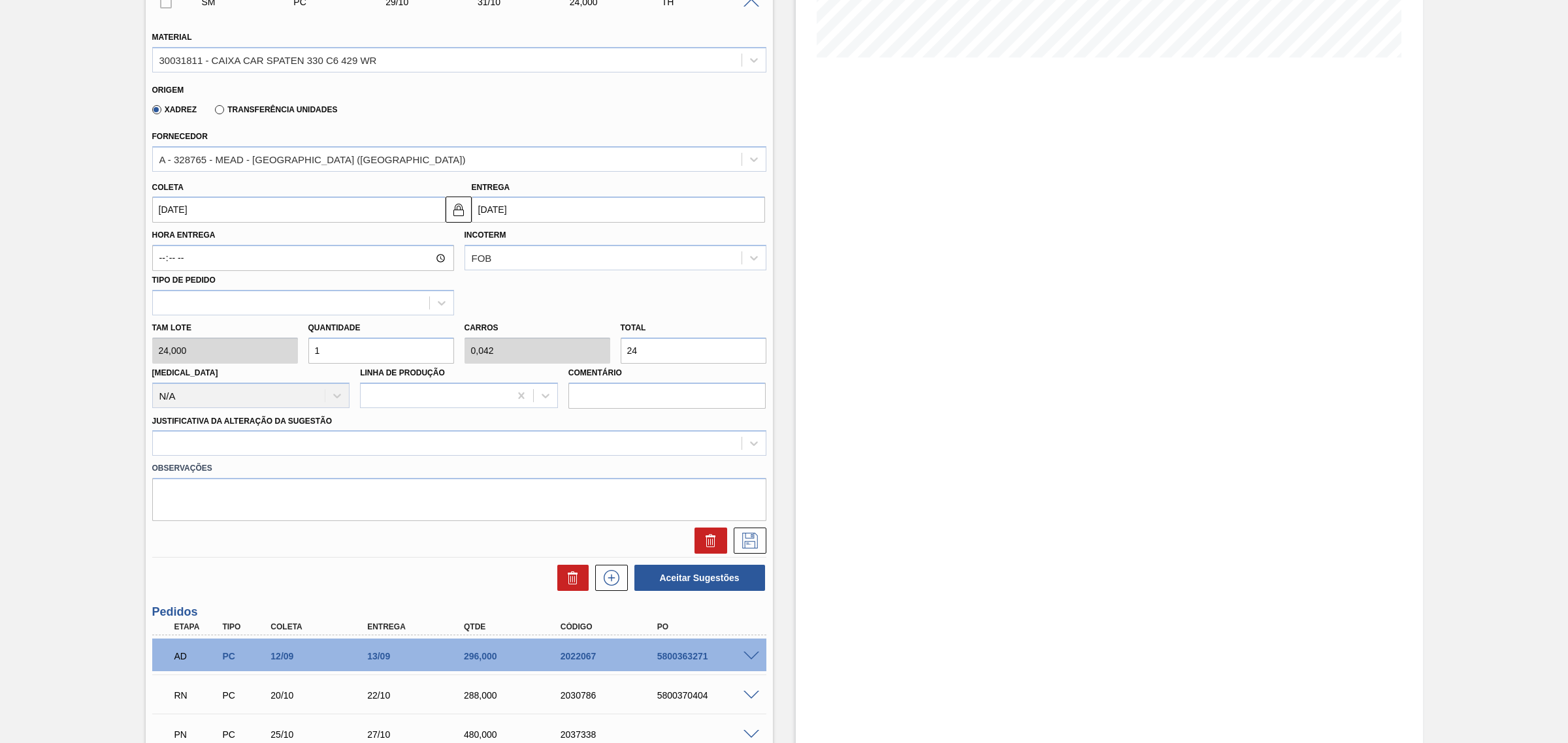
scroll to position [327, 0]
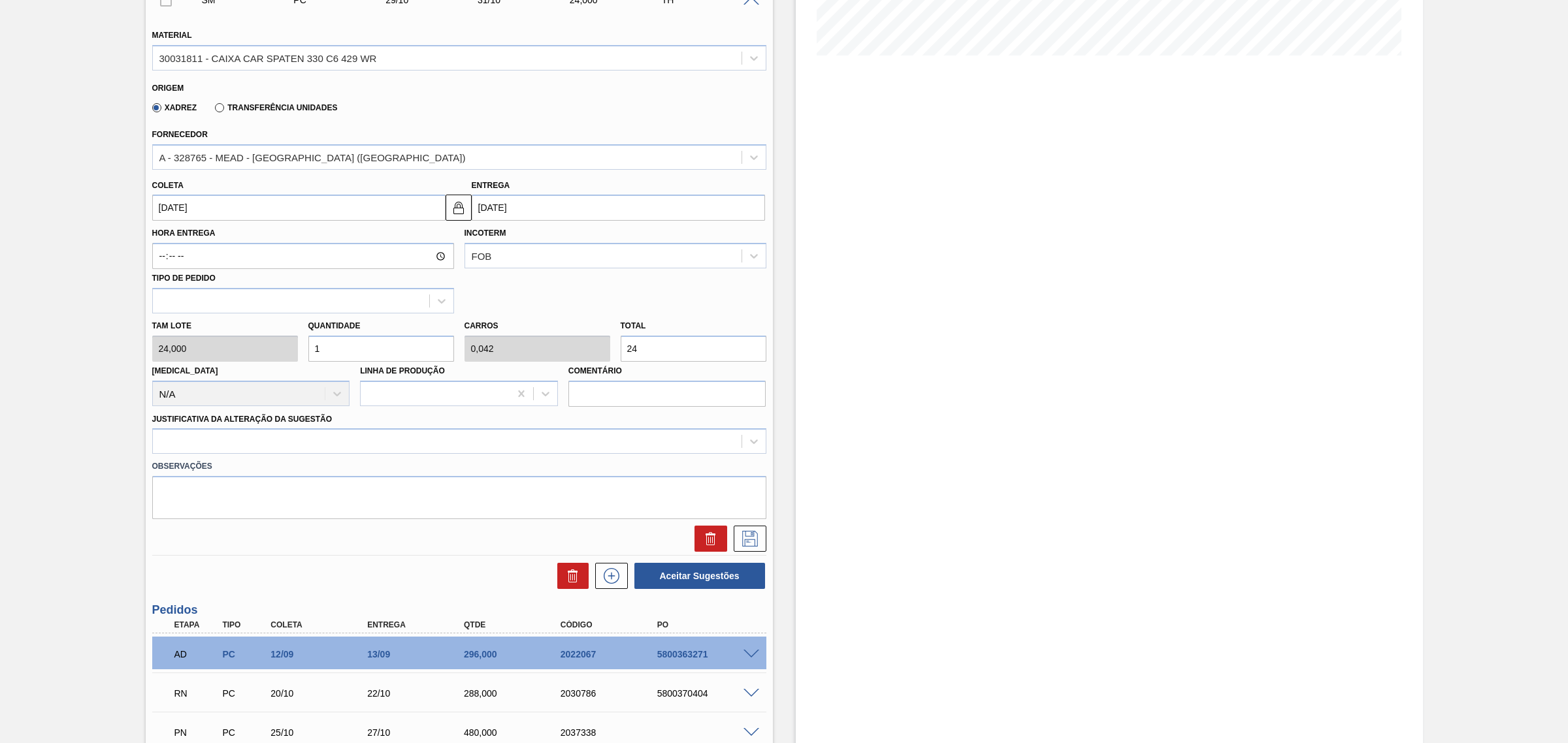
click at [425, 356] on input "1" at bounding box center [381, 349] width 146 height 26
type input "2"
type input "0,083"
type input "48"
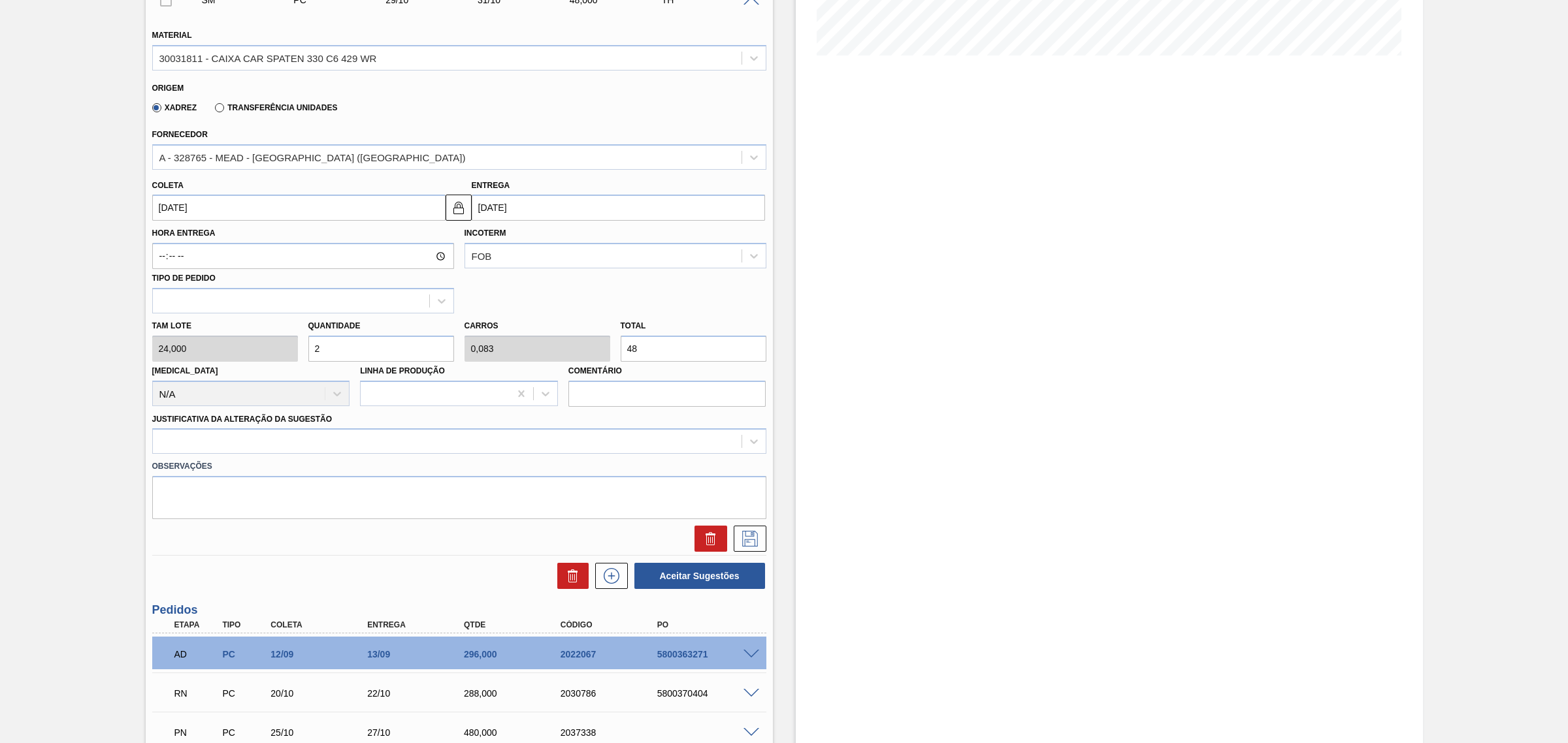
type input "28"
type input "1,167"
type input "672"
type input "2"
type input "0,083"
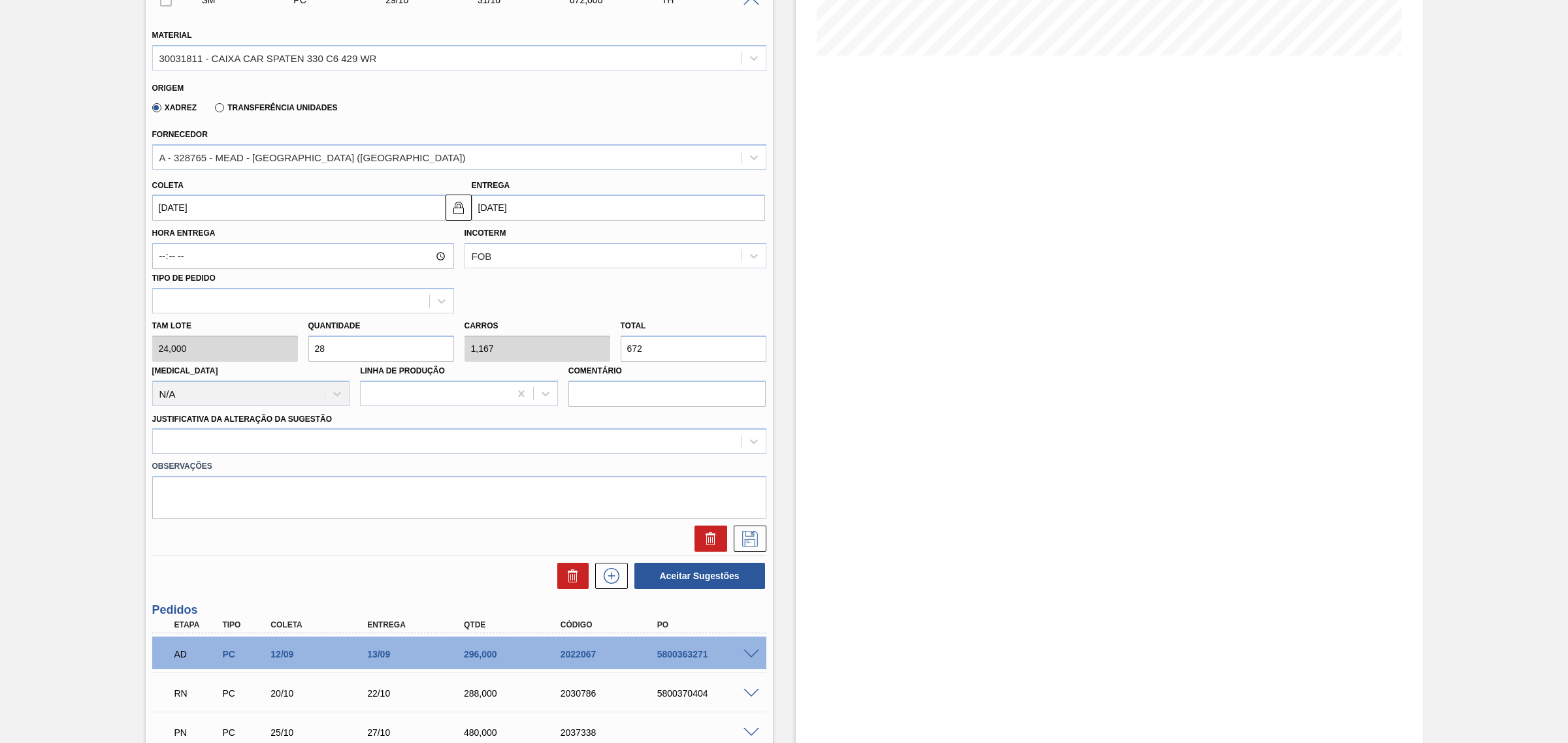
type input "48"
type input "26"
type input "1,083"
type input "624"
type input "2"
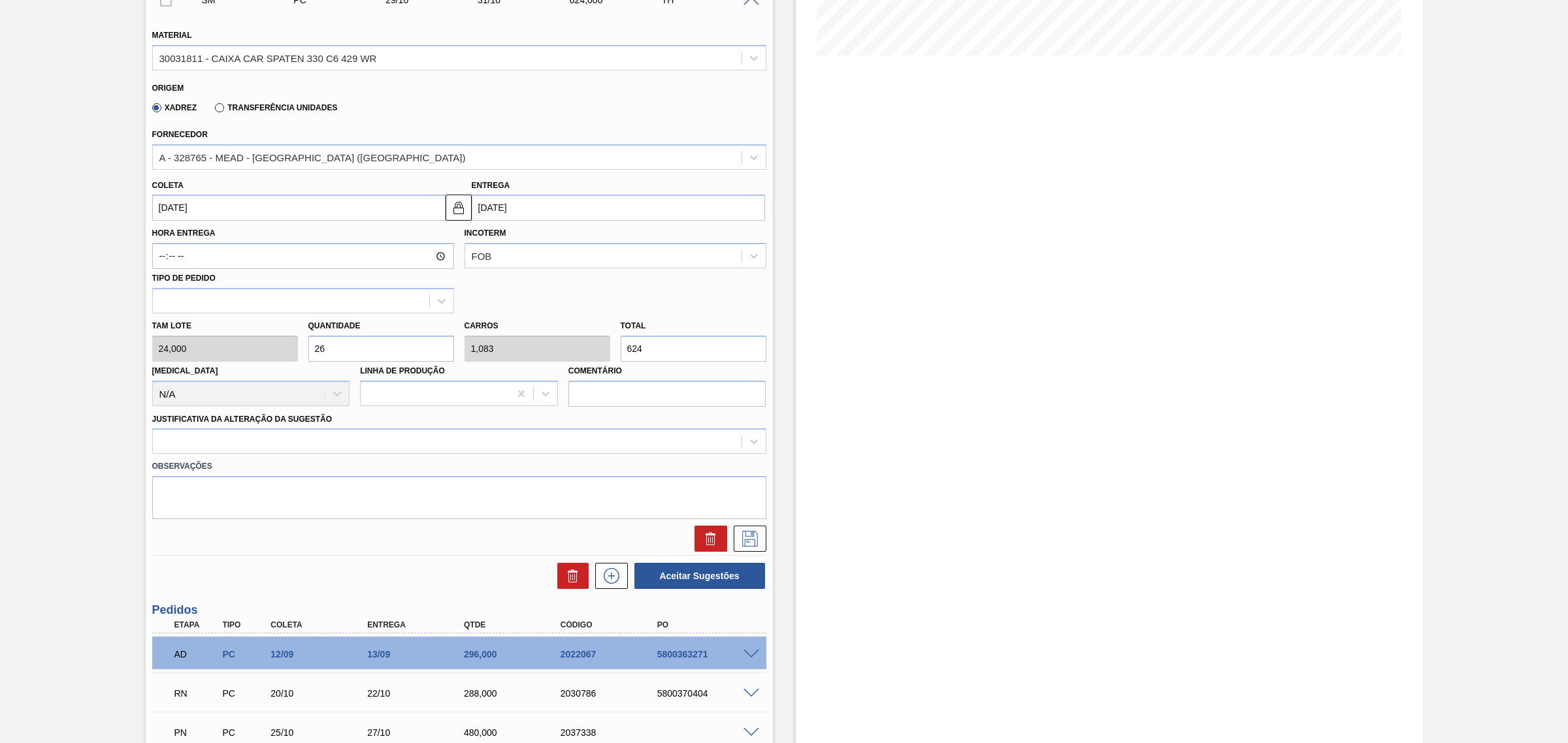
type input "0,083"
type input "48"
type input "24"
type input "1"
type input "576"
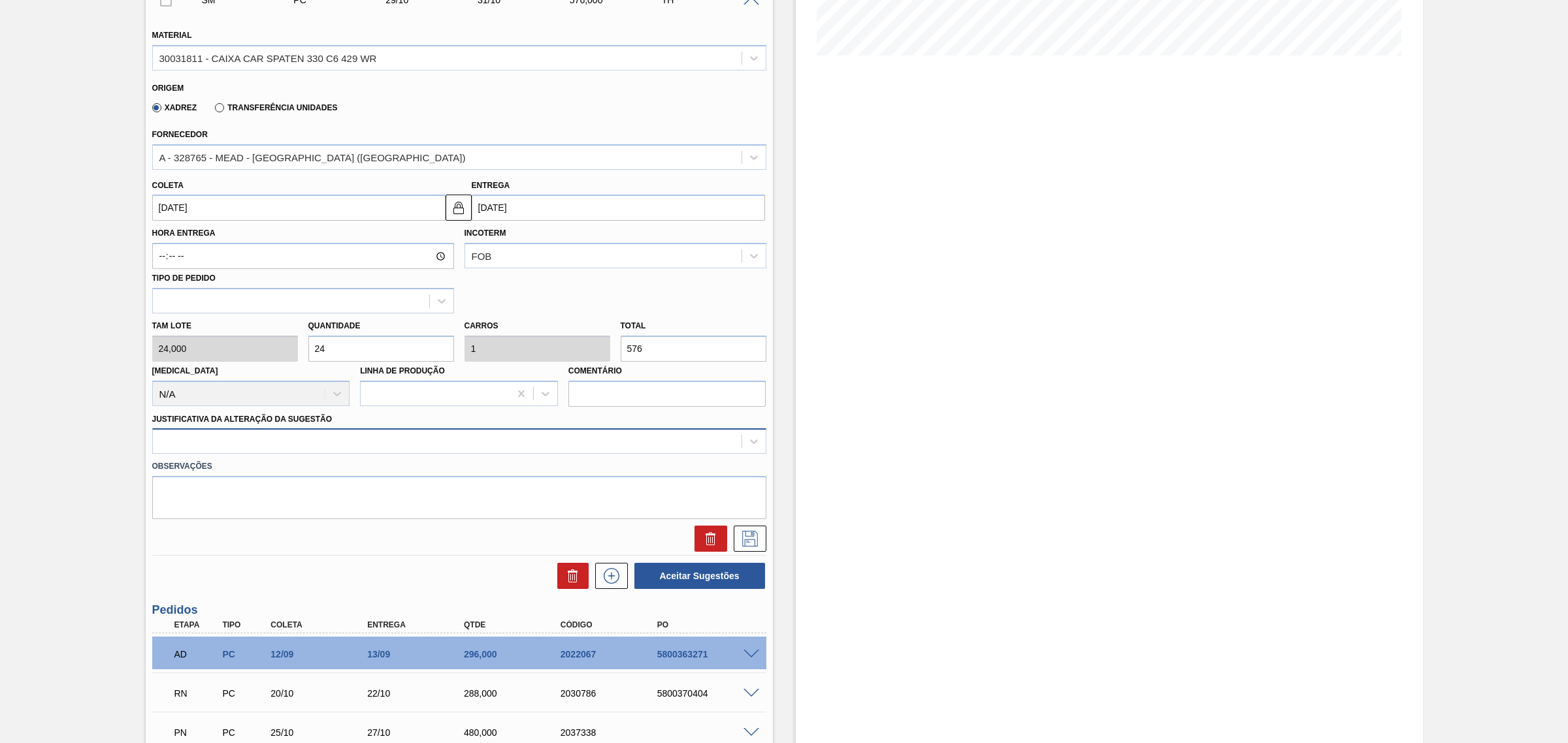
type input "24"
click at [475, 446] on div at bounding box center [447, 441] width 589 height 19
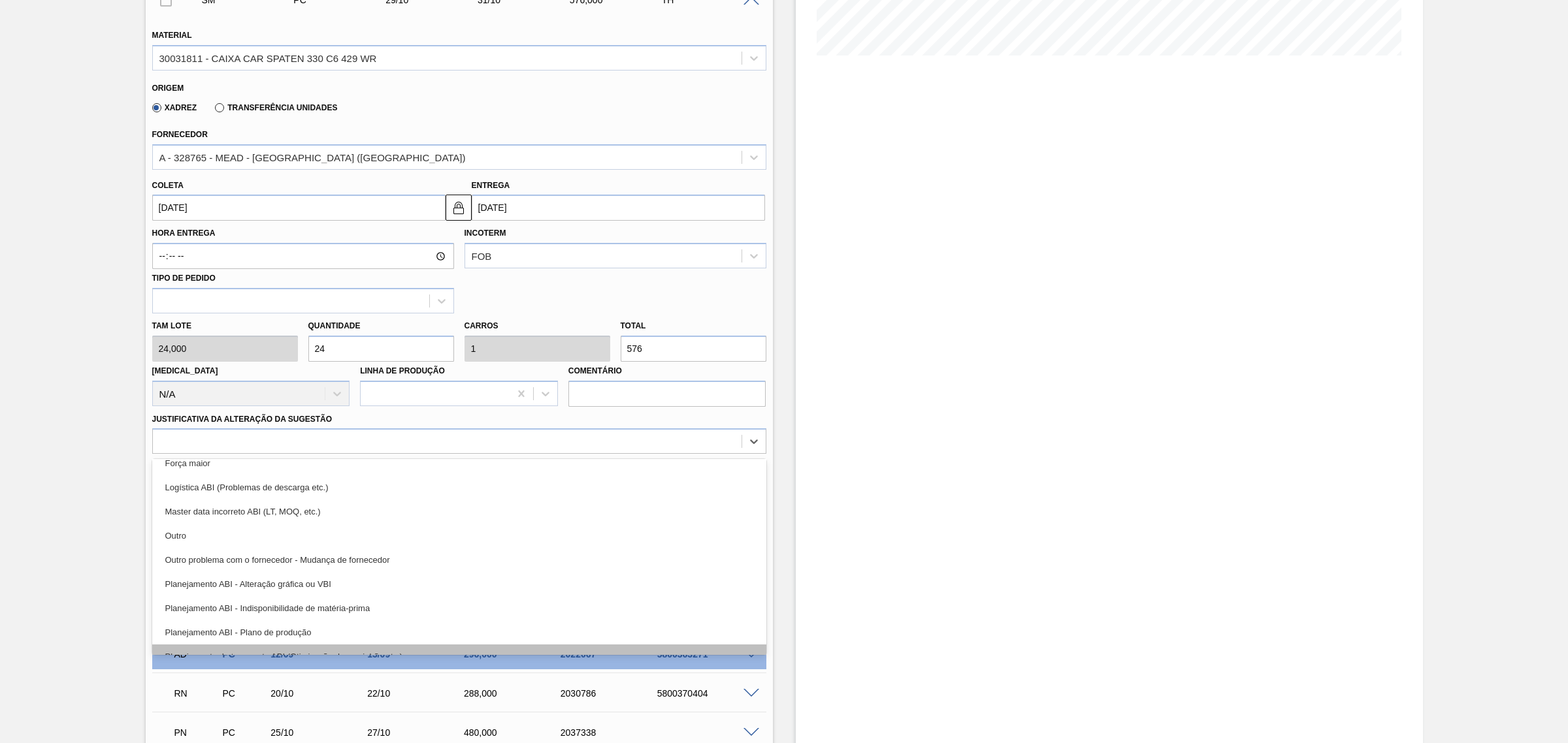
scroll to position [82, 0]
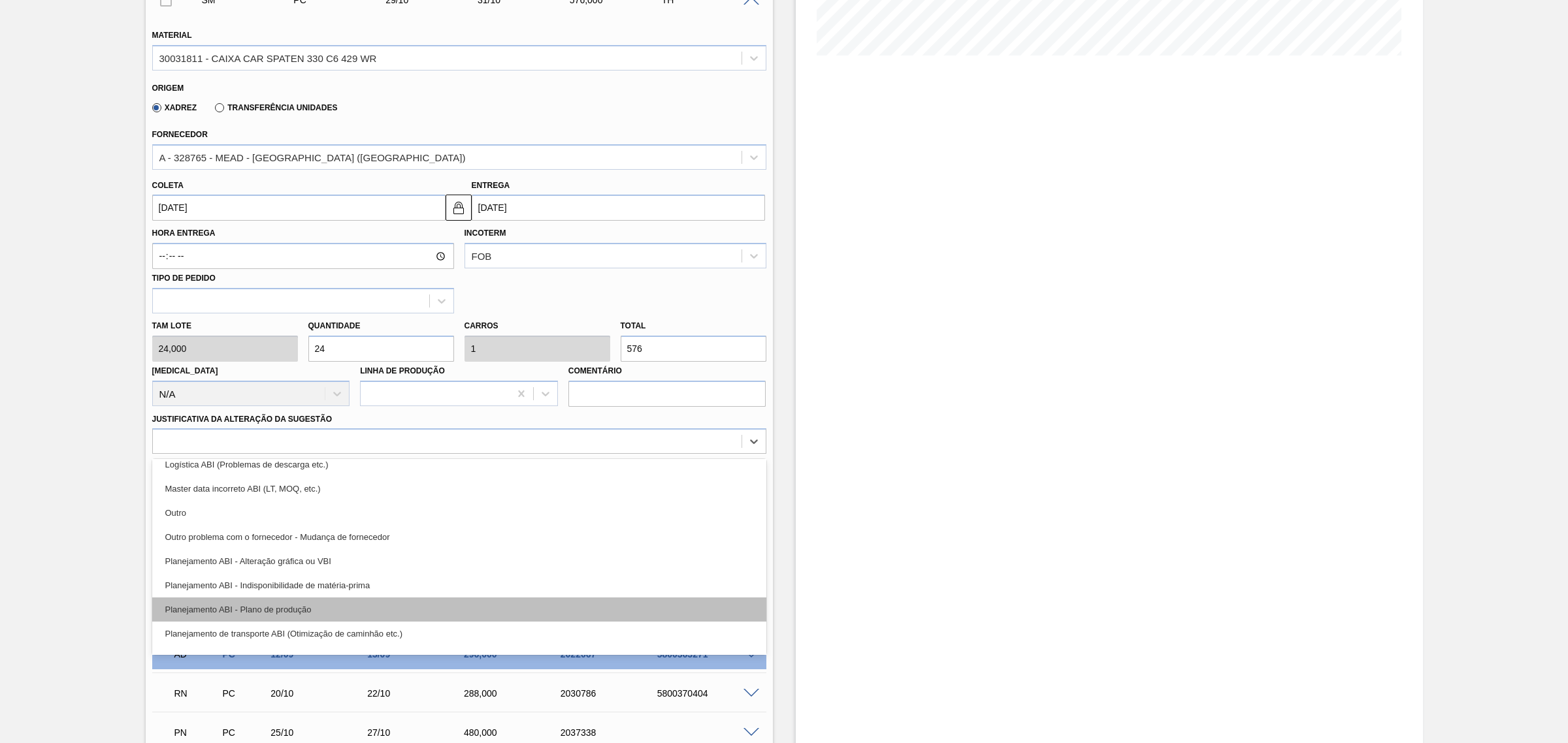
click at [423, 612] on div "Planejamento ABI - Plano de produção" at bounding box center [459, 610] width 614 height 24
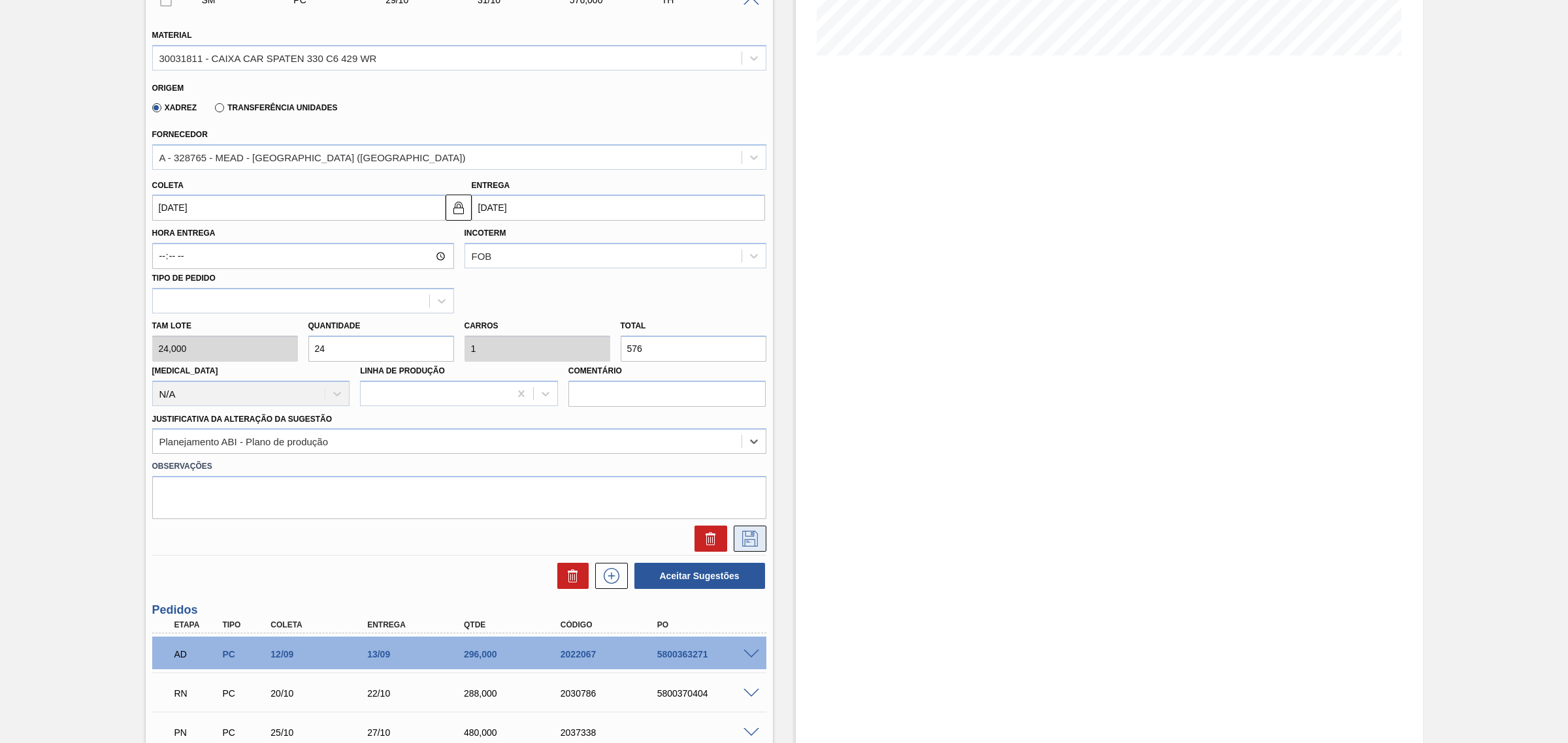
click at [746, 534] on icon at bounding box center [749, 538] width 21 height 16
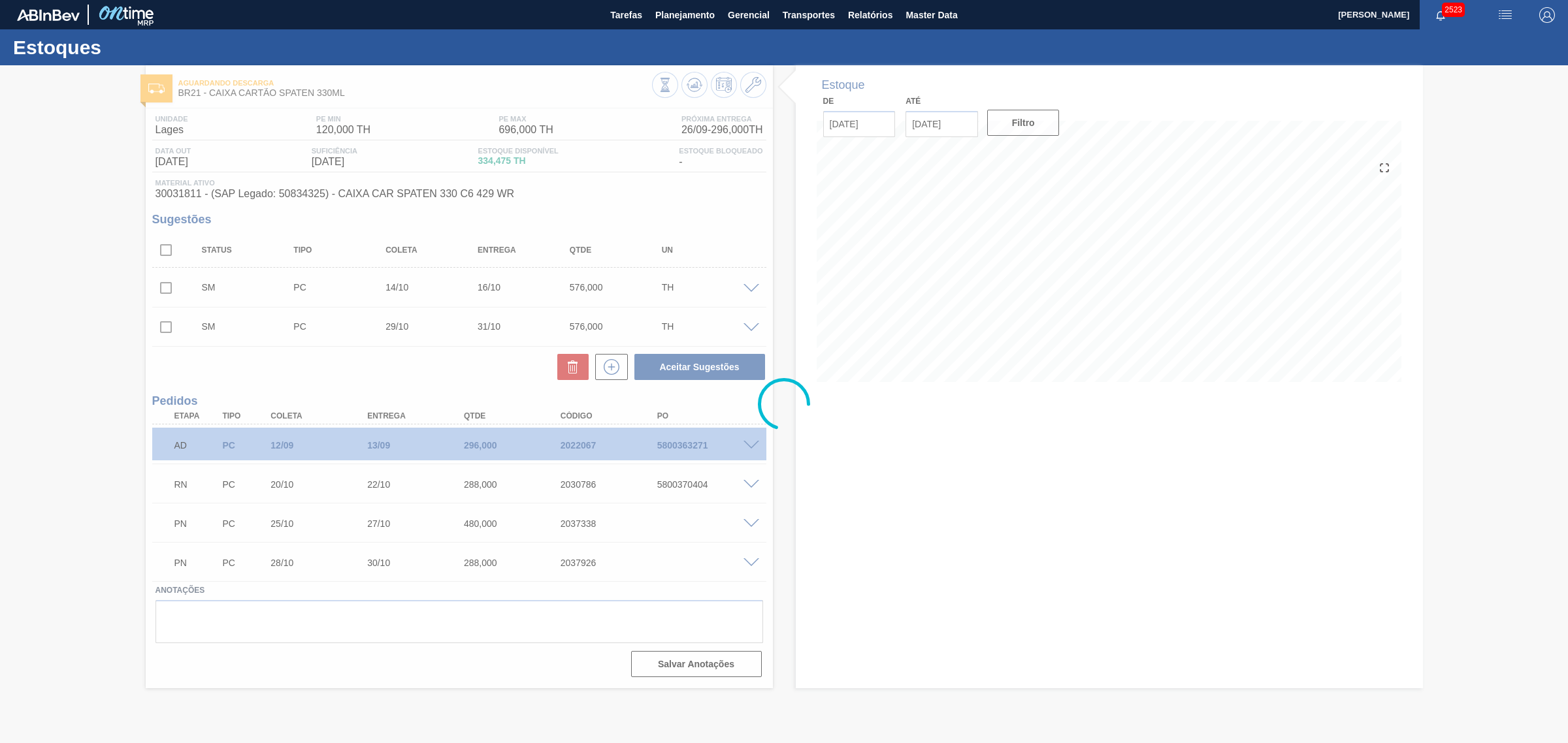
scroll to position [0, 0]
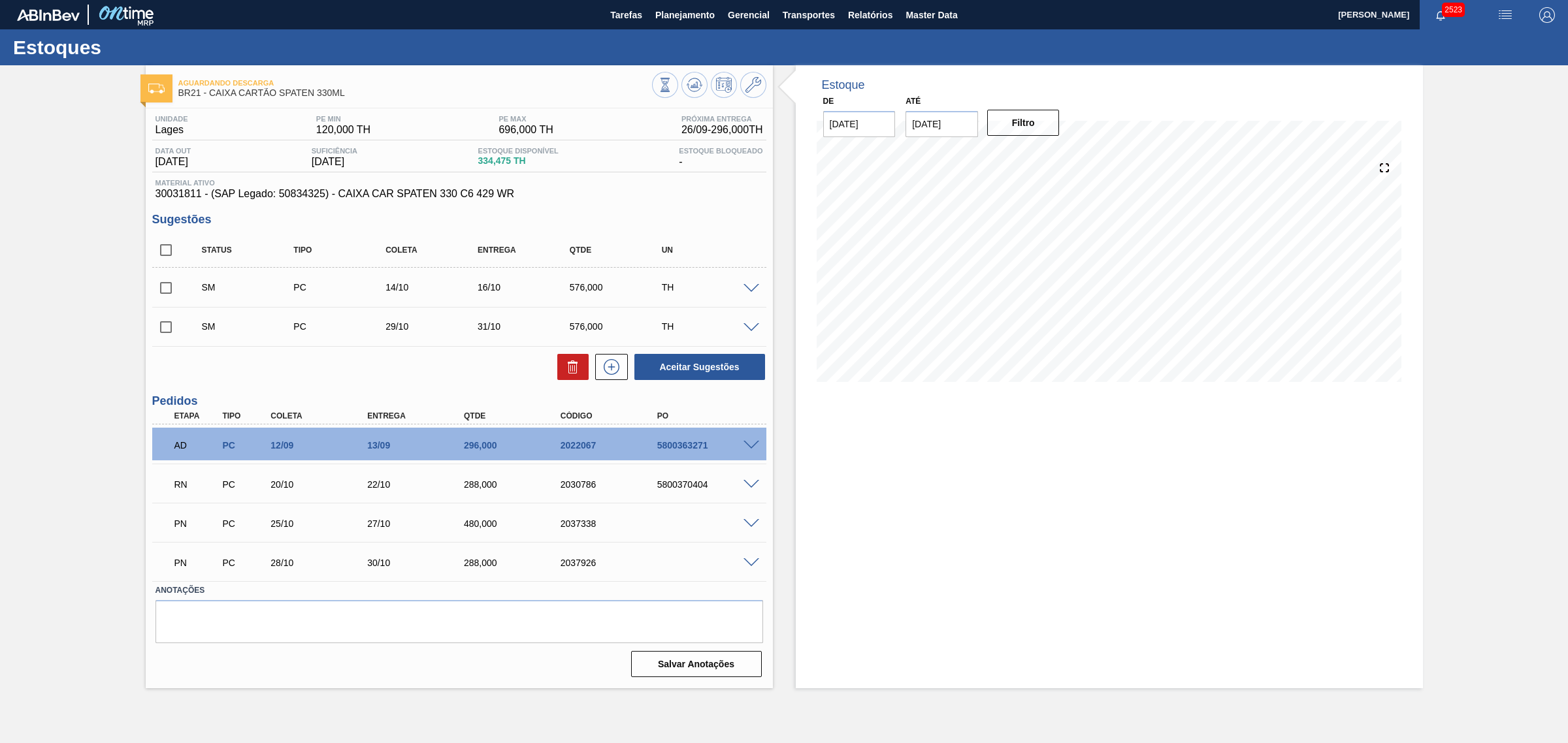
click at [170, 250] on input "checkbox" at bounding box center [166, 250] width 27 height 27
checkbox input "true"
click at [688, 360] on button "Aceitar Sugestões" at bounding box center [700, 367] width 131 height 26
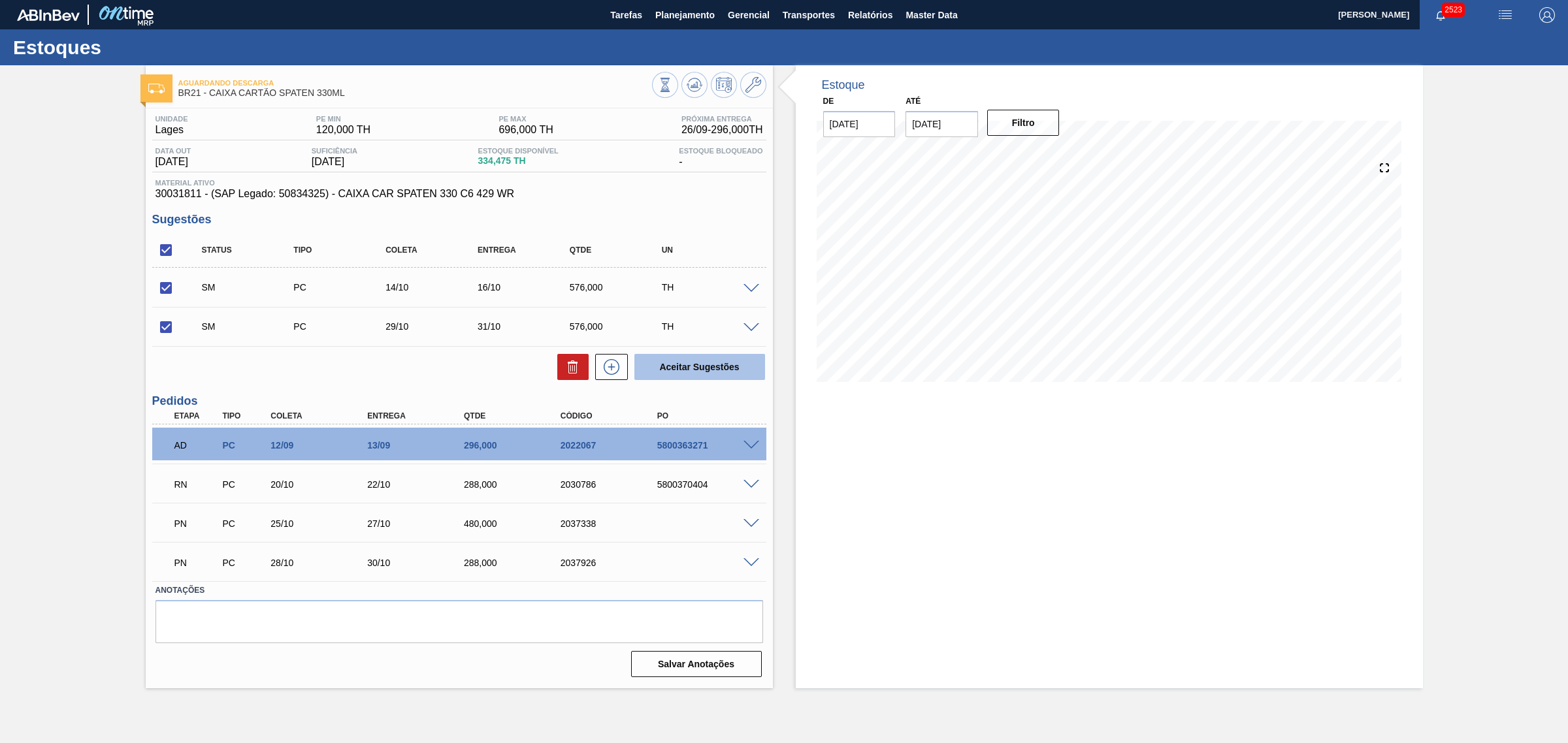
checkbox input "false"
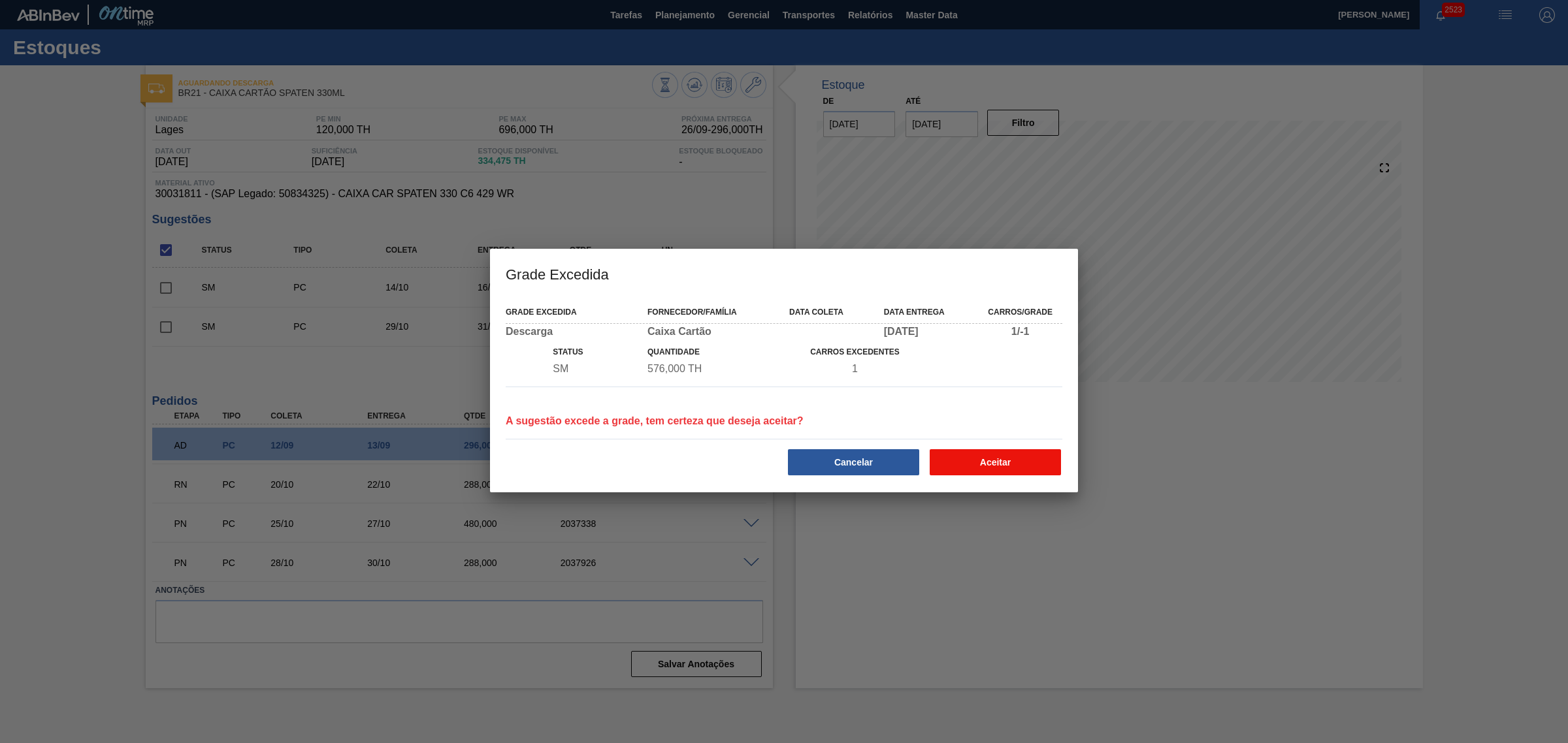
click at [1006, 471] on button "Aceitar" at bounding box center [995, 462] width 131 height 26
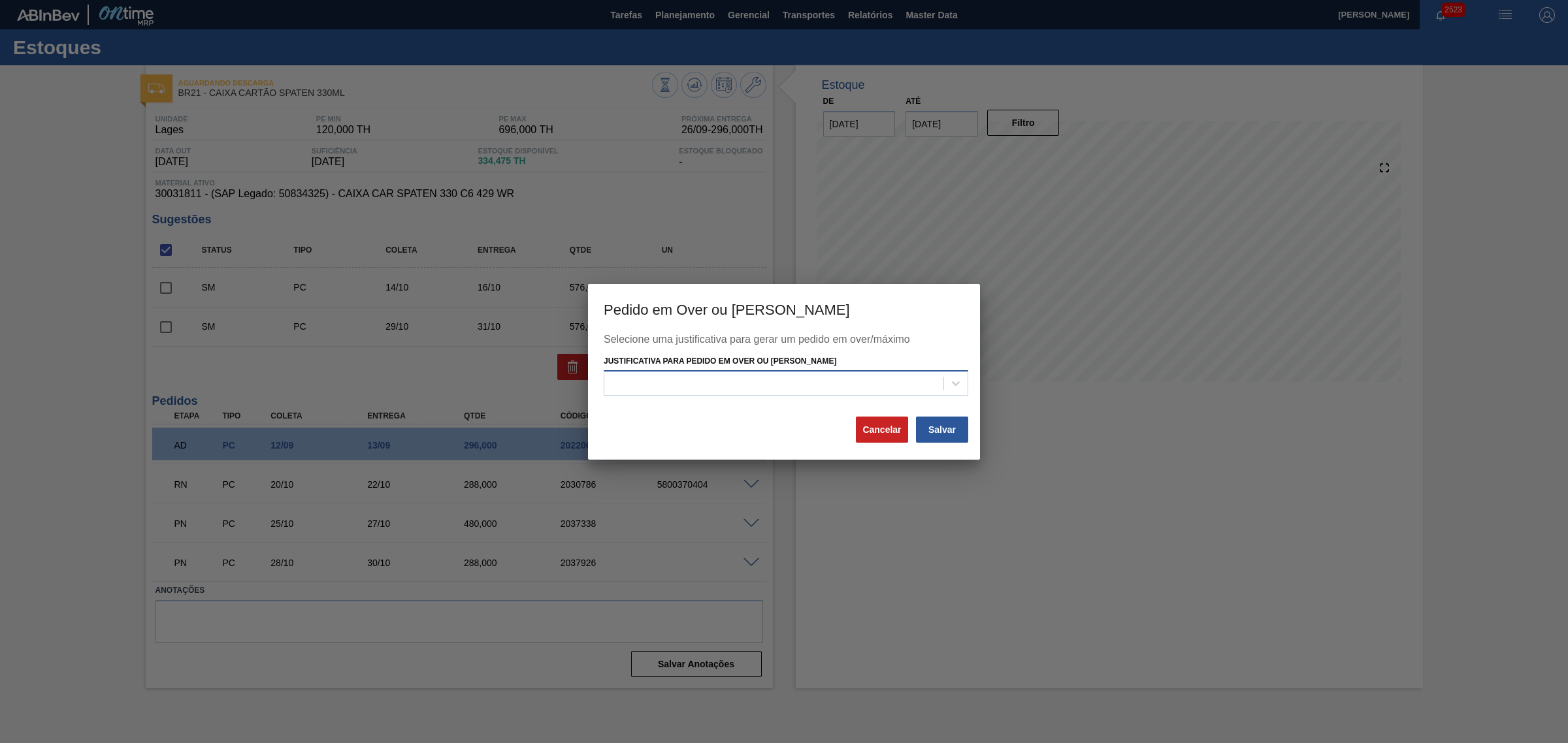
click at [829, 391] on div at bounding box center [774, 383] width 339 height 19
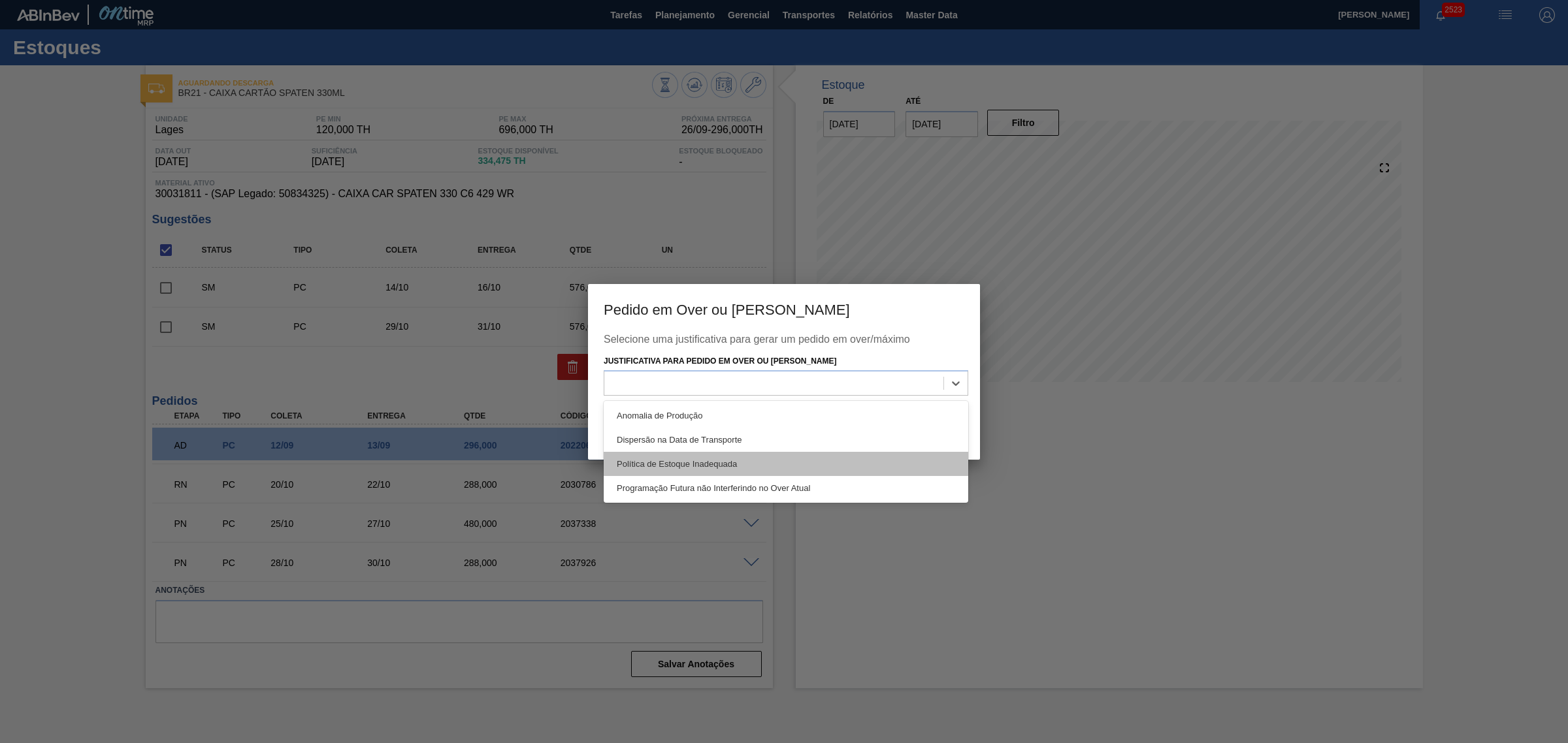
click at [784, 457] on div "Política de Estoque Inadequada" at bounding box center [785, 464] width 364 height 24
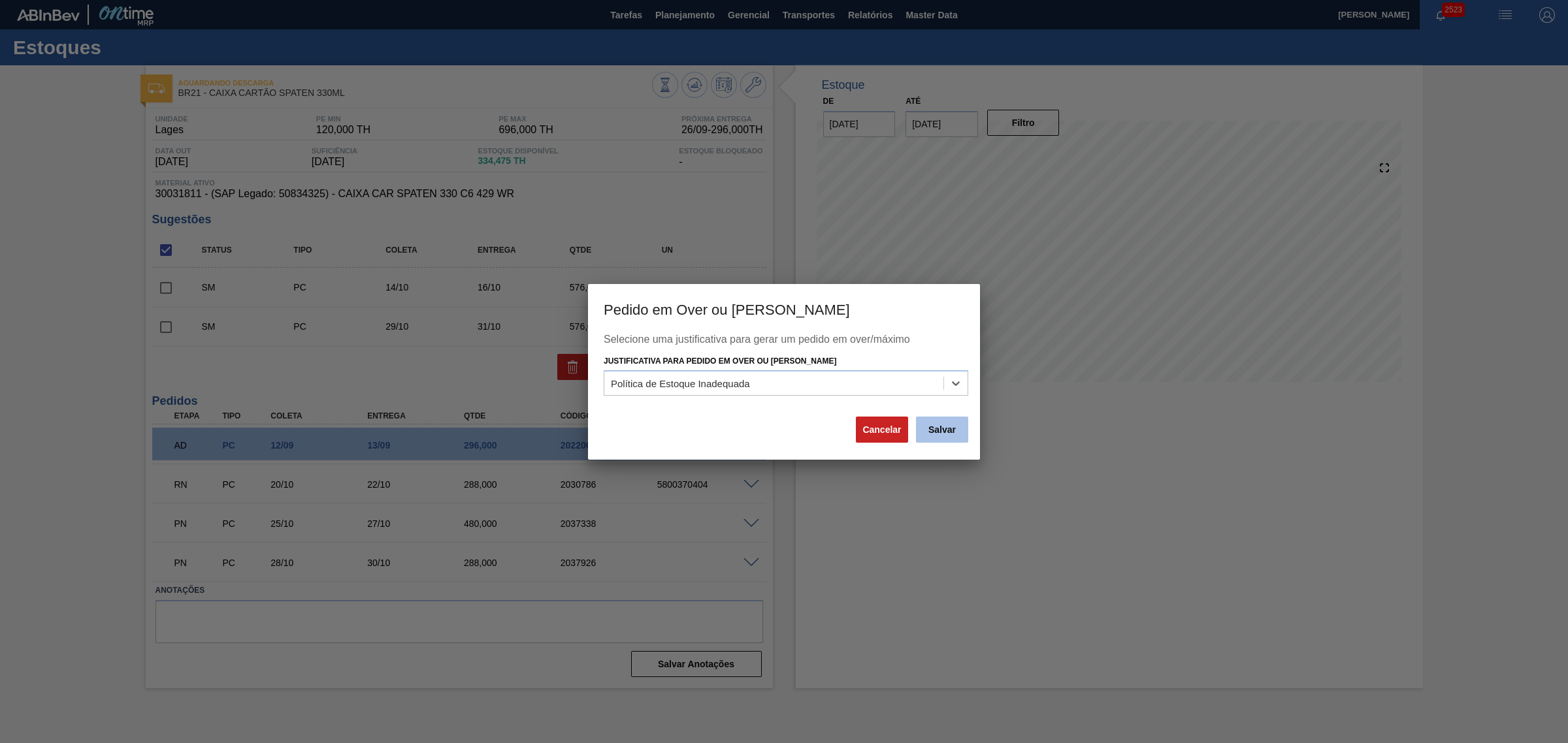
click at [936, 428] on button "Salvar" at bounding box center [942, 430] width 52 height 26
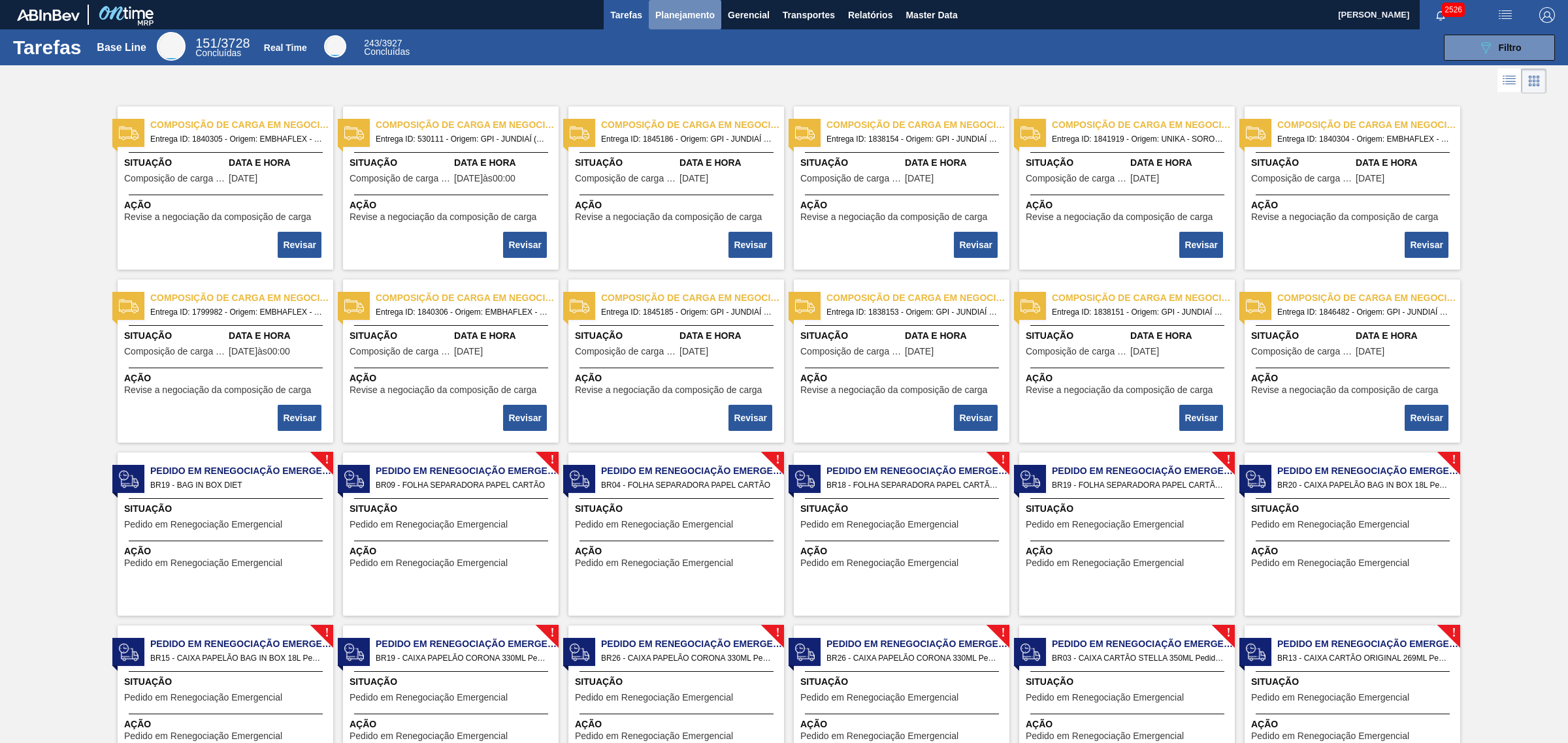
click at [660, 16] on span "Planejamento" at bounding box center [685, 15] width 60 height 16
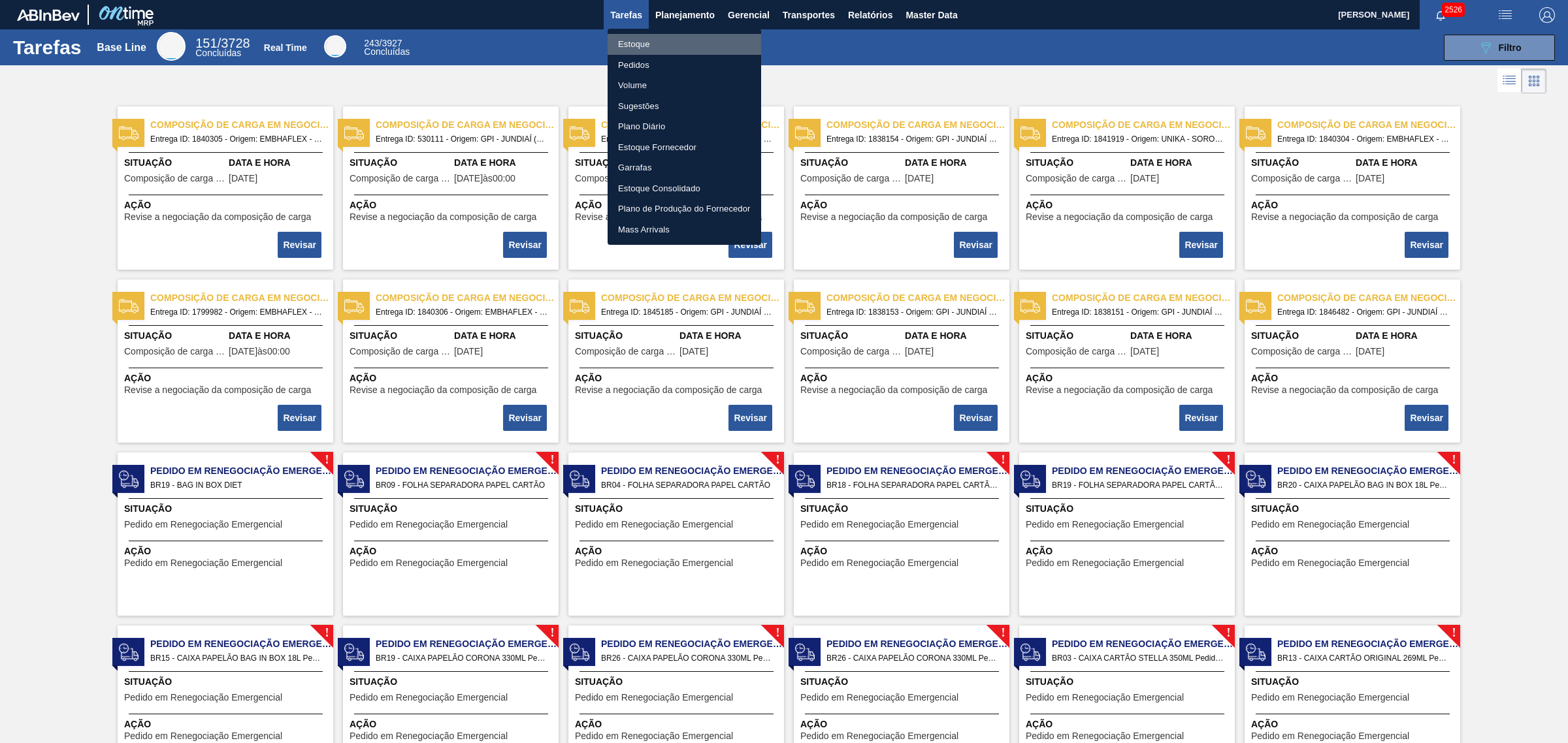
click at [678, 49] on li "Estoque" at bounding box center [684, 44] width 154 height 21
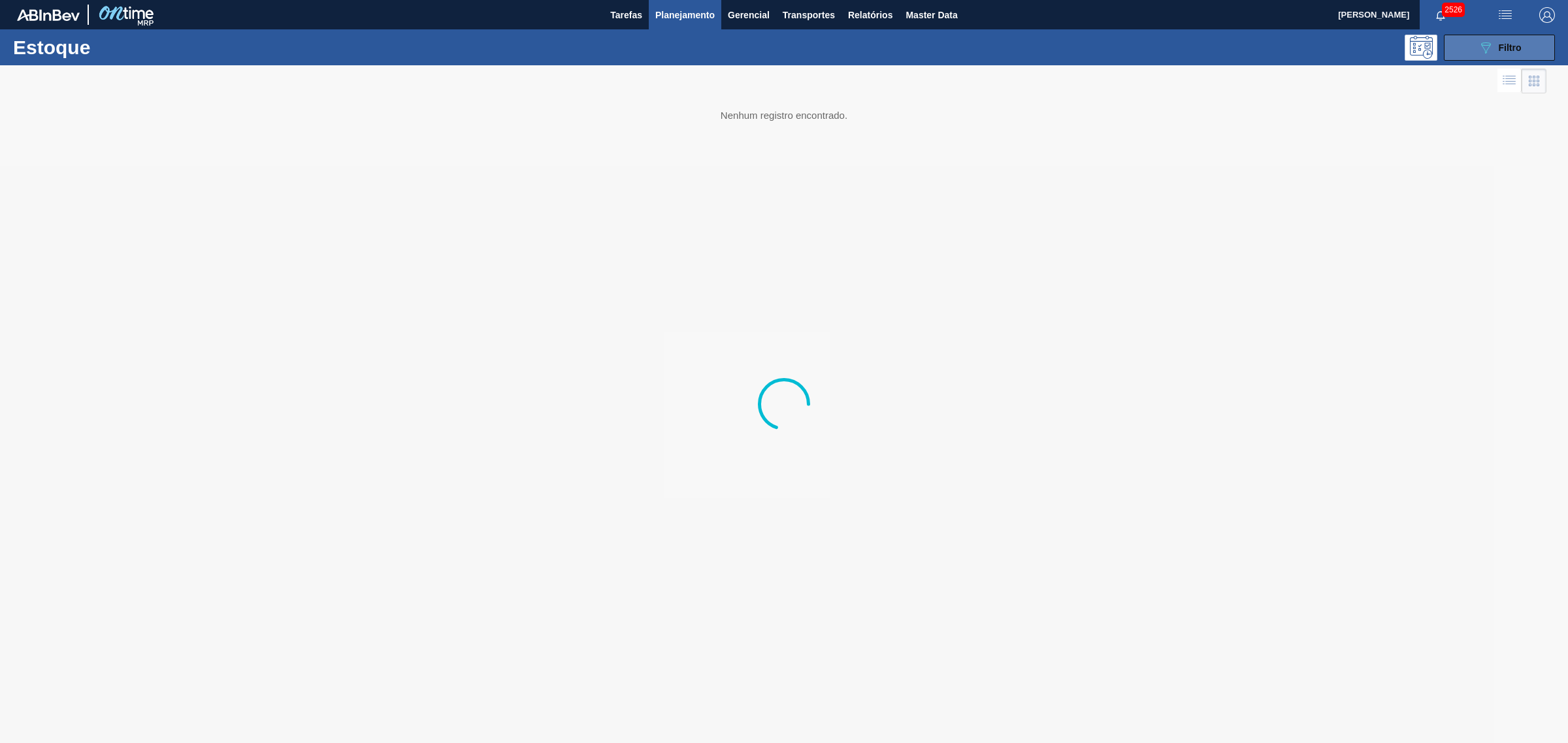
click at [1484, 44] on icon "089F7B8B-B2A5-4AFE-B5C0-19BA573D28AC" at bounding box center [1486, 47] width 16 height 16
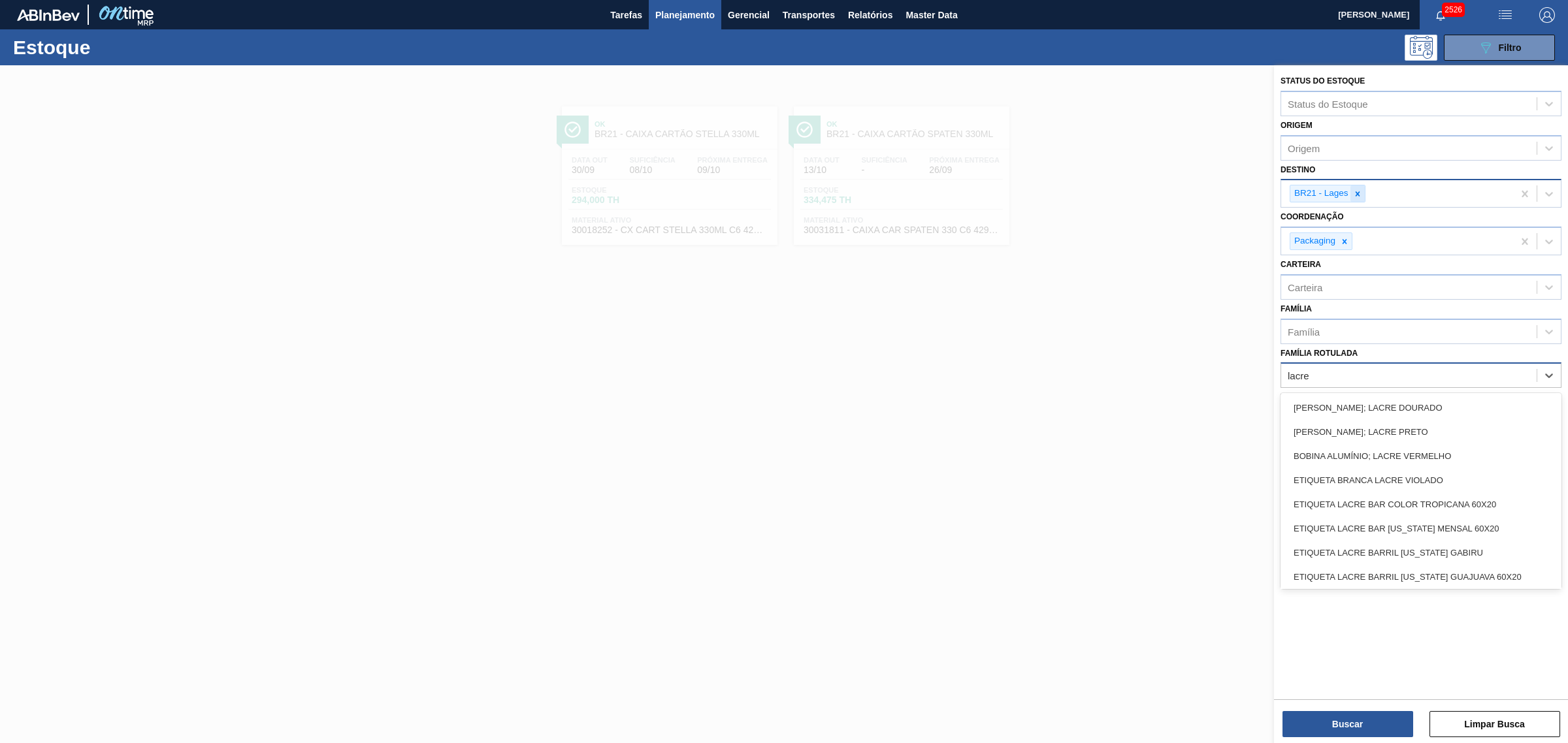
click at [1363, 192] on div at bounding box center [1357, 193] width 15 height 16
type Rotulada "lacre"
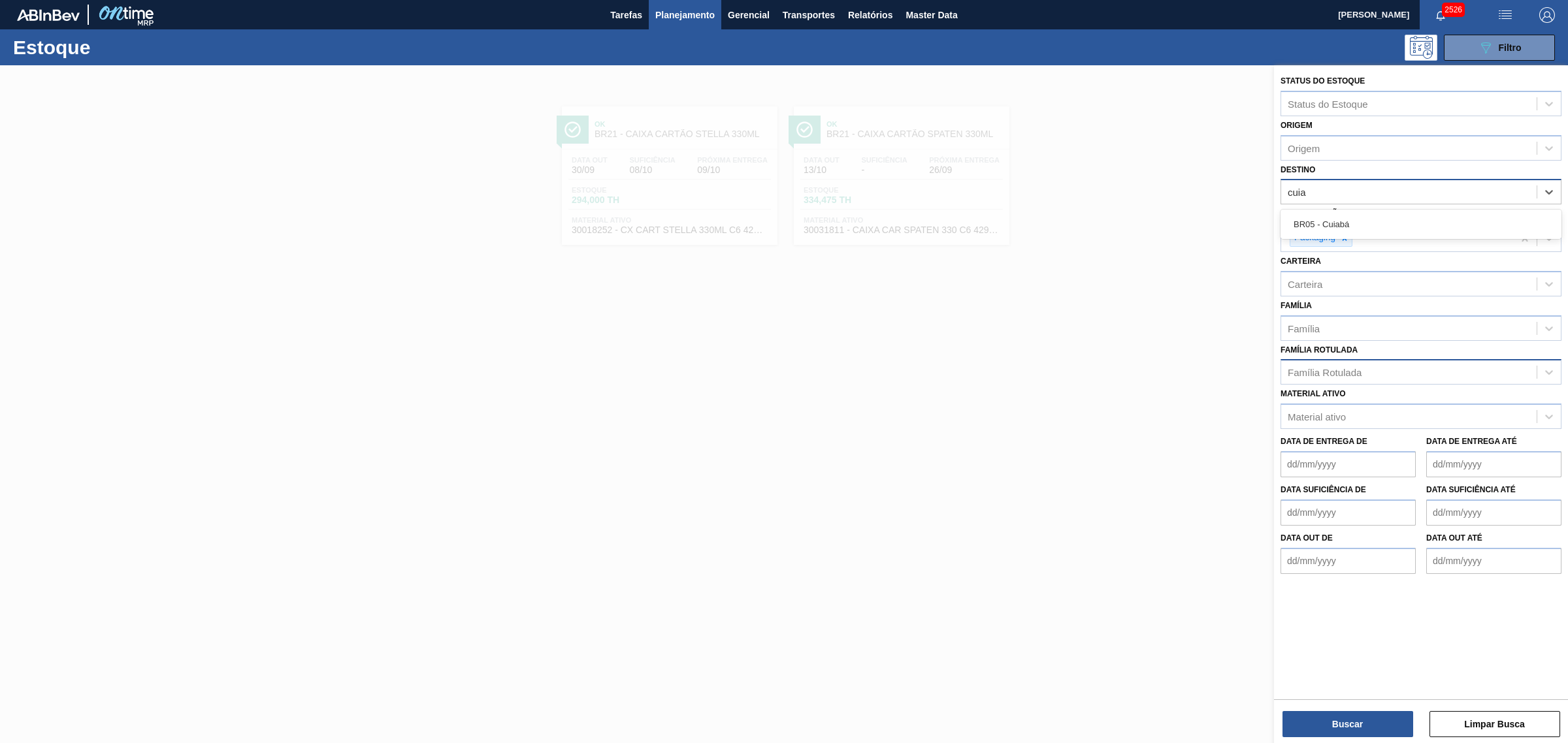
type input "cuiab"
click at [1312, 286] on div "Carteira" at bounding box center [1305, 287] width 34 height 11
type input "lacre"
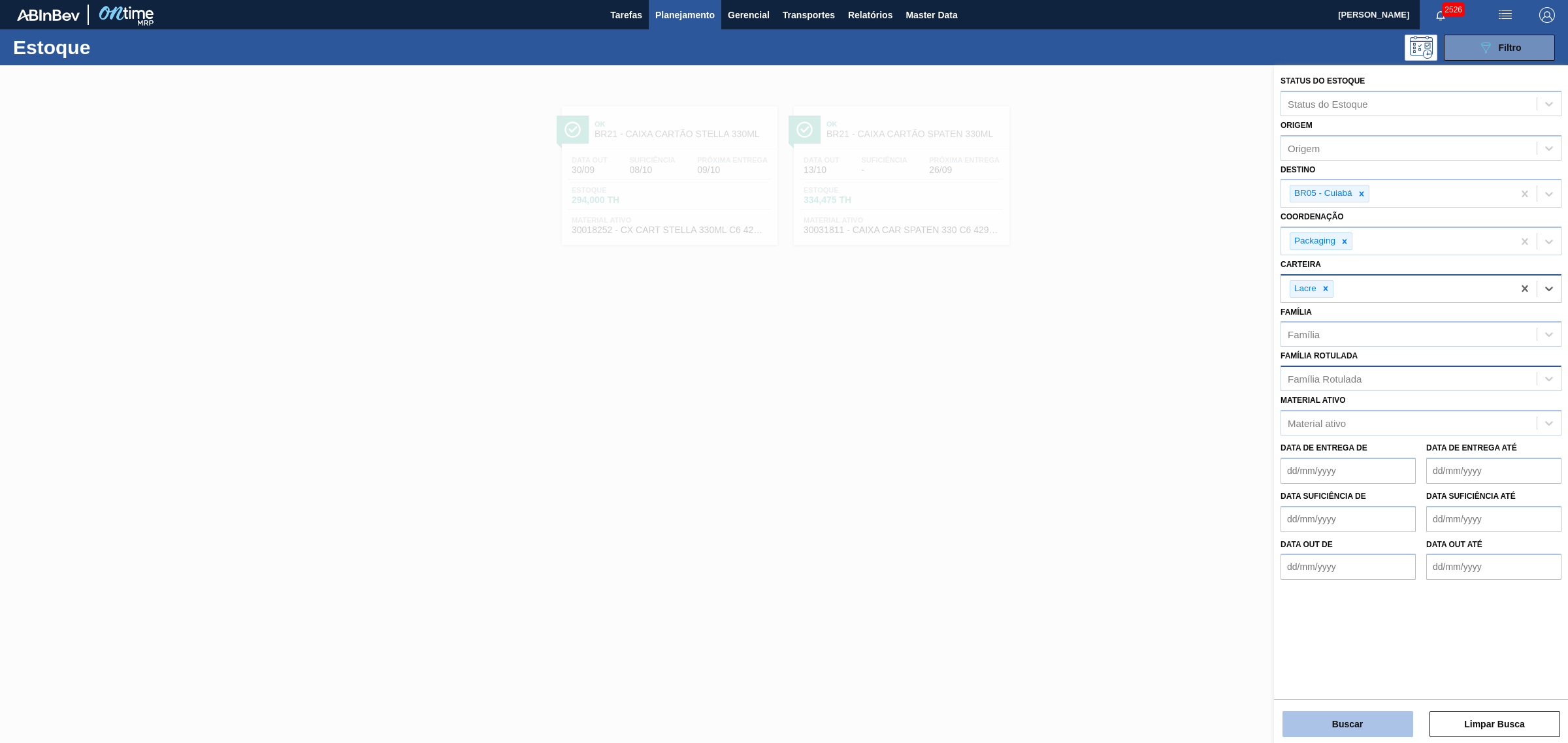
click at [1364, 716] on button "Buscar" at bounding box center [1347, 725] width 131 height 26
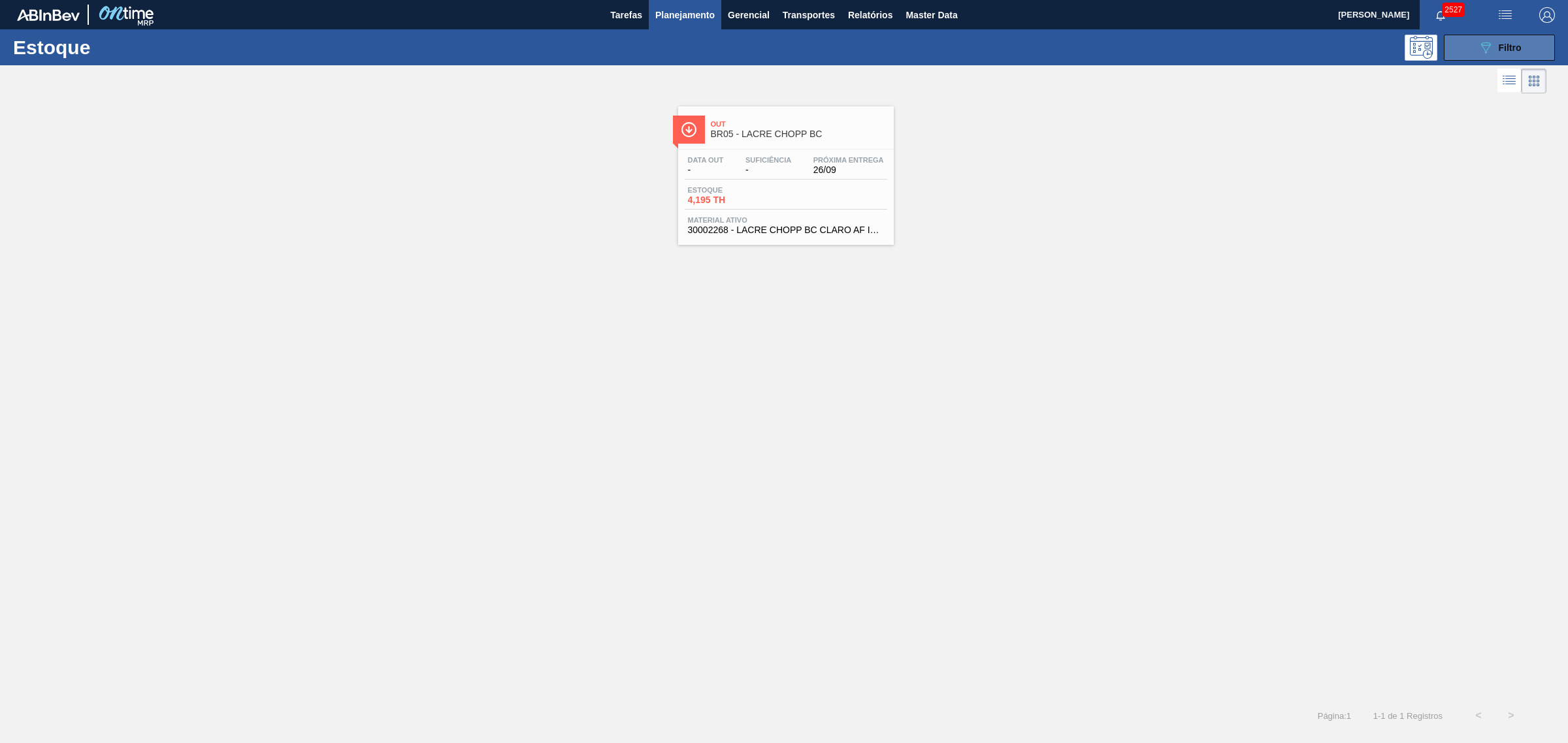
click at [1497, 50] on div "089F7B8B-B2A5-4AFE-B5C0-19BA573D28AC Filtro" at bounding box center [1499, 47] width 44 height 16
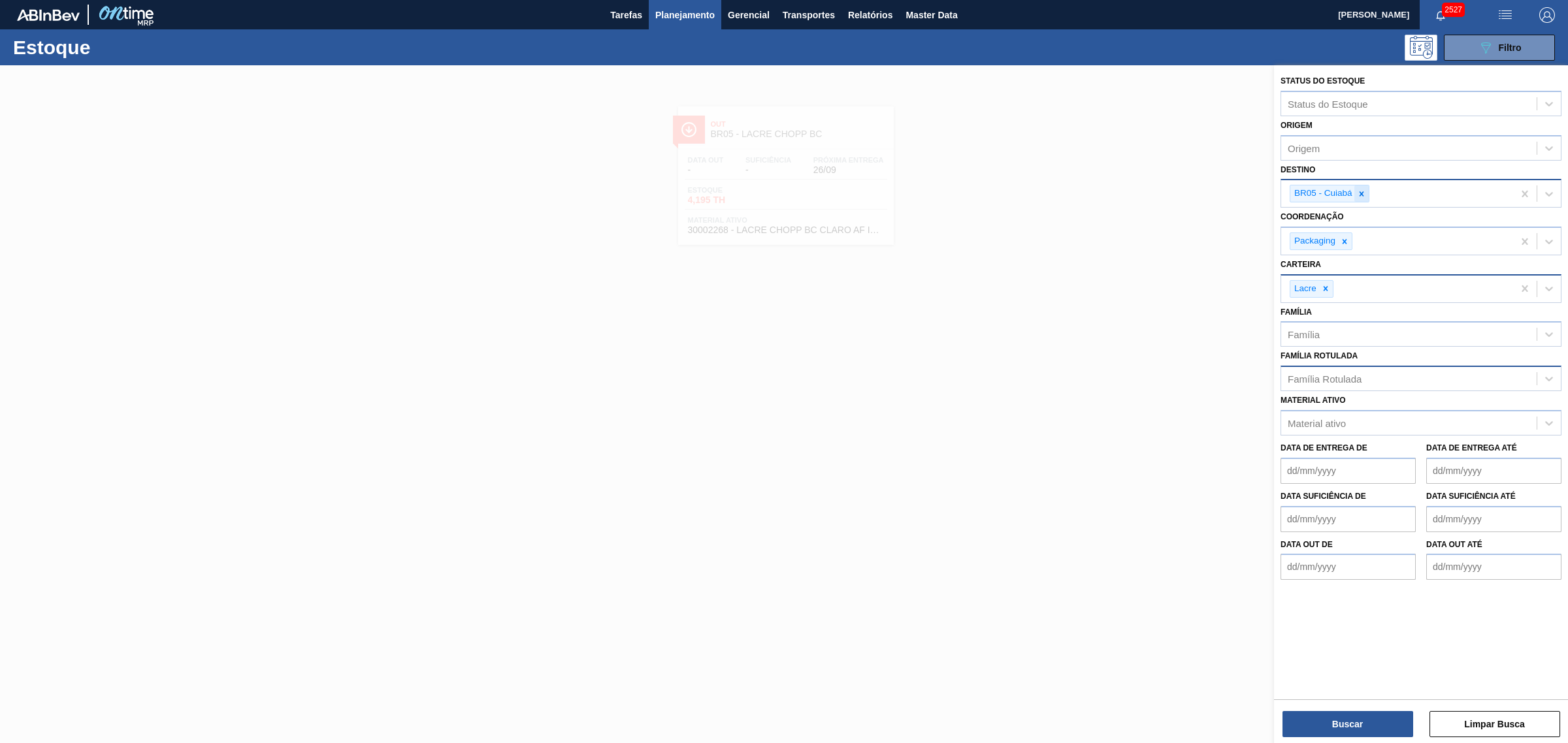
click at [1360, 197] on div at bounding box center [1361, 193] width 15 height 16
type input "nova r"
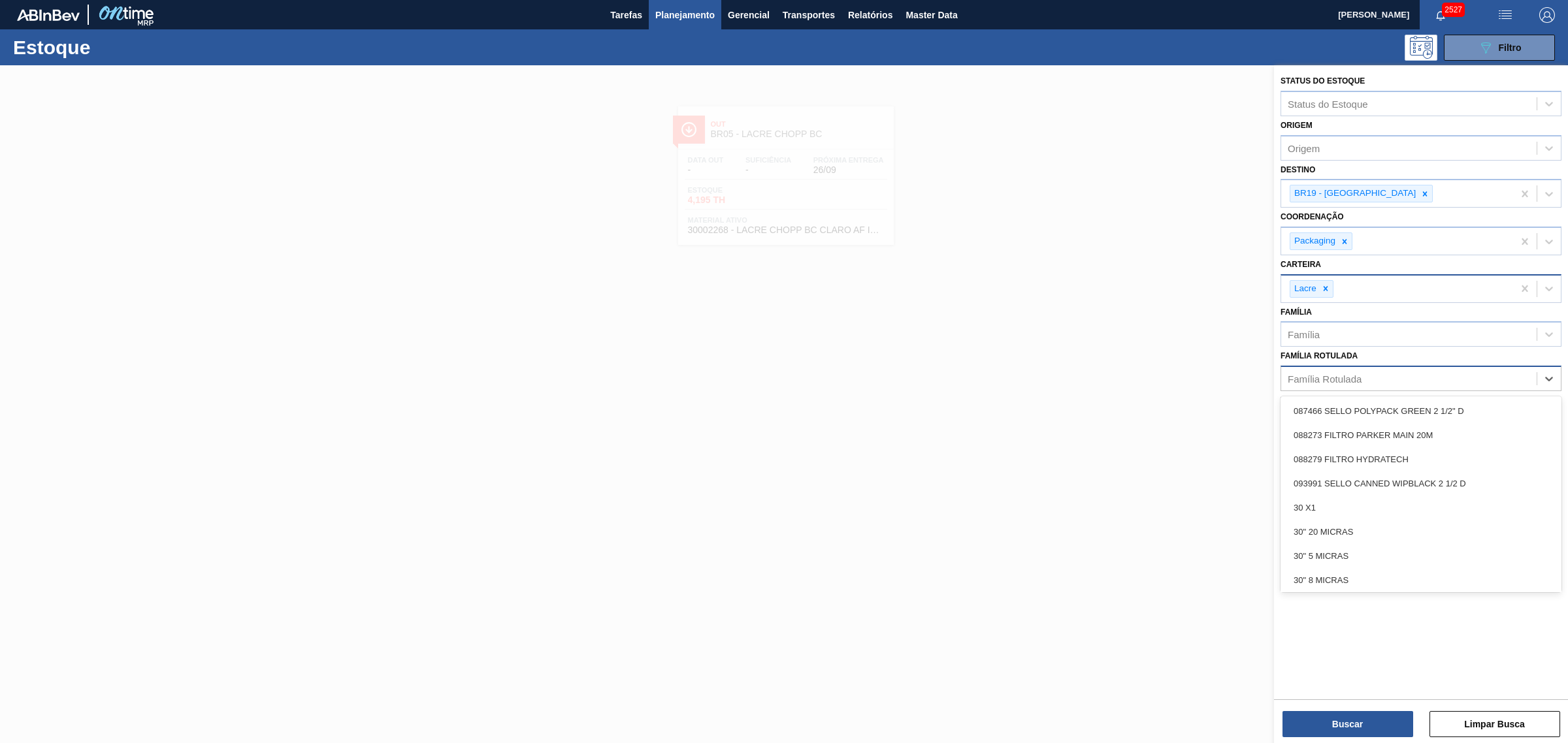
click at [1343, 376] on div "Família Rotulada" at bounding box center [1324, 379] width 74 height 11
type Rotulada "foil ap 6"
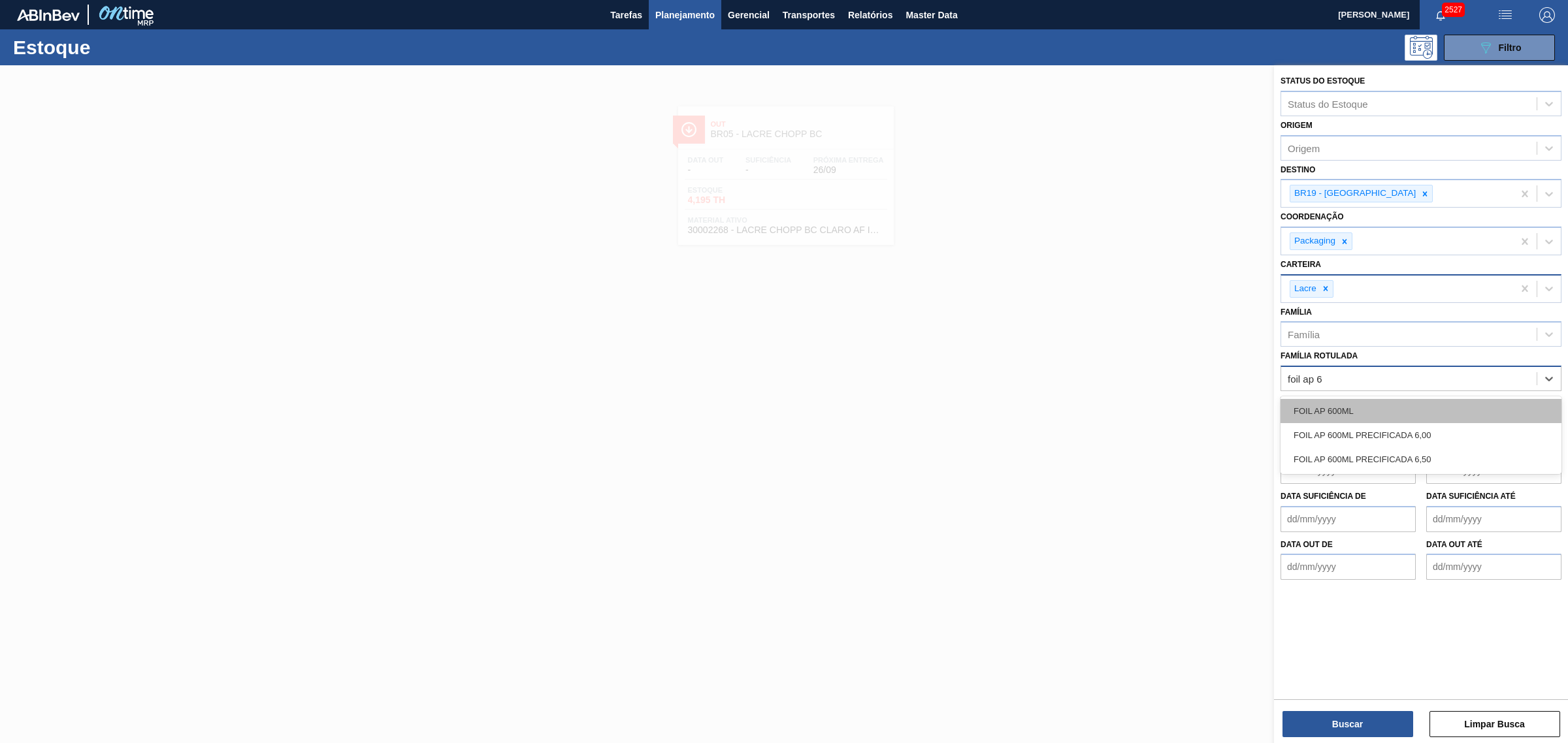
click at [1357, 412] on div "FOIL AP 600ML" at bounding box center [1421, 412] width 281 height 24
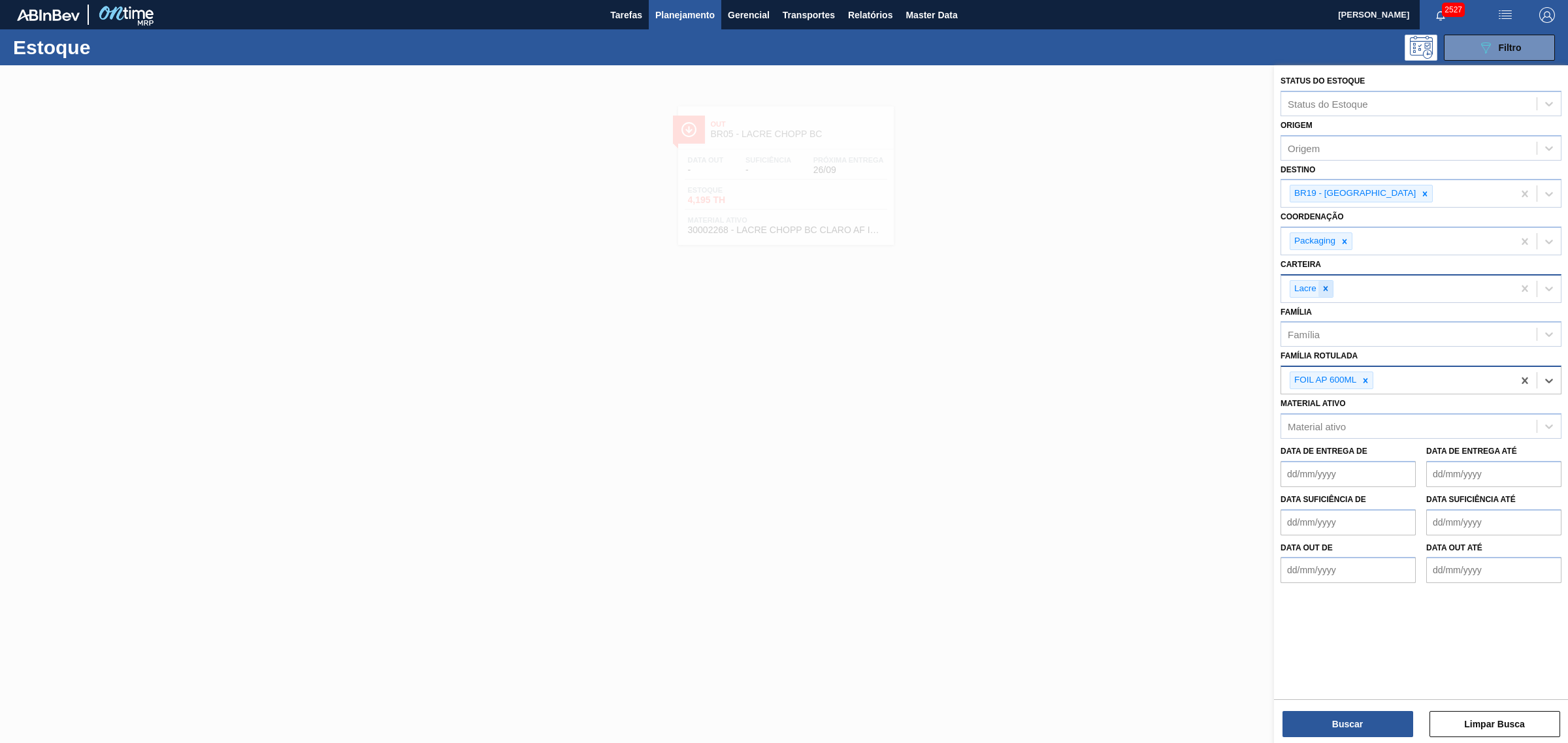
click at [1323, 287] on icon at bounding box center [1326, 289] width 9 height 9
click at [1383, 722] on button "Buscar" at bounding box center [1347, 725] width 131 height 26
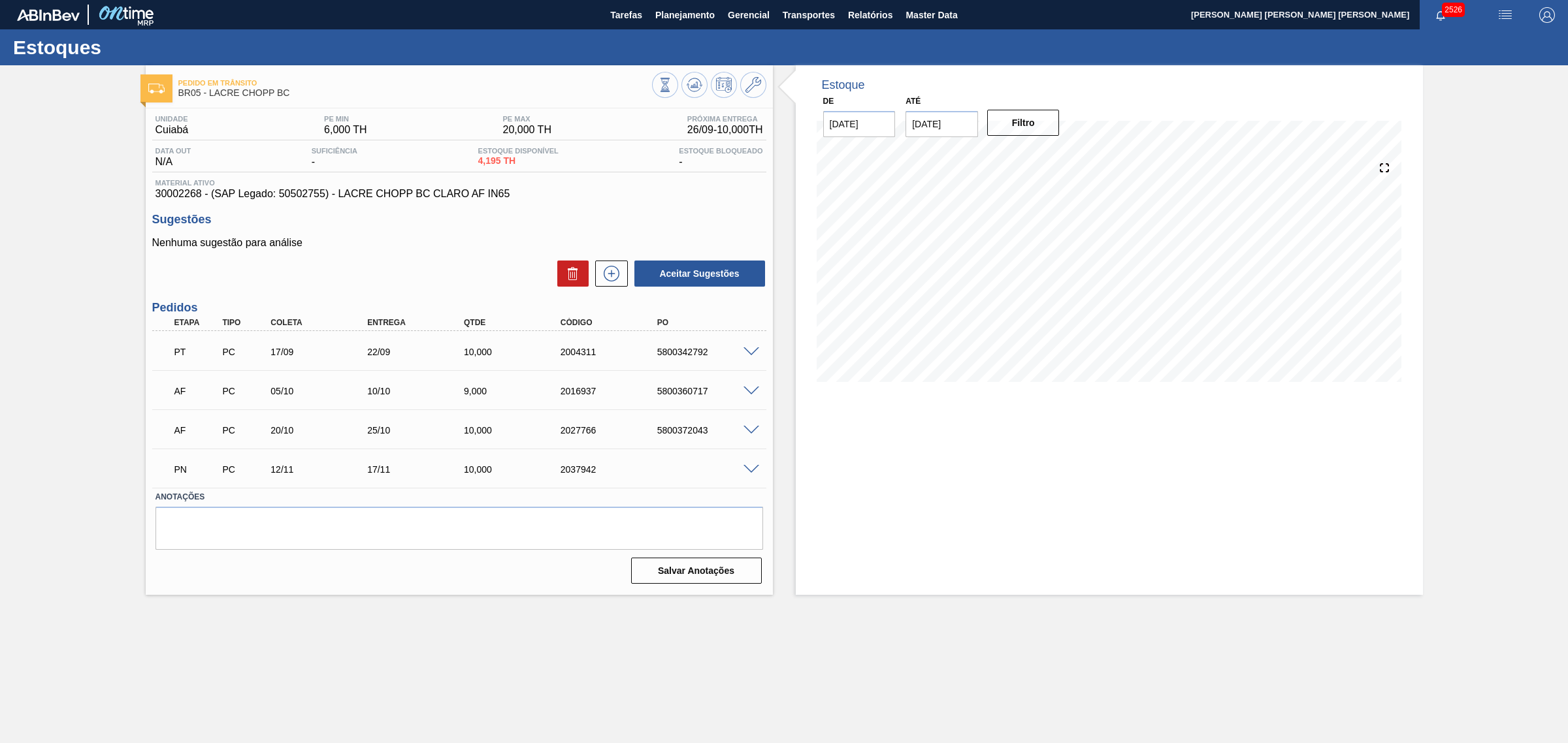
click at [690, 357] on div "5800342792" at bounding box center [709, 352] width 110 height 11
copy div "5800342792"
click at [960, 436] on div "Estoque De [DATE] Até [DATE] Filtro" at bounding box center [1109, 331] width 627 height 530
